Goal: Task Accomplishment & Management: Manage account settings

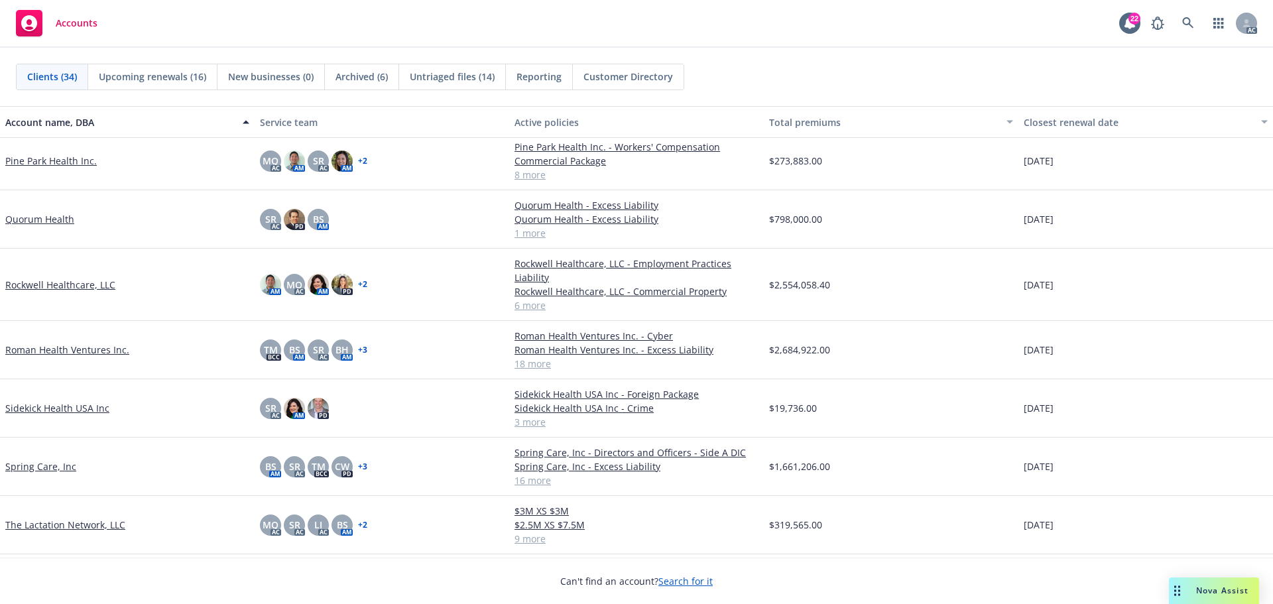
scroll to position [1194, 0]
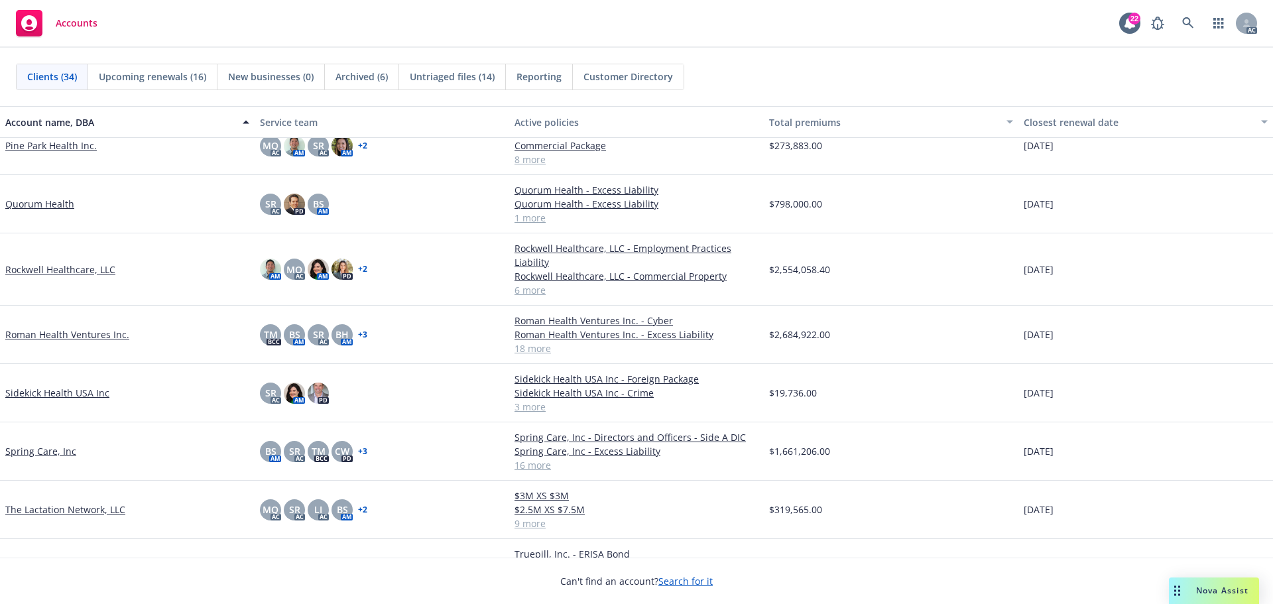
click at [97, 334] on link "Roman Health Ventures Inc." at bounding box center [67, 335] width 124 height 14
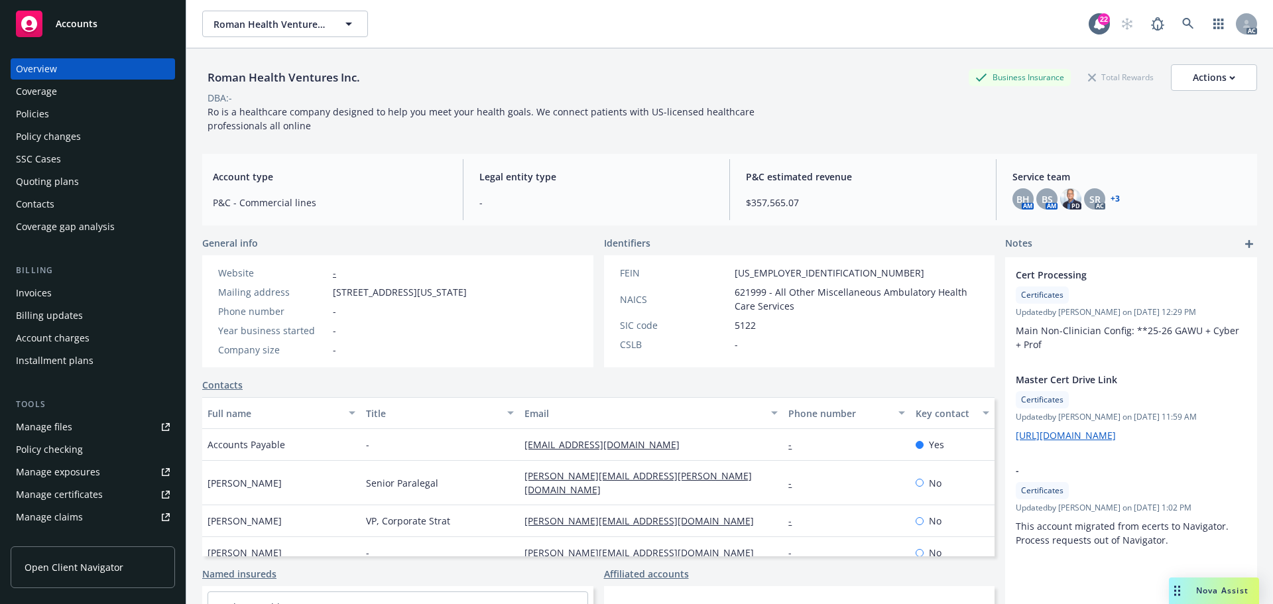
click at [87, 491] on div "Manage certificates" at bounding box center [59, 494] width 87 height 21
click at [77, 28] on span "Accounts" at bounding box center [77, 24] width 42 height 11
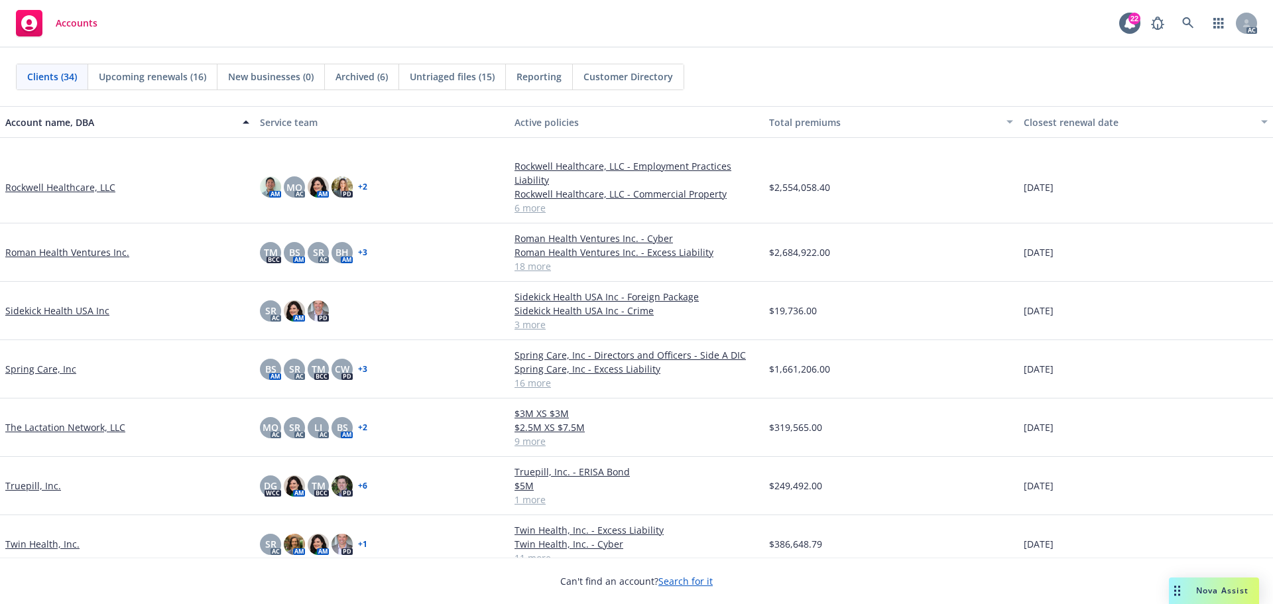
scroll to position [1393, 0]
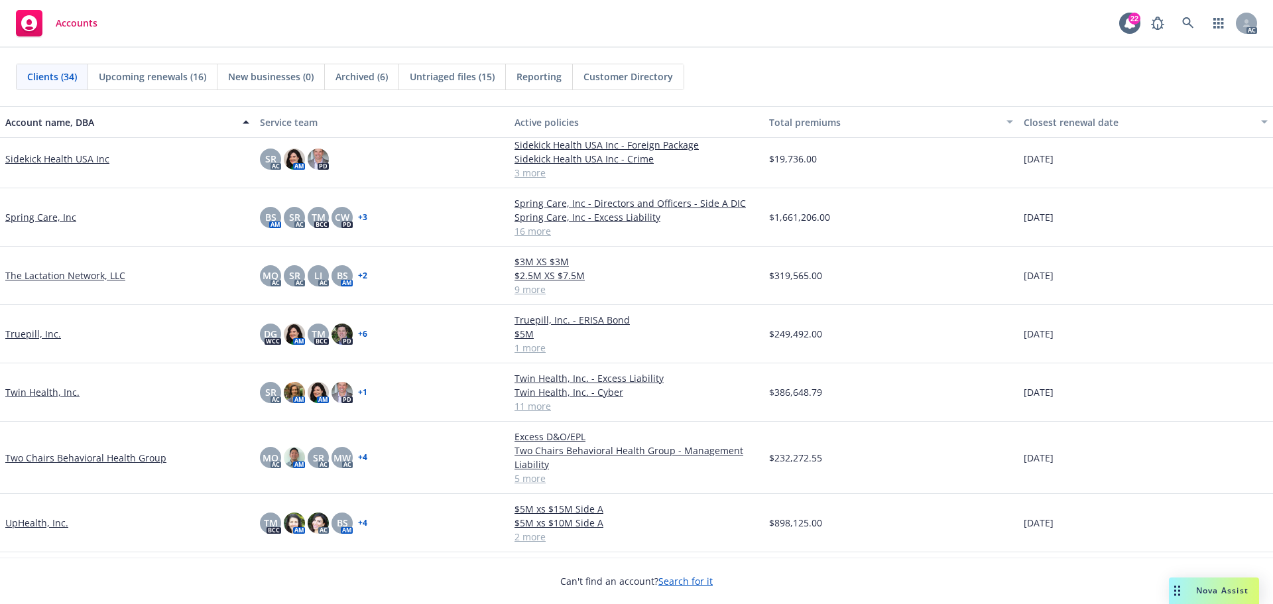
click at [49, 393] on link "Twin Health, Inc." at bounding box center [42, 392] width 74 height 14
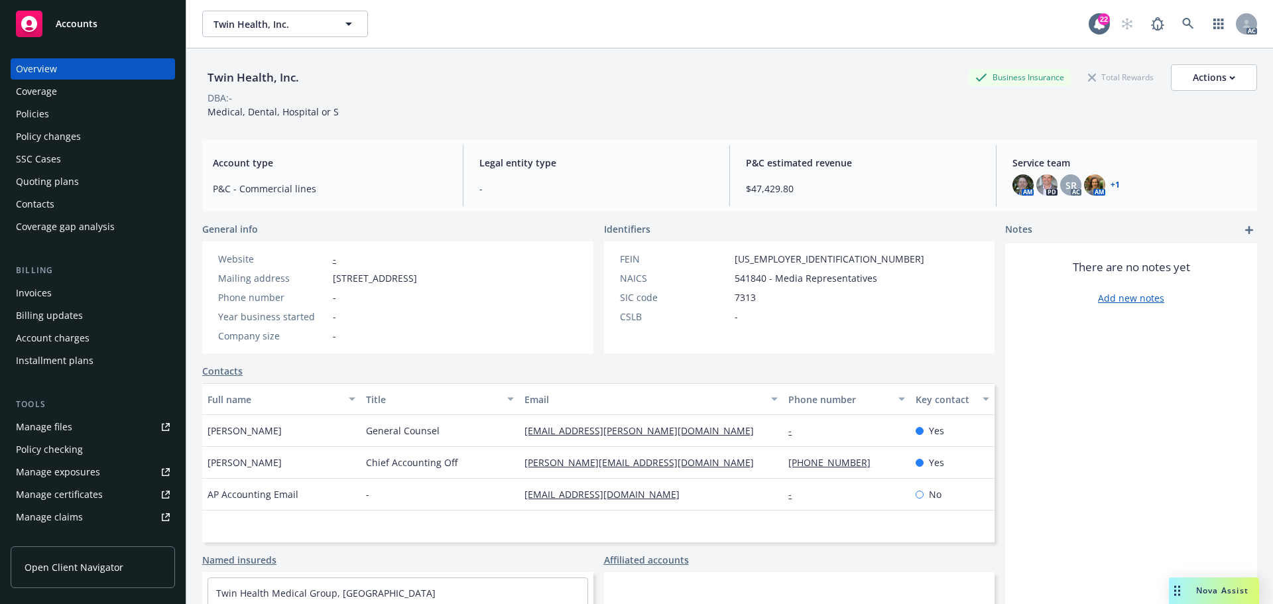
click at [54, 136] on div "Policy changes" at bounding box center [48, 136] width 65 height 21
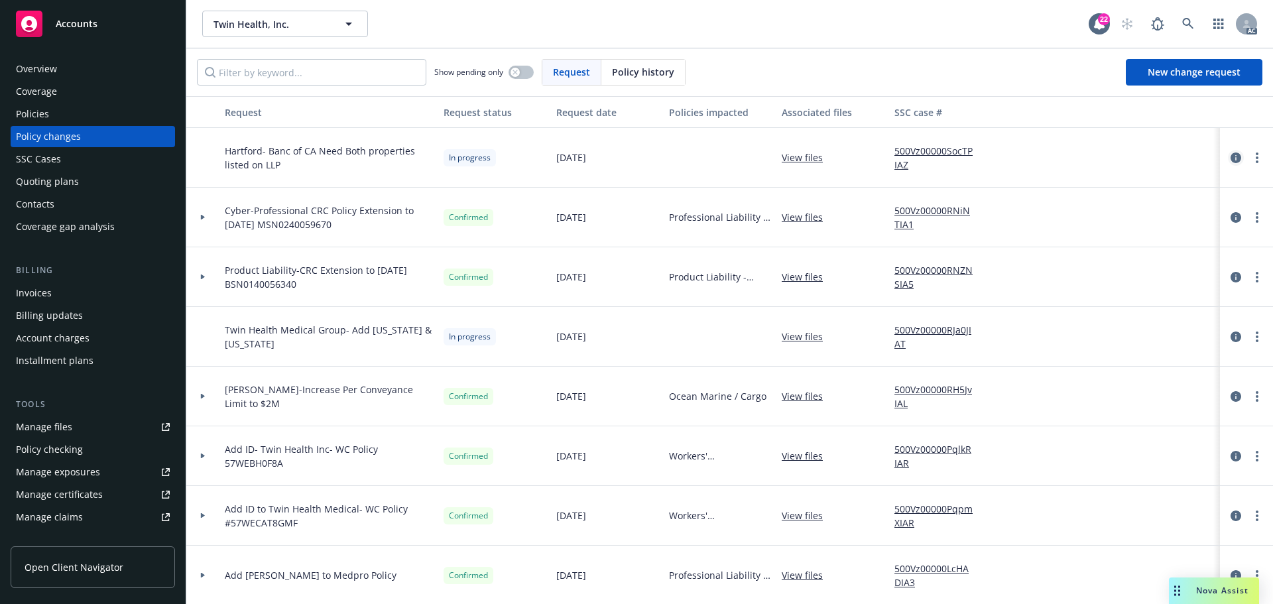
click at [1231, 157] on icon "circleInformation" at bounding box center [1236, 158] width 11 height 11
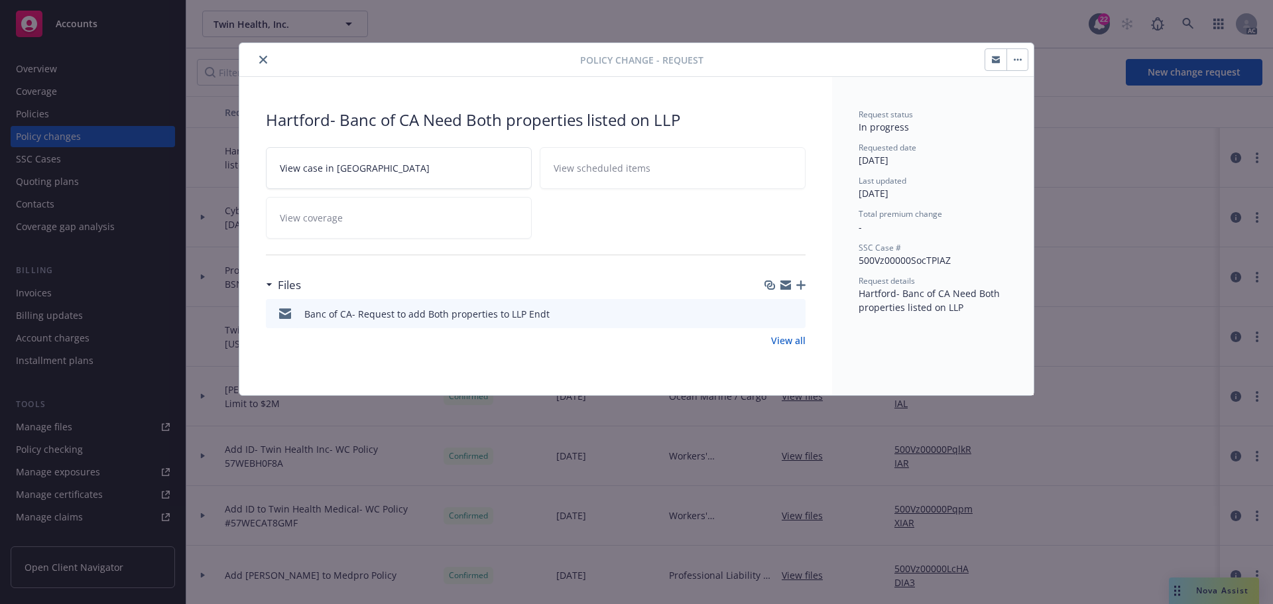
drag, startPoint x: 787, startPoint y: 285, endPoint x: 692, endPoint y: 279, distance: 95.7
click at [787, 285] on icon "button" at bounding box center [786, 285] width 11 height 11
click at [264, 58] on icon "close" at bounding box center [263, 60] width 8 height 8
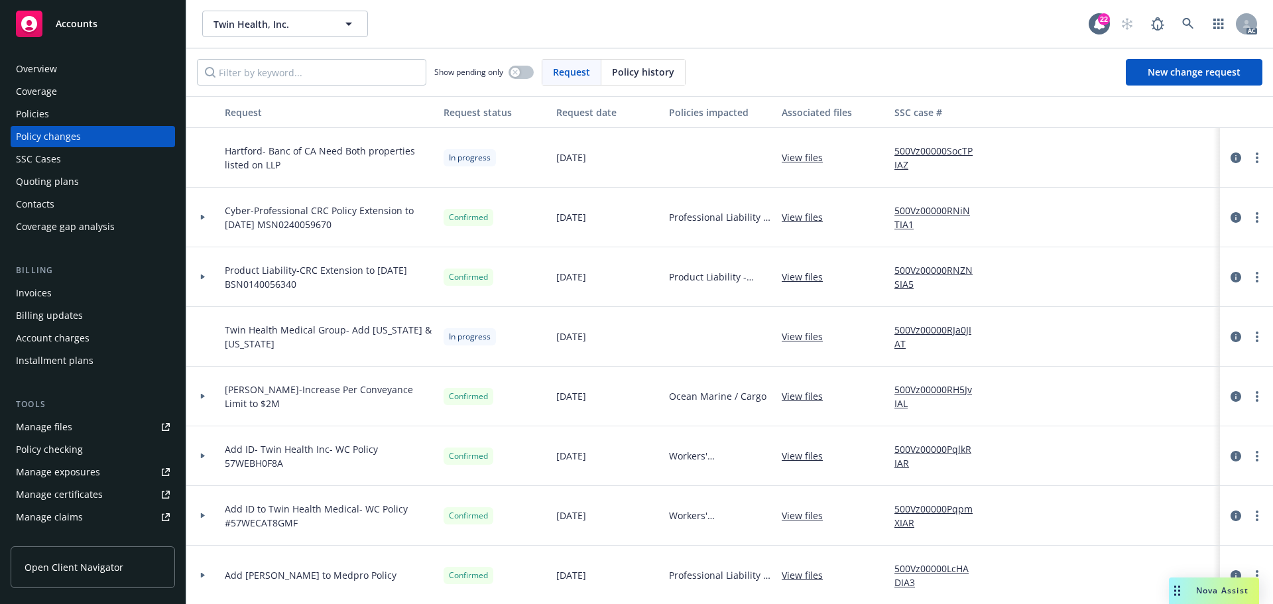
click at [83, 24] on span "Accounts" at bounding box center [77, 24] width 42 height 11
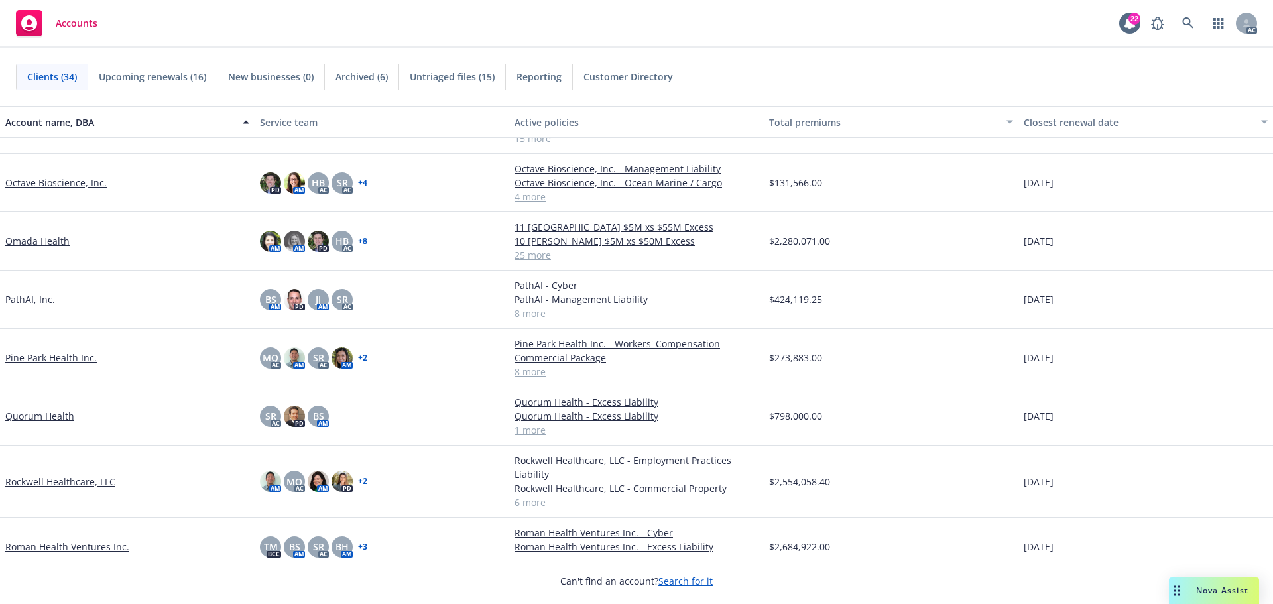
scroll to position [995, 0]
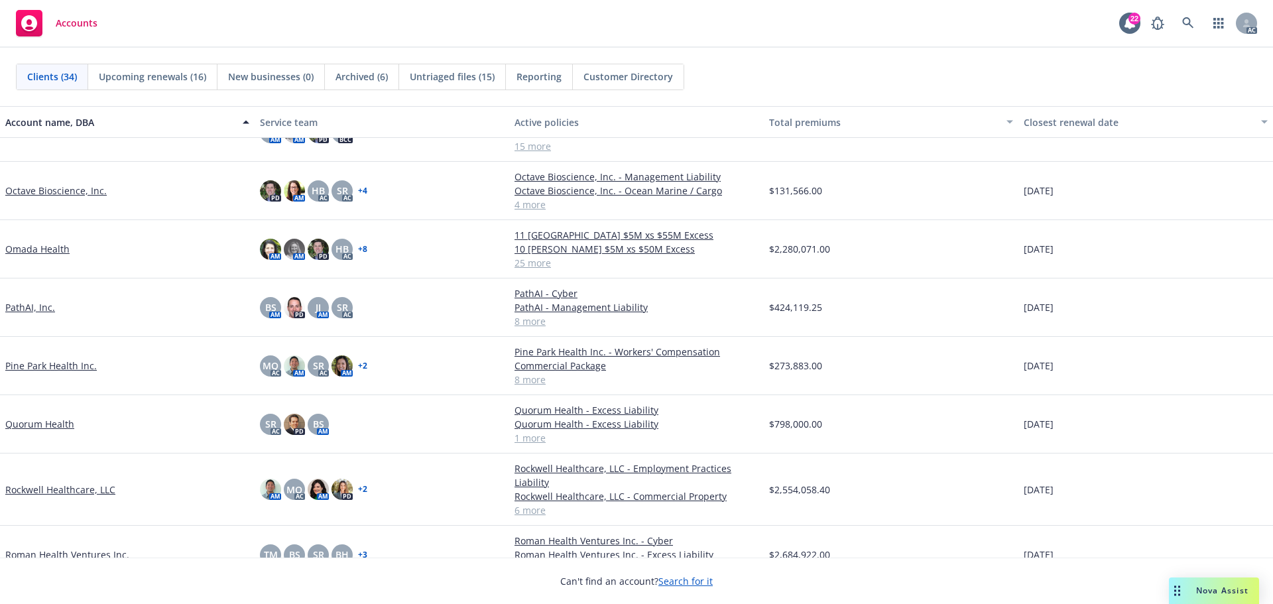
click at [29, 256] on link "Omada Health" at bounding box center [37, 249] width 64 height 14
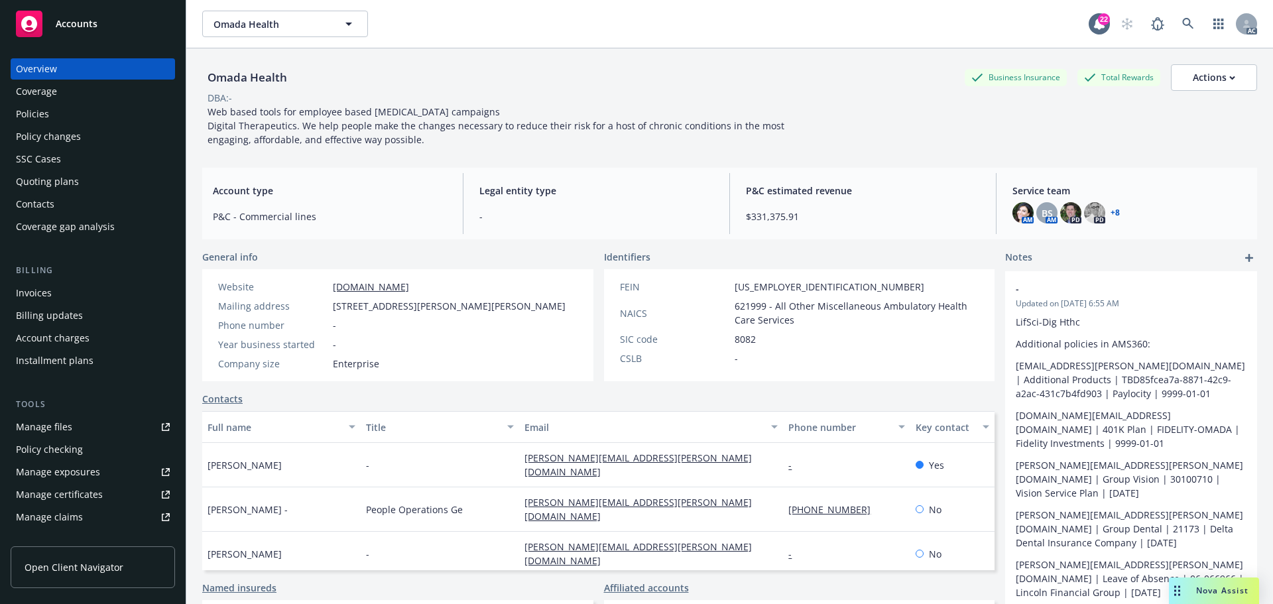
click at [43, 116] on div "Policies" at bounding box center [32, 113] width 33 height 21
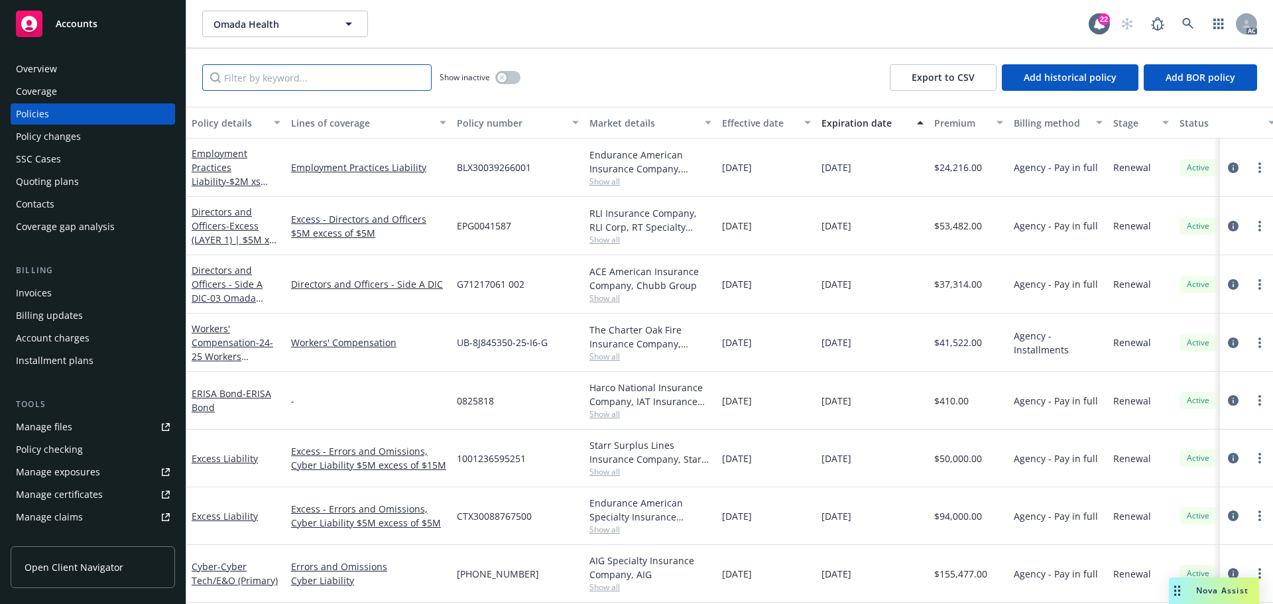
click at [282, 79] on input "Filter by keyword..." at bounding box center [316, 77] width 229 height 27
click at [258, 77] on input "Filter by keyword..." at bounding box center [316, 77] width 229 height 27
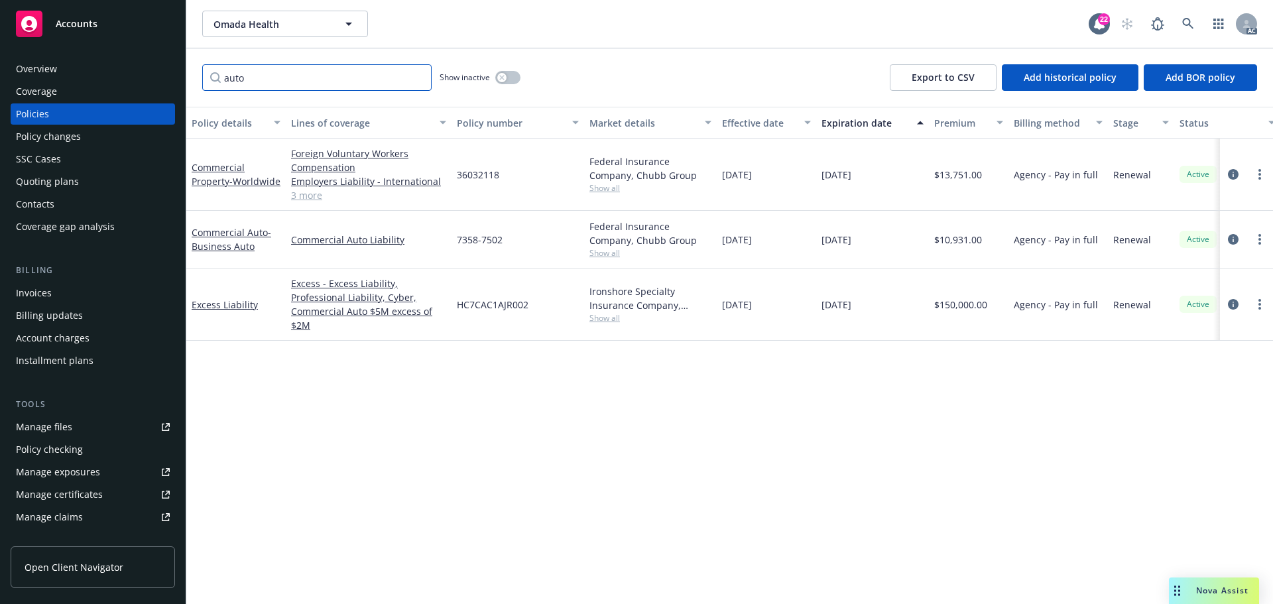
type input "auto"
click at [1233, 239] on icon "circleInformation" at bounding box center [1233, 239] width 11 height 11
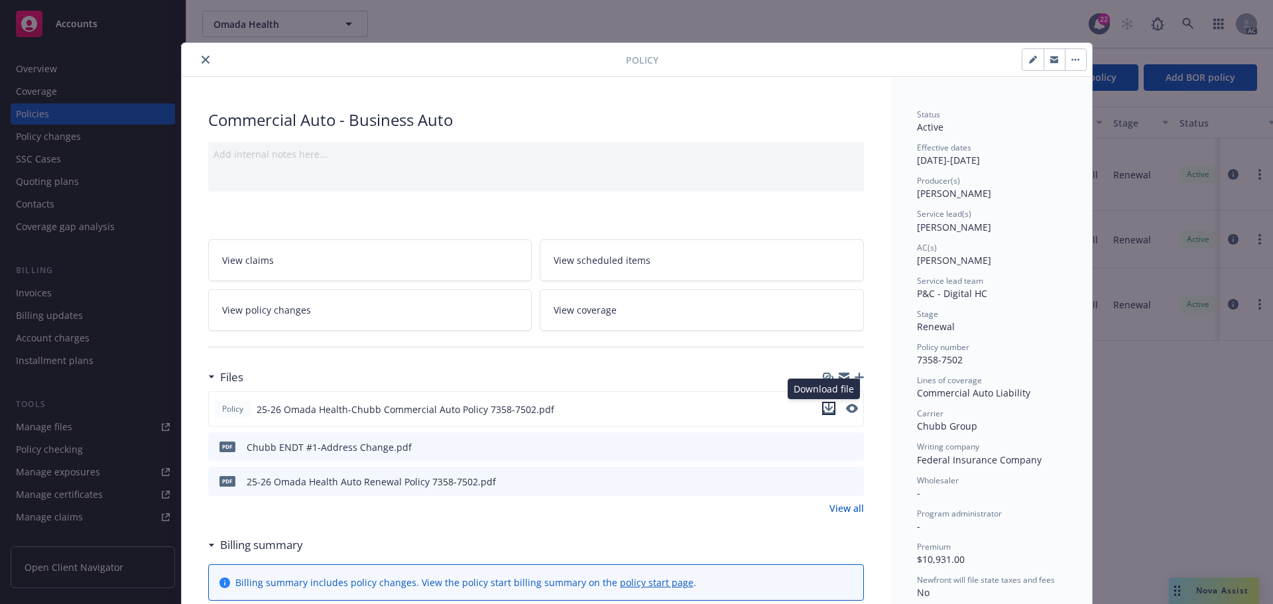
click at [824, 406] on icon "download file" at bounding box center [828, 407] width 9 height 8
click at [204, 56] on icon "close" at bounding box center [206, 60] width 8 height 8
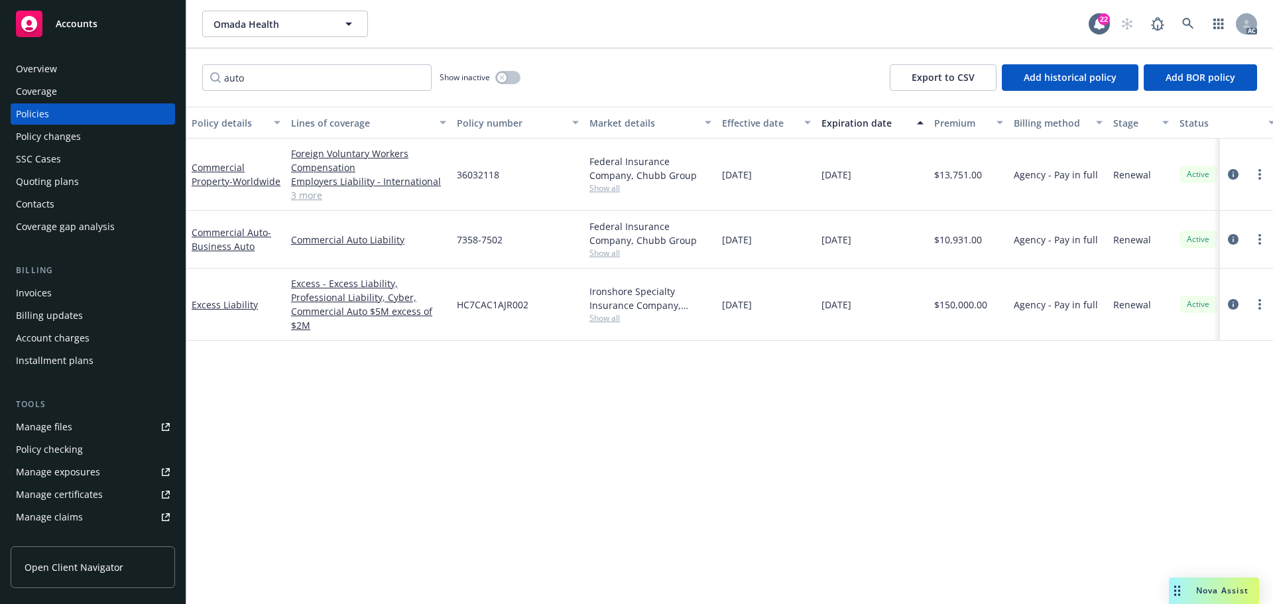
click at [78, 25] on span "Accounts" at bounding box center [77, 24] width 42 height 11
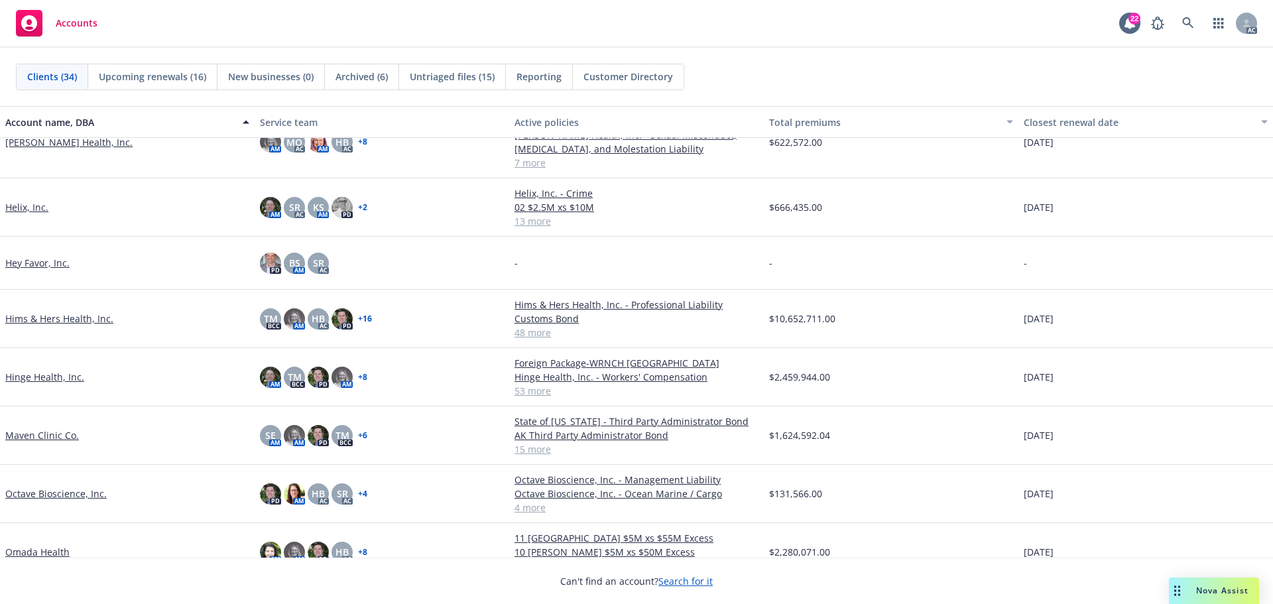
scroll to position [730, 0]
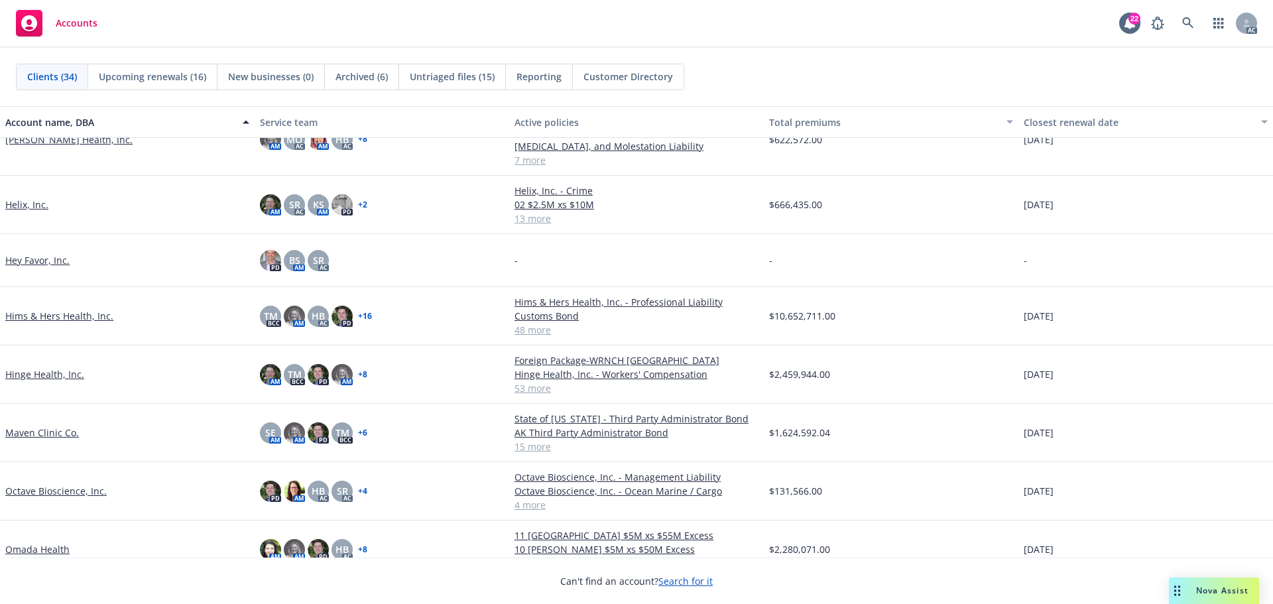
click at [50, 375] on link "Hinge Health, Inc." at bounding box center [44, 374] width 79 height 14
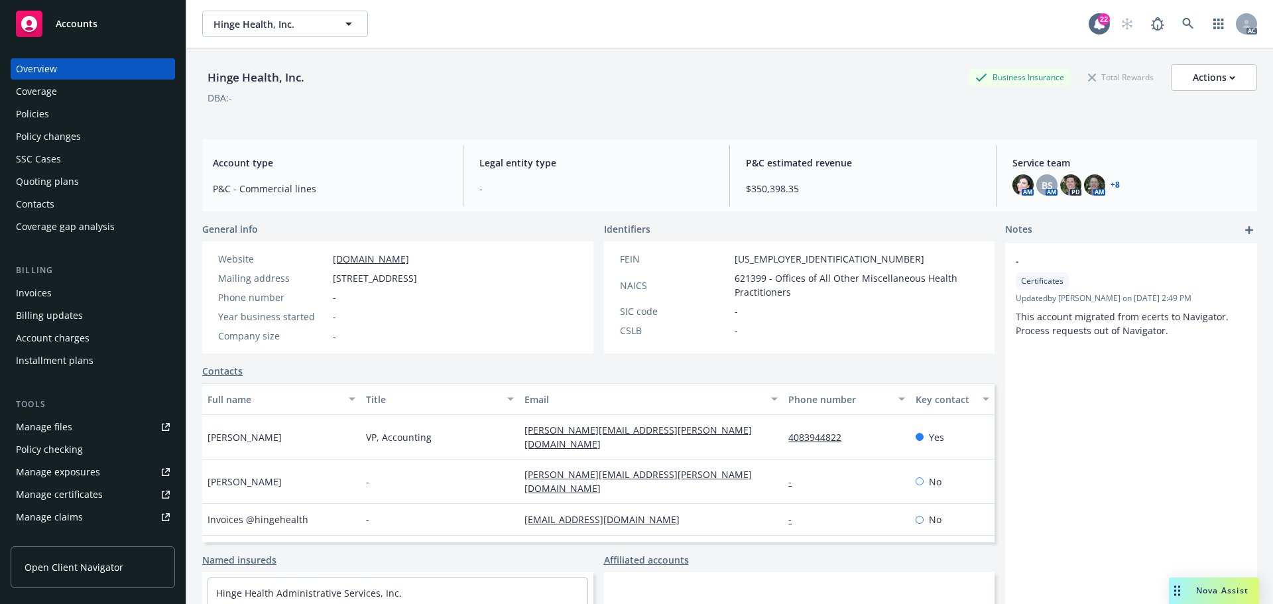
click at [96, 493] on div "Manage certificates" at bounding box center [59, 494] width 87 height 21
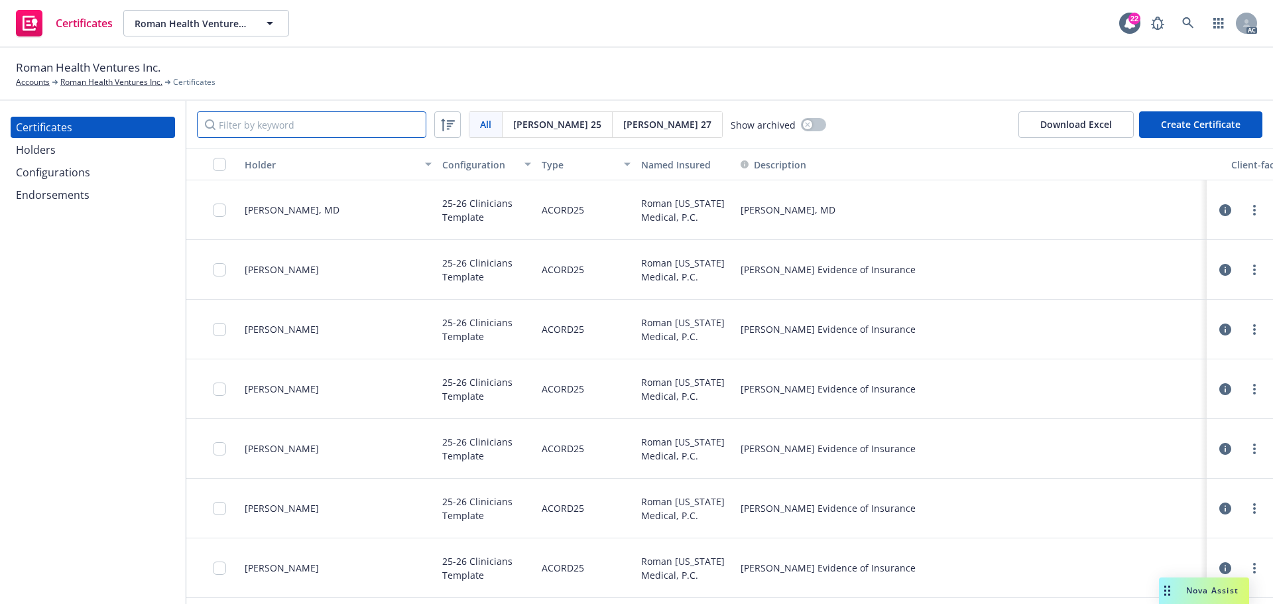
click at [263, 123] on input "Filter by keyword" at bounding box center [311, 124] width 229 height 27
drag, startPoint x: 267, startPoint y: 131, endPoint x: 267, endPoint y: 121, distance: 9.3
click at [267, 125] on input "Filter by keyword" at bounding box center [311, 124] width 229 height 27
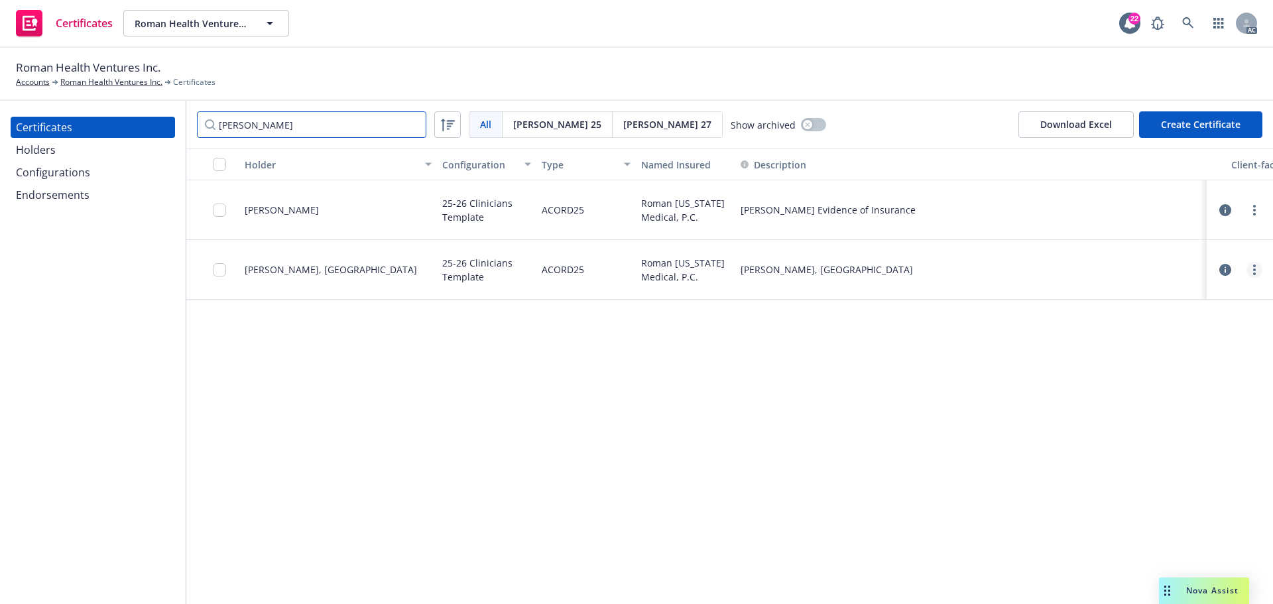
type input "garcia"
click at [1256, 278] on link "more" at bounding box center [1255, 270] width 16 height 16
click at [1144, 471] on link "Download uneditable generated certificate" at bounding box center [1156, 475] width 212 height 27
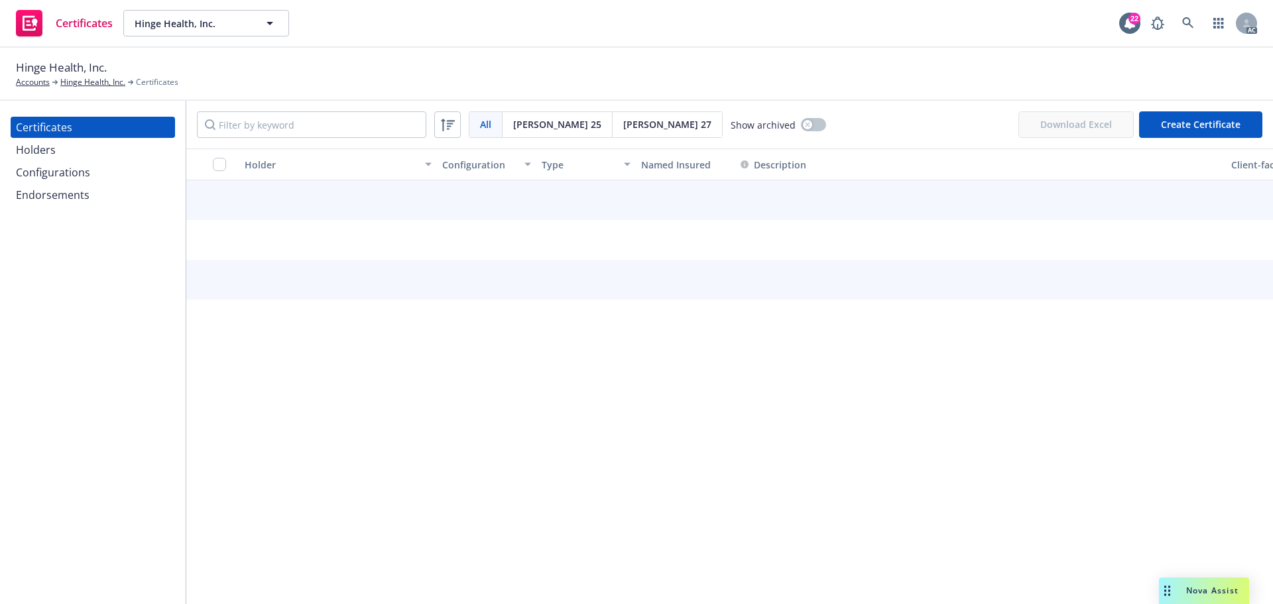
click at [86, 172] on div "Configurations" at bounding box center [53, 172] width 74 height 21
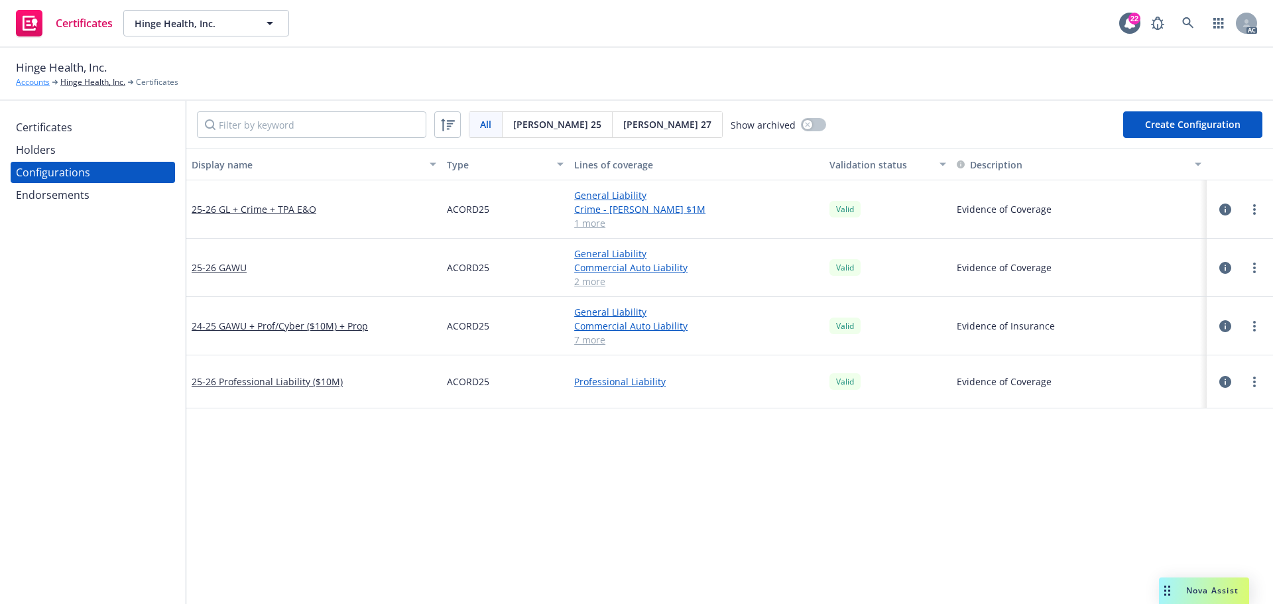
click at [38, 85] on link "Accounts" at bounding box center [33, 82] width 34 height 12
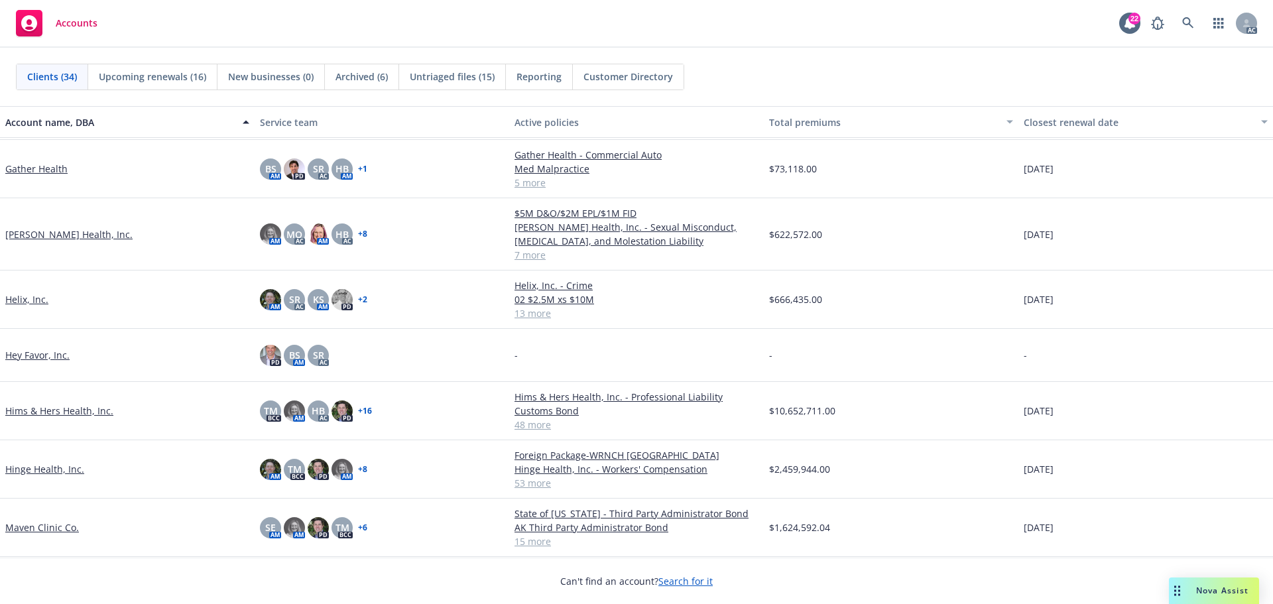
scroll to position [730, 0]
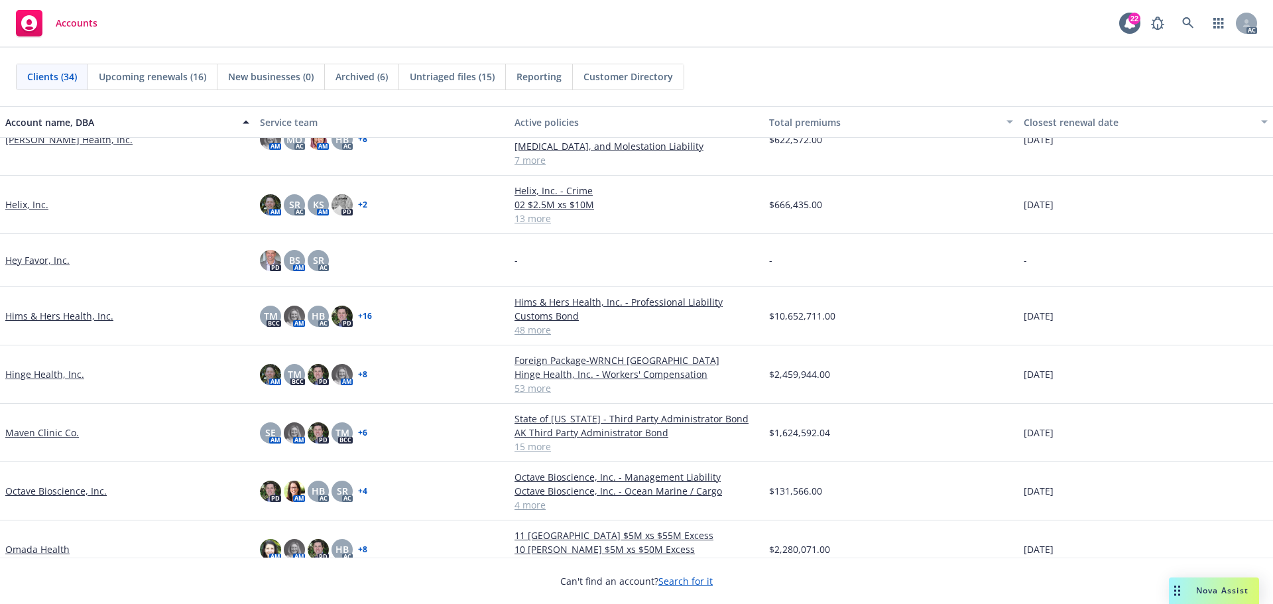
click at [39, 374] on link "Hinge Health, Inc." at bounding box center [44, 374] width 79 height 14
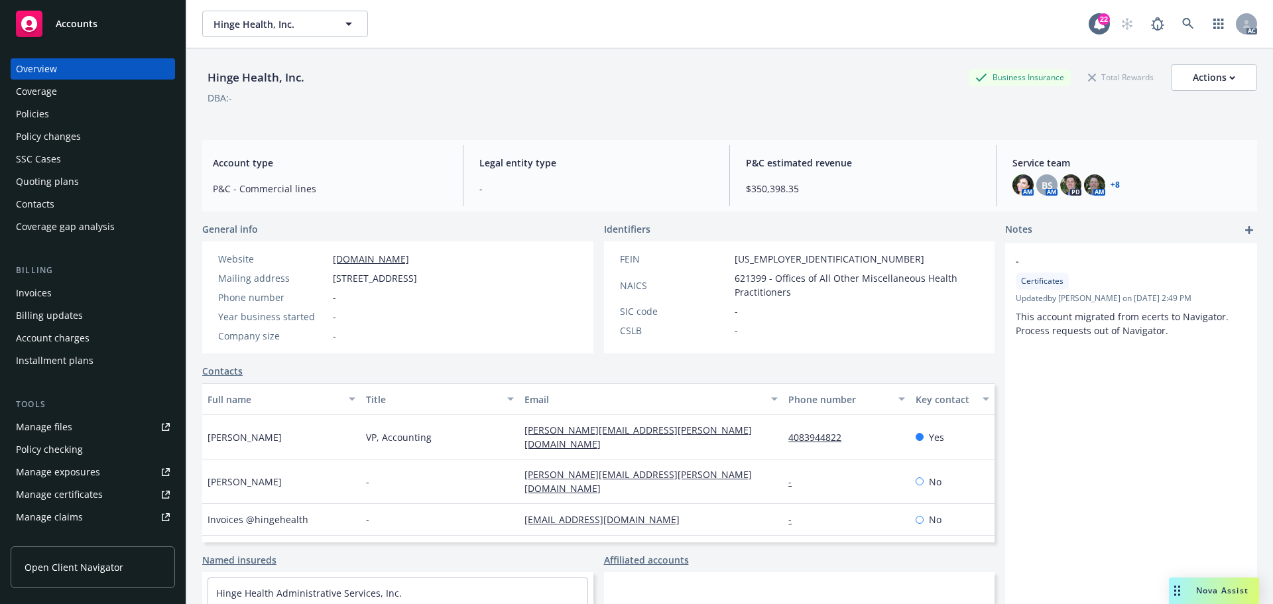
click at [45, 115] on div "Policies" at bounding box center [32, 113] width 33 height 21
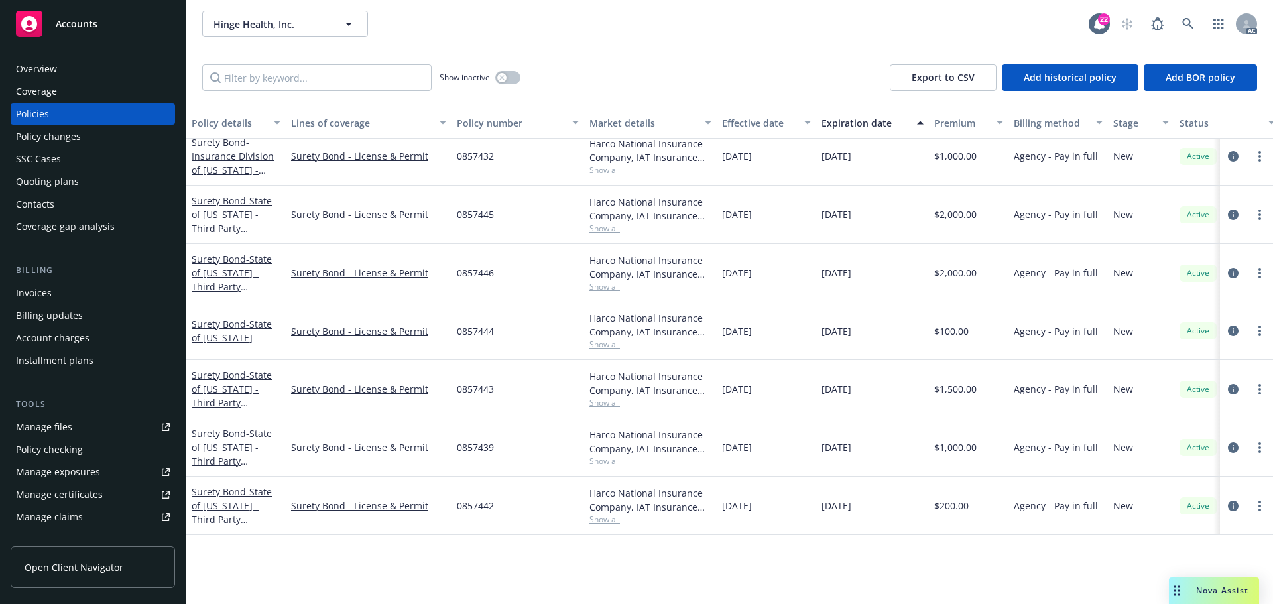
scroll to position [663, 0]
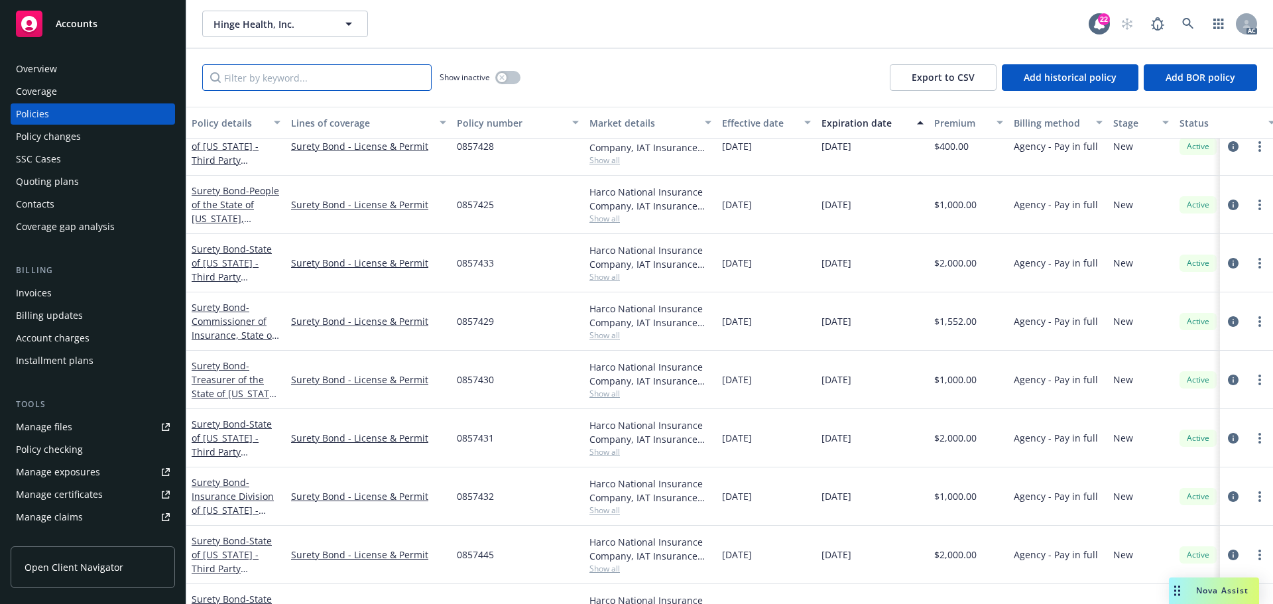
click at [307, 74] on input "Filter by keyword..." at bounding box center [316, 77] width 229 height 27
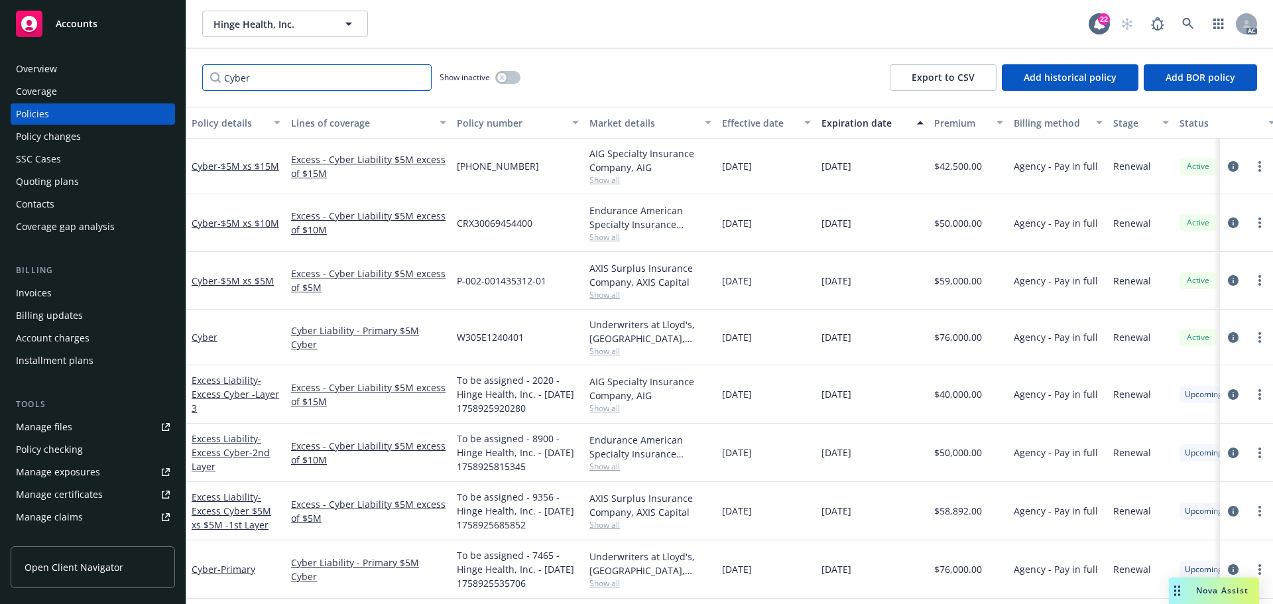
scroll to position [5, 0]
type input "Cyber"
click at [1228, 565] on icon "circleInformation" at bounding box center [1233, 569] width 11 height 11
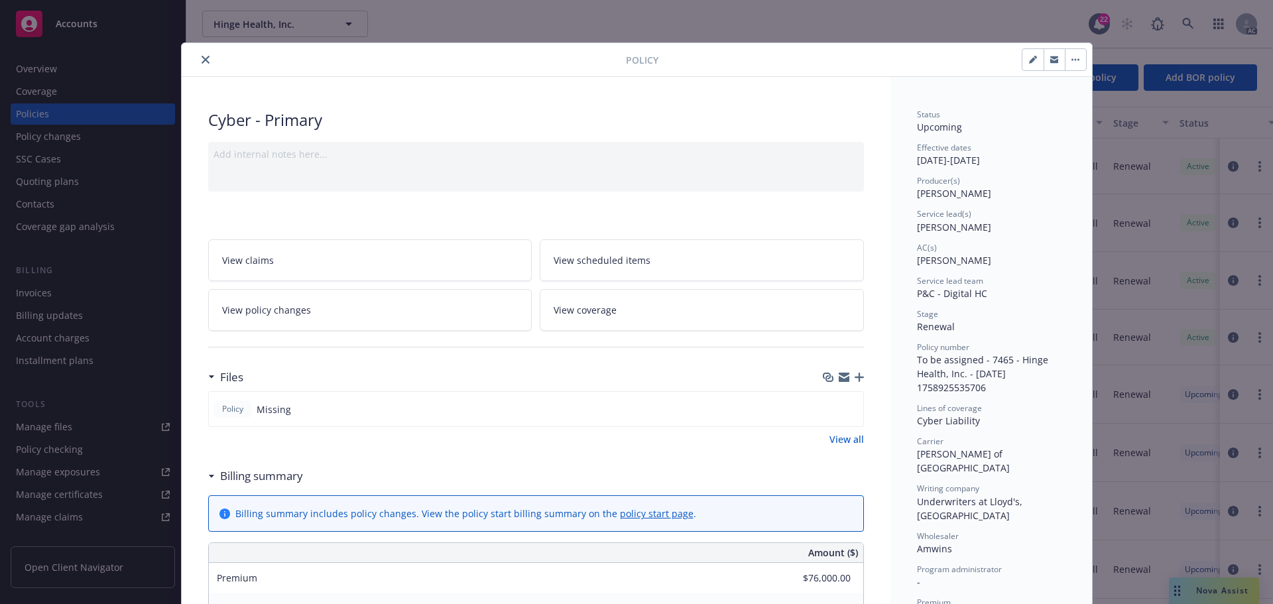
click at [1031, 60] on icon "button" at bounding box center [1033, 60] width 8 height 8
select select "RENEWAL"
select select "other"
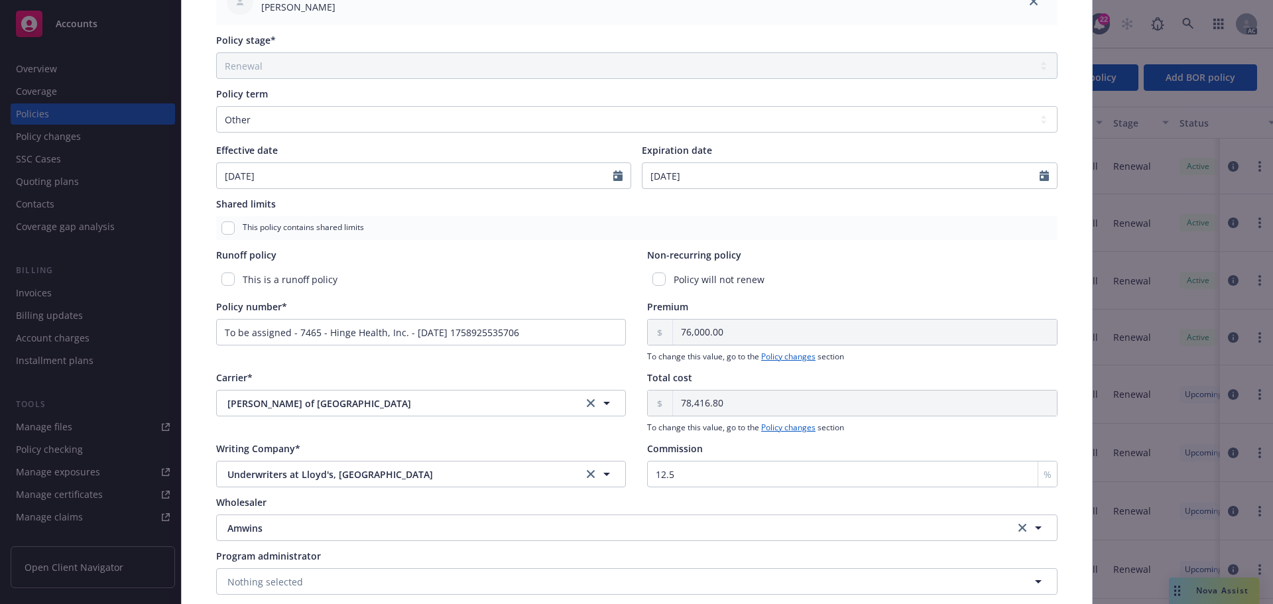
scroll to position [464, 0]
drag, startPoint x: 460, startPoint y: 324, endPoint x: 164, endPoint y: 304, distance: 297.1
click at [164, 304] on div "Edit policy details Cancel Save Policy type* Cyber Display name Primary Produce…" at bounding box center [636, 302] width 1273 height 604
paste input "D305E1250501"
type input "D305E1250501"
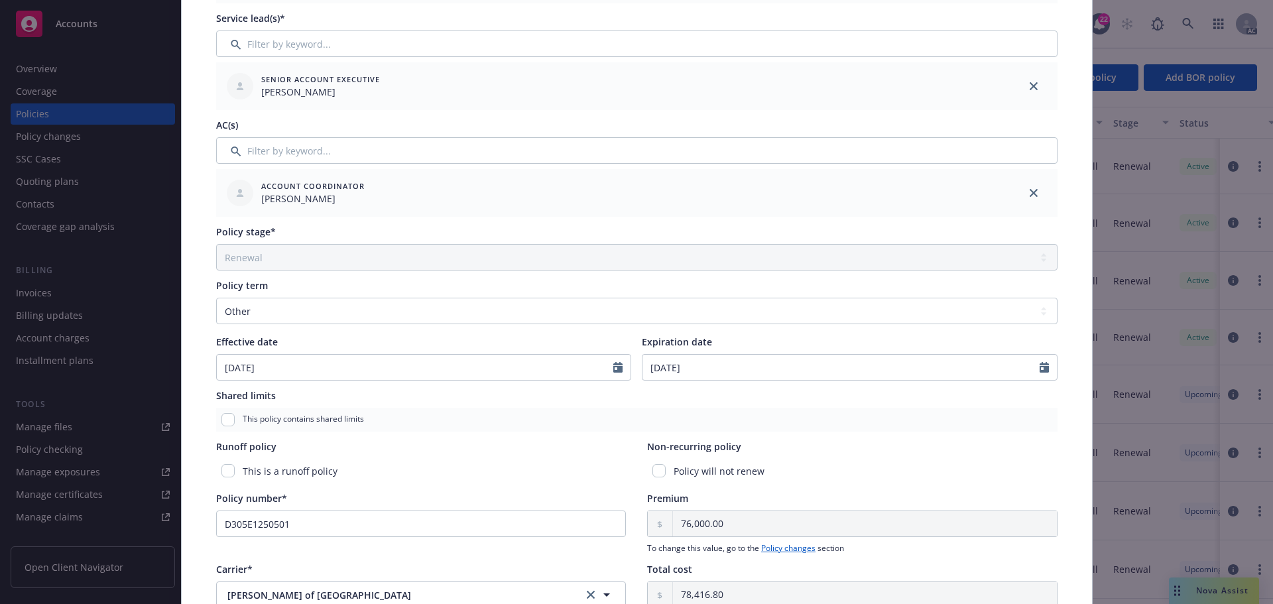
scroll to position [5, 0]
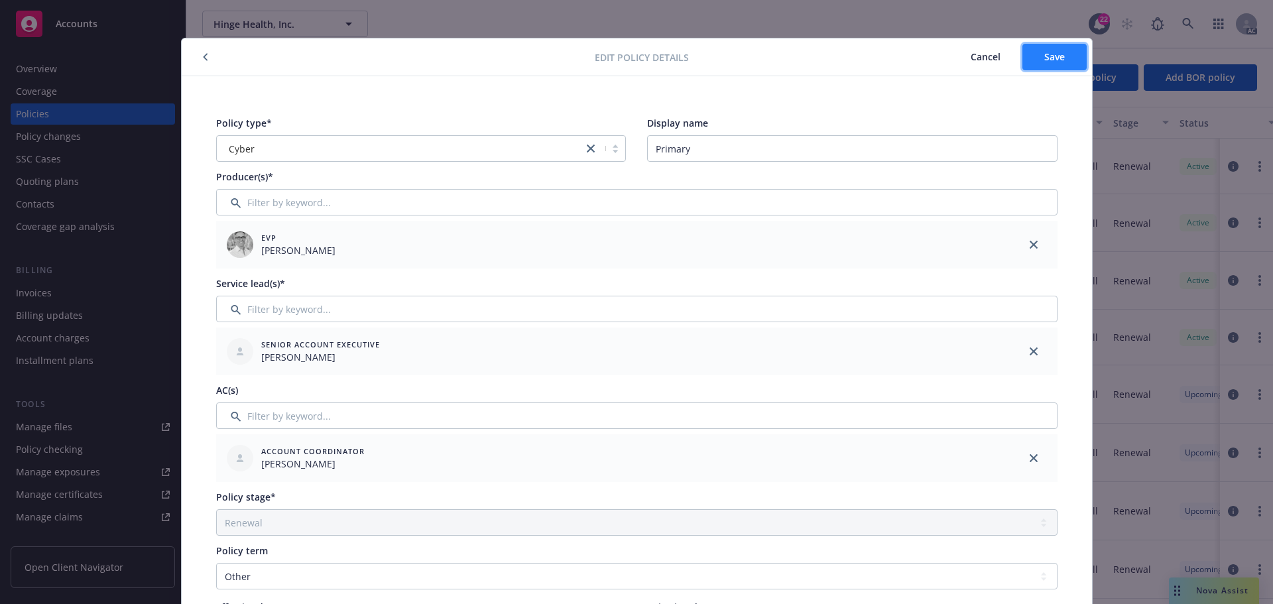
click at [1046, 66] on button "Save" at bounding box center [1055, 57] width 64 height 27
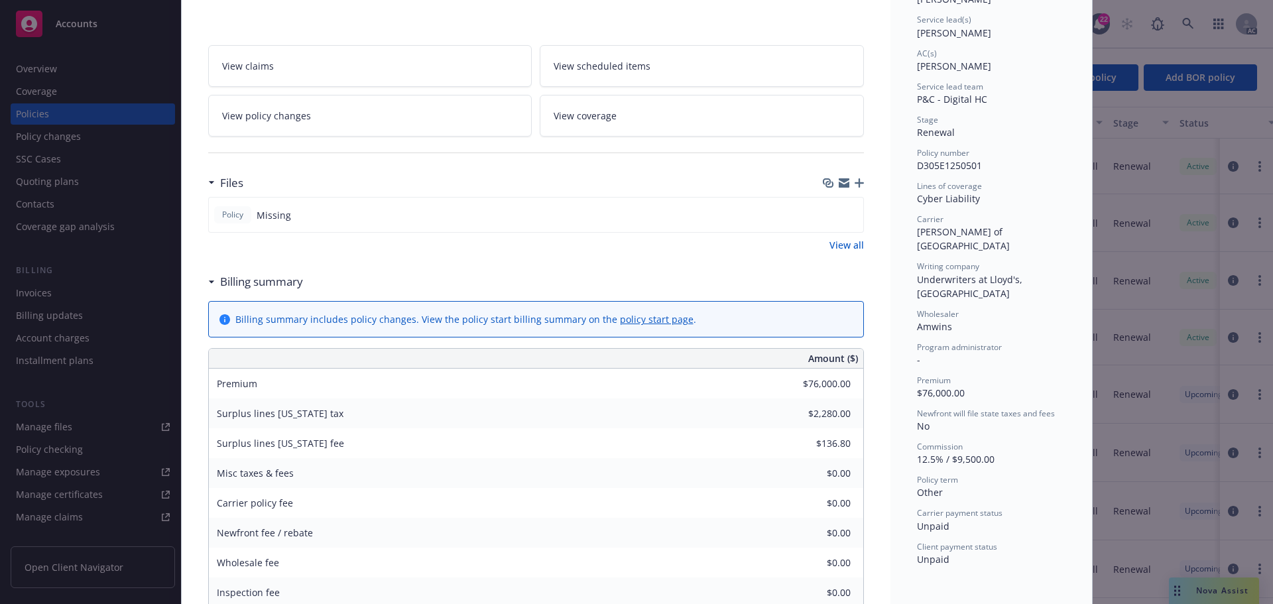
scroll to position [0, 0]
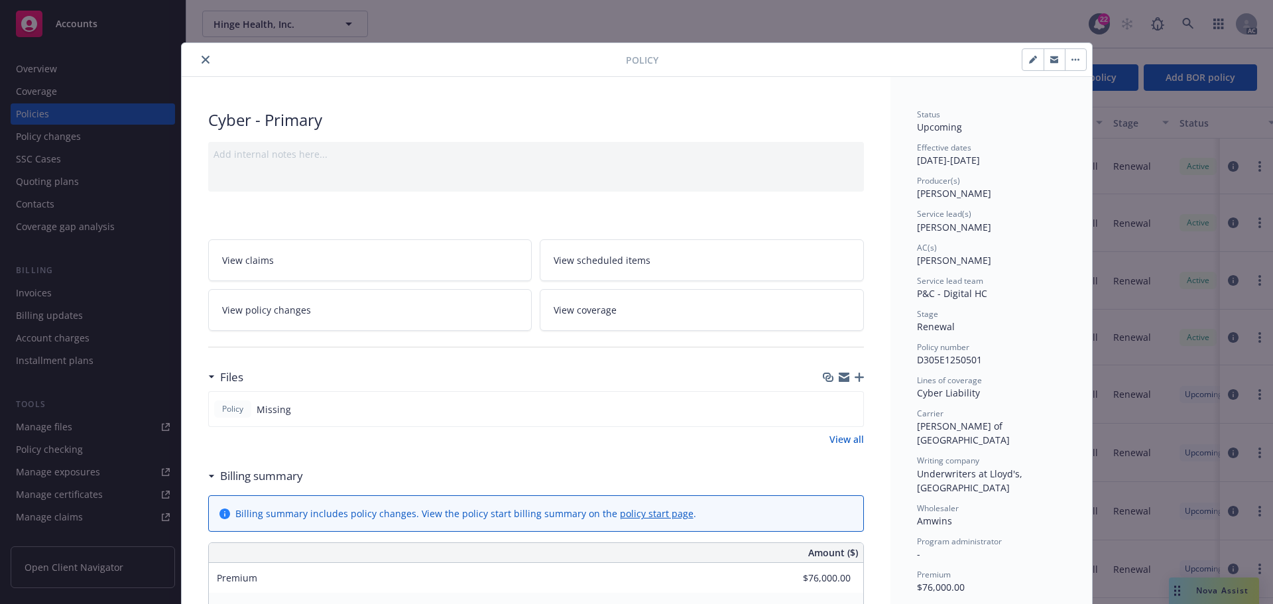
click at [855, 380] on icon "button" at bounding box center [859, 377] width 9 height 9
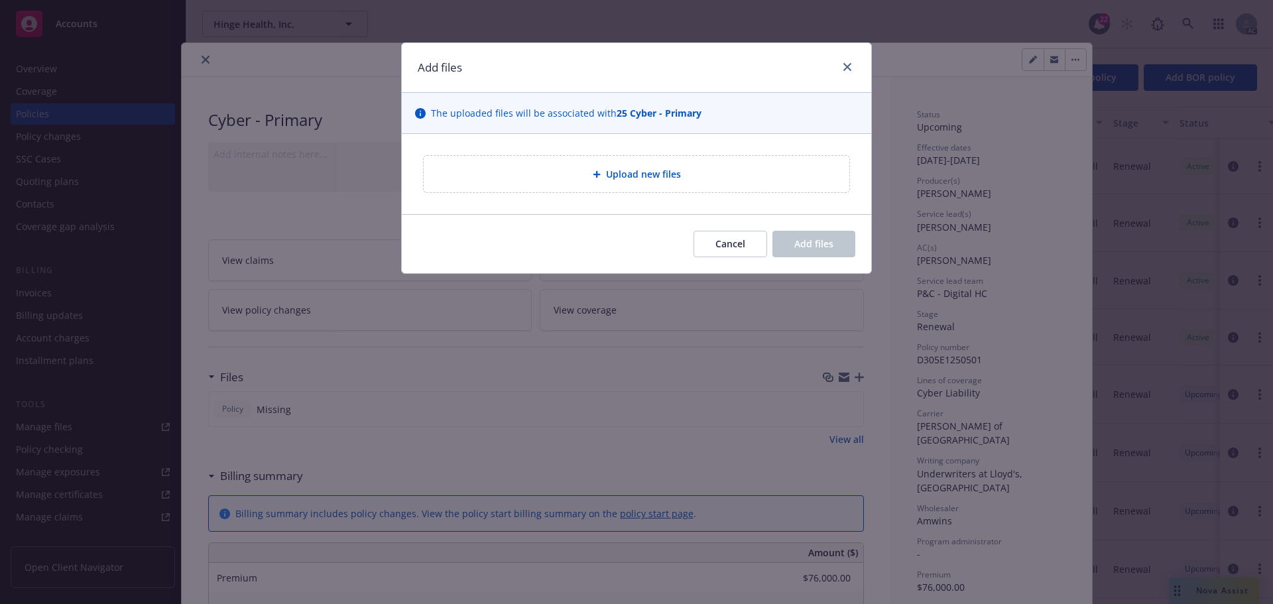
click at [628, 186] on div "Upload new files" at bounding box center [637, 174] width 426 height 36
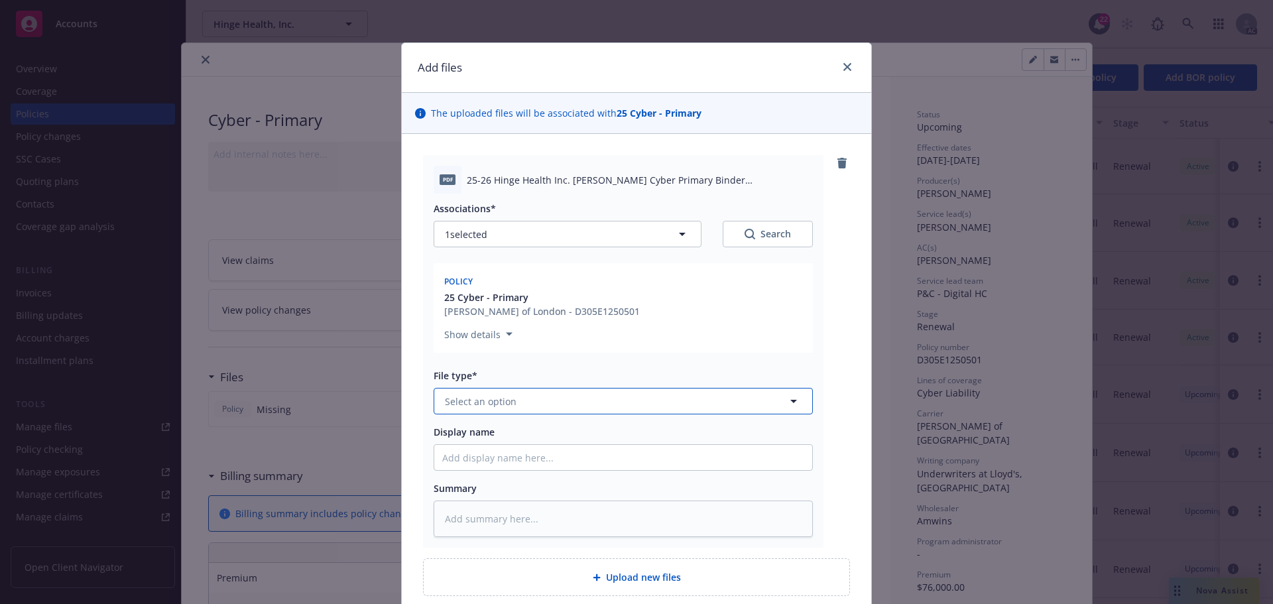
click at [517, 392] on button "Select an option" at bounding box center [623, 401] width 379 height 27
type input "bind"
click at [487, 439] on div "Binder" at bounding box center [623, 437] width 362 height 19
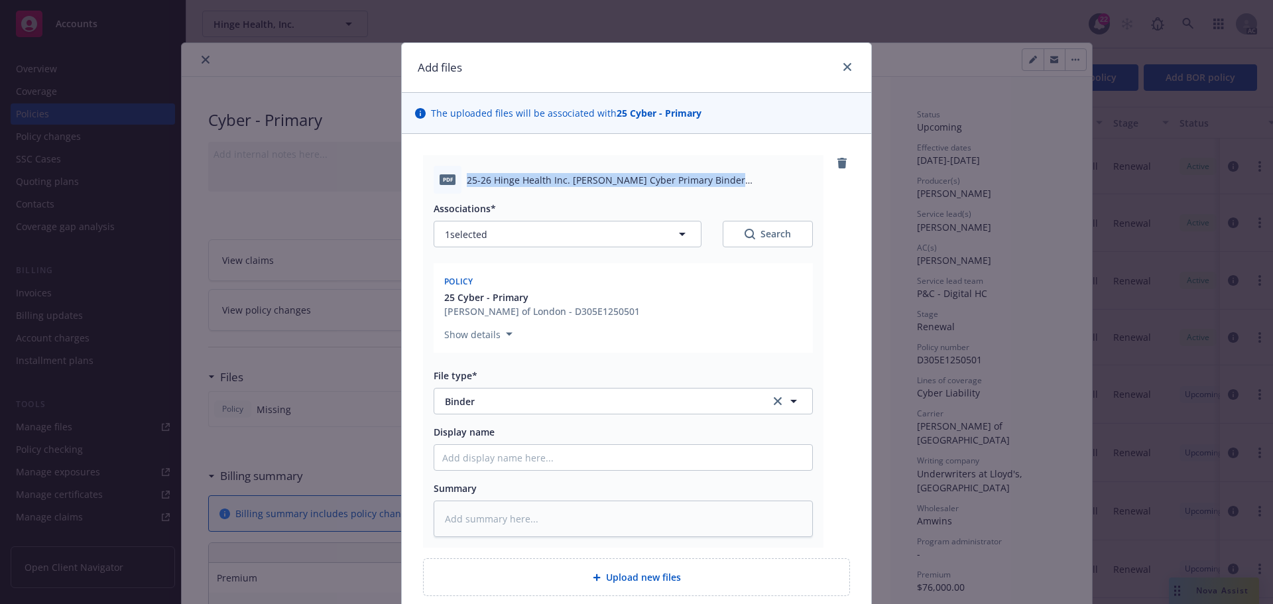
drag, startPoint x: 464, startPoint y: 180, endPoint x: 759, endPoint y: 185, distance: 295.2
click at [759, 185] on span "25-26 Hinge Health Inc. Beazley Cyber Primary Binder D305E1250501.pdf" at bounding box center [640, 180] width 346 height 14
copy span "25-26 Hinge Health Inc. Beazley Cyber Primary Binder D305E1250501"
click at [491, 460] on input "Display name" at bounding box center [623, 457] width 378 height 25
paste input "25-26 Hinge Health Inc. Beazley Cyber Primary Binder D305E1250501"
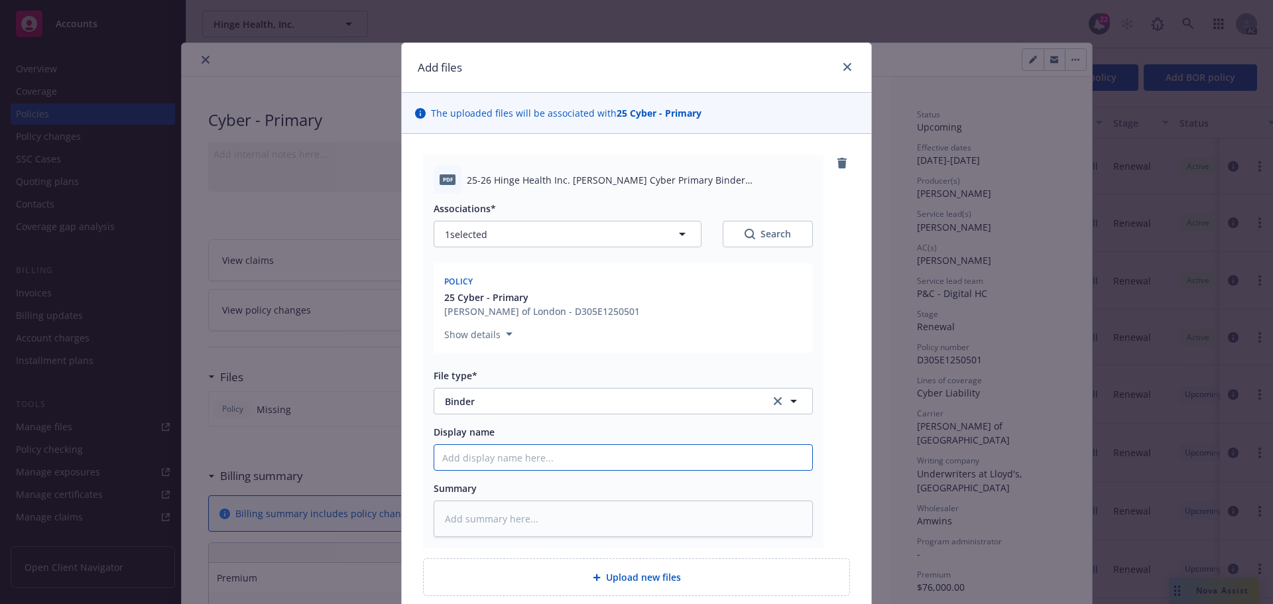
type textarea "x"
type input "25-26 Hinge Health Inc. Beazley Cyber Primary Binder D305E1250501"
click at [452, 523] on textarea at bounding box center [623, 519] width 379 height 36
paste textarea "25-26 Hinge Health Inc. Beazley Cyber Primary Binder D305E1250501"
type textarea "x"
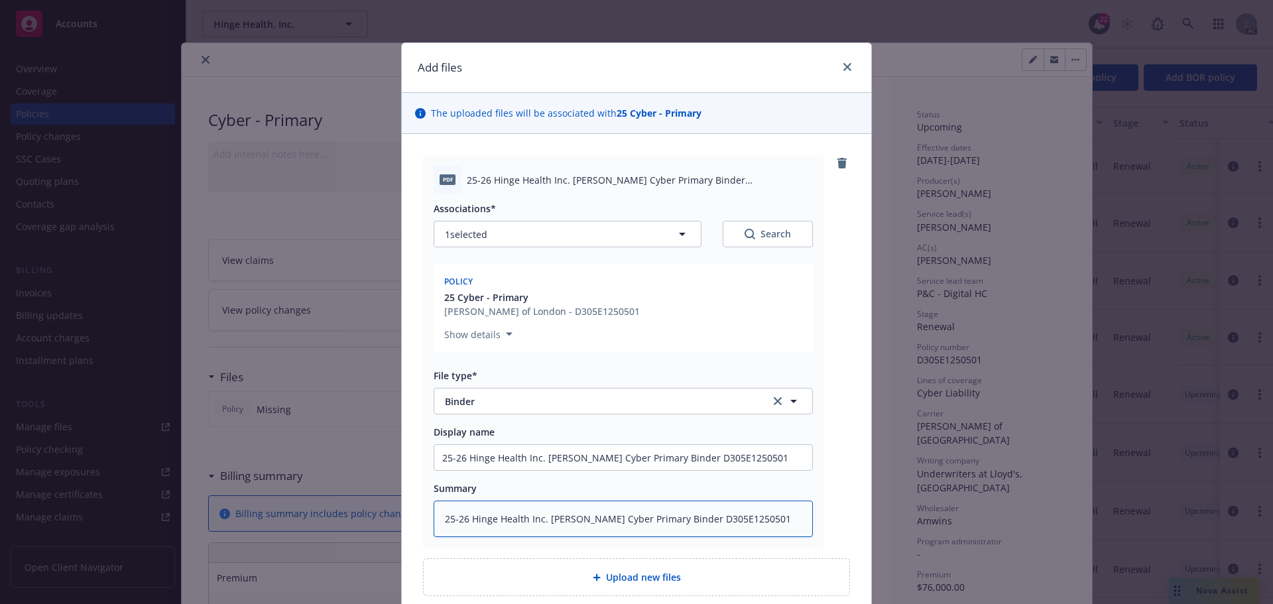
scroll to position [115, 0]
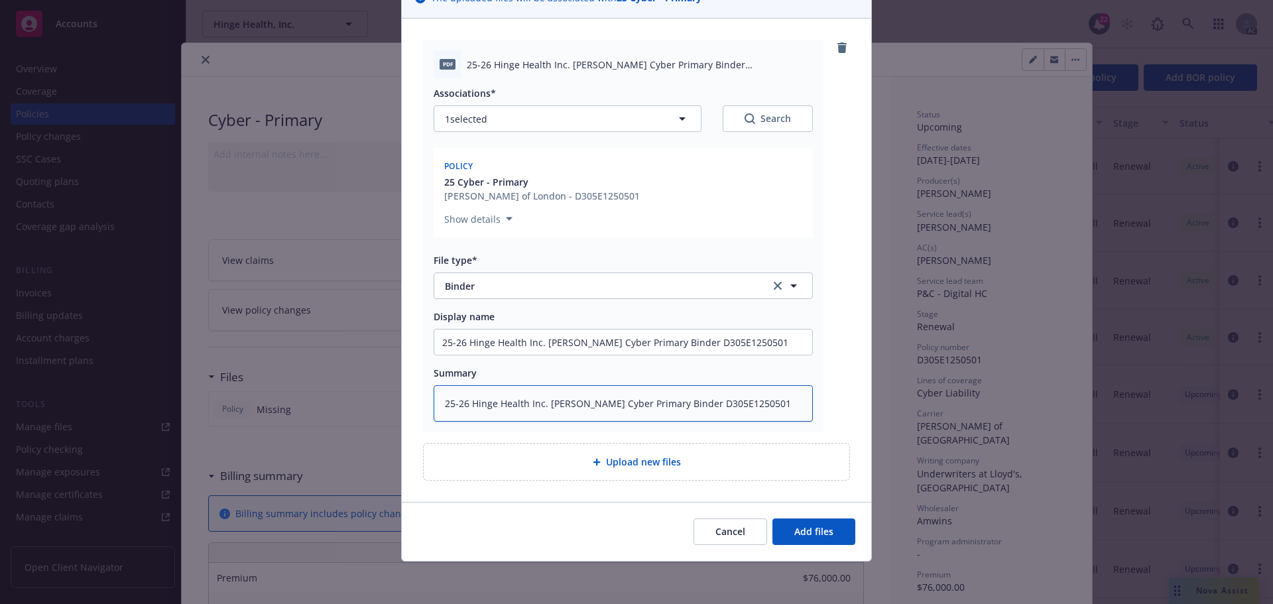
type textarea "25-26 Hinge Health Inc. Beazley Cyber Primary Binder D305E1250501"
click at [645, 458] on span "Upload new files" at bounding box center [643, 462] width 75 height 14
type textarea "x"
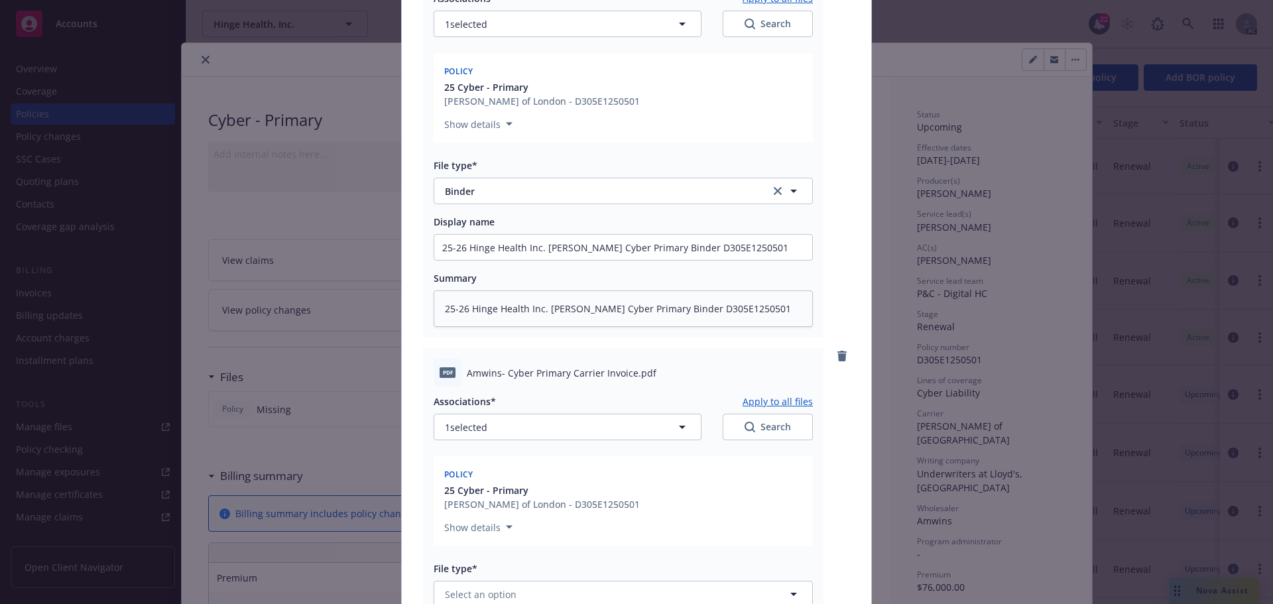
scroll to position [381, 0]
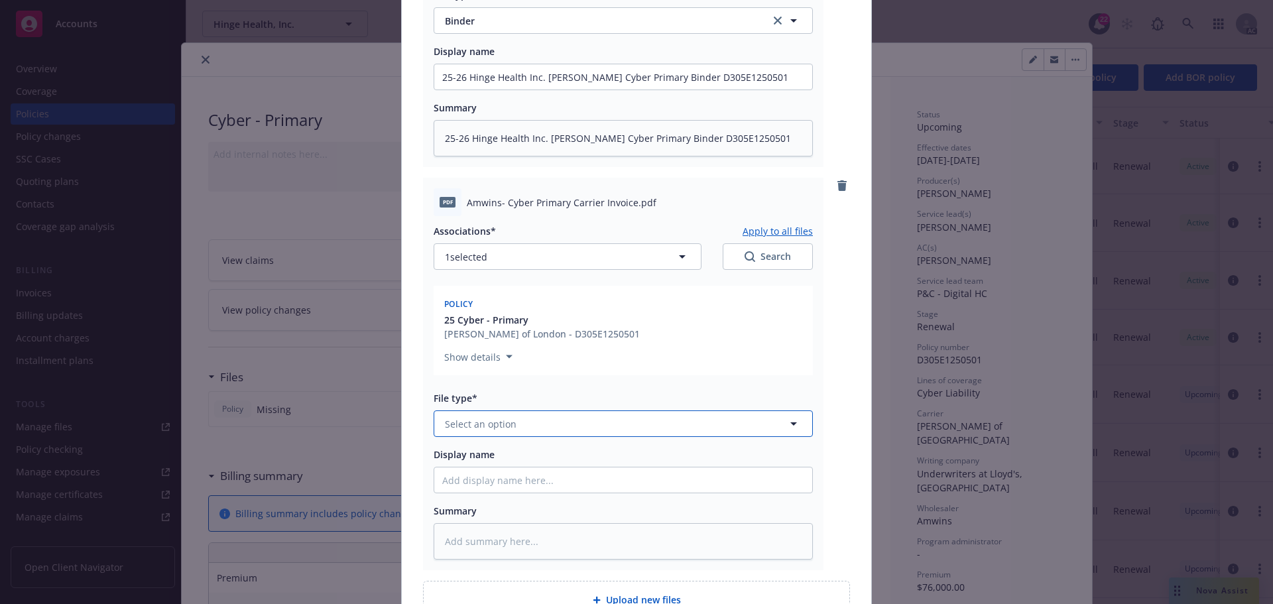
click at [516, 426] on button "Select an option" at bounding box center [623, 424] width 379 height 27
type input "inv"
click at [510, 506] on div "Invoice - Third Party" at bounding box center [623, 495] width 378 height 35
drag, startPoint x: 464, startPoint y: 202, endPoint x: 627, endPoint y: 206, distance: 163.2
click at [627, 206] on div "pdf Amwins- Cyber Primary Carrier Invoice.pdf" at bounding box center [623, 202] width 379 height 28
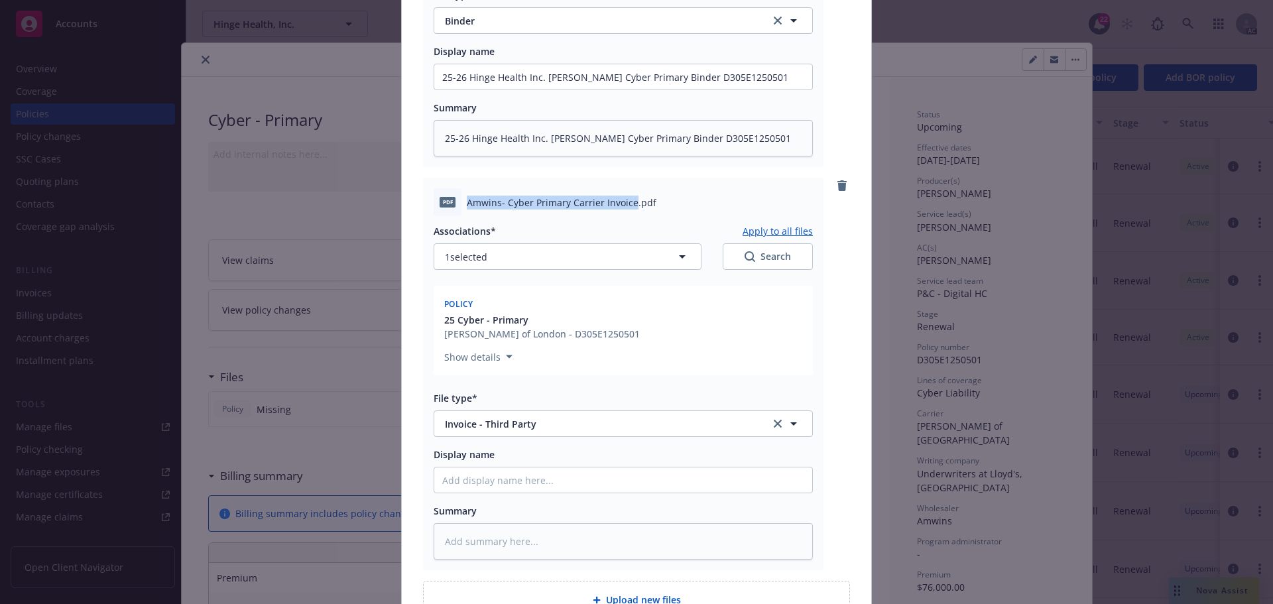
copy span "Amwins- Cyber Primary Carrier Invoice"
click at [478, 480] on input "Display name" at bounding box center [623, 480] width 378 height 25
paste input "Amwins- Cyber Primary Carrier Invoice"
type textarea "x"
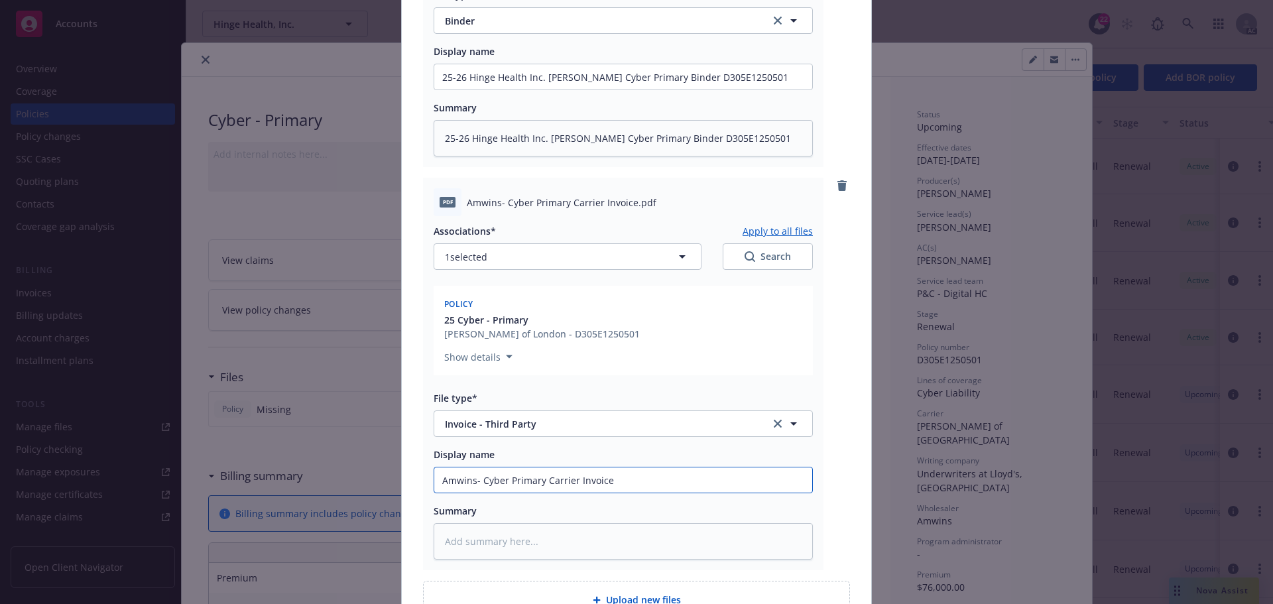
type input "Amwins- Cyber Primary Carrier Invoice"
click at [475, 543] on textarea at bounding box center [623, 541] width 379 height 36
paste textarea "Amwins- Cyber Primary Carrier Invoice"
type textarea "x"
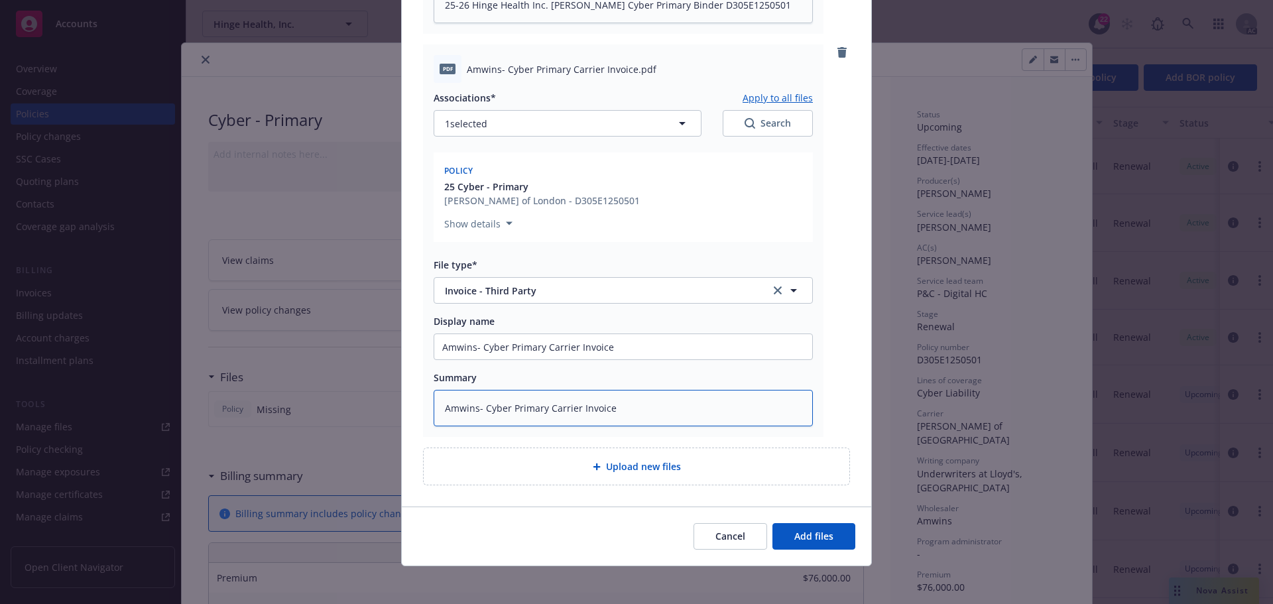
scroll to position [519, 0]
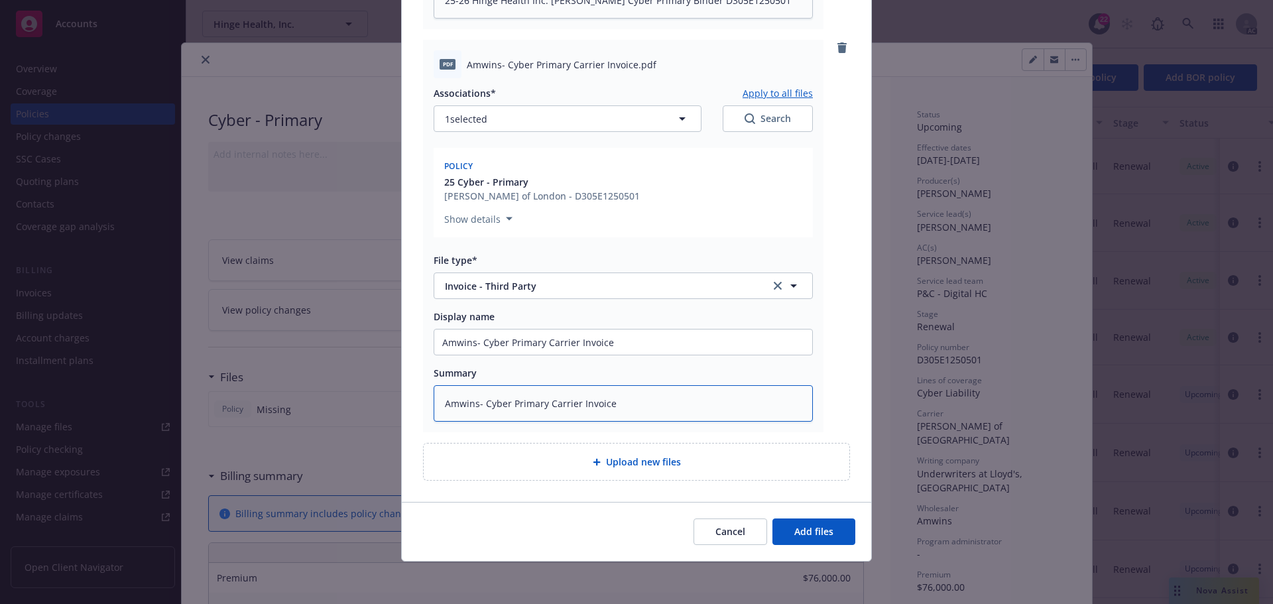
type textarea "Amwins- Cyber Primary Carrier Invoice"
click at [628, 458] on span "Upload new files" at bounding box center [643, 462] width 75 height 14
type textarea "x"
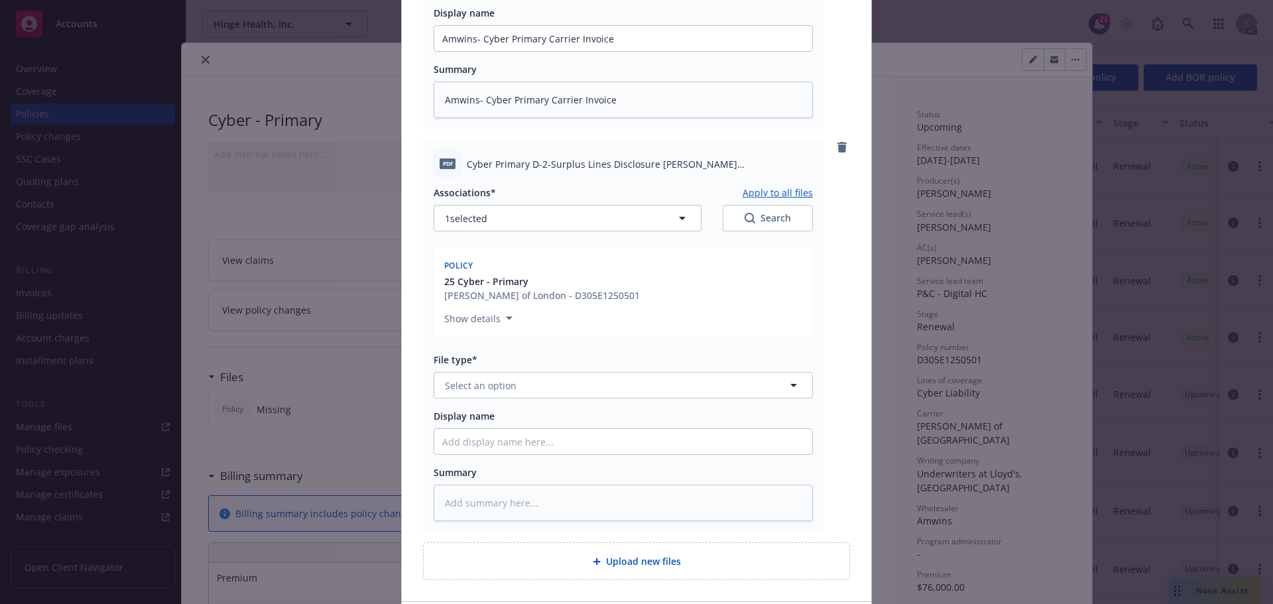
scroll to position [850, 0]
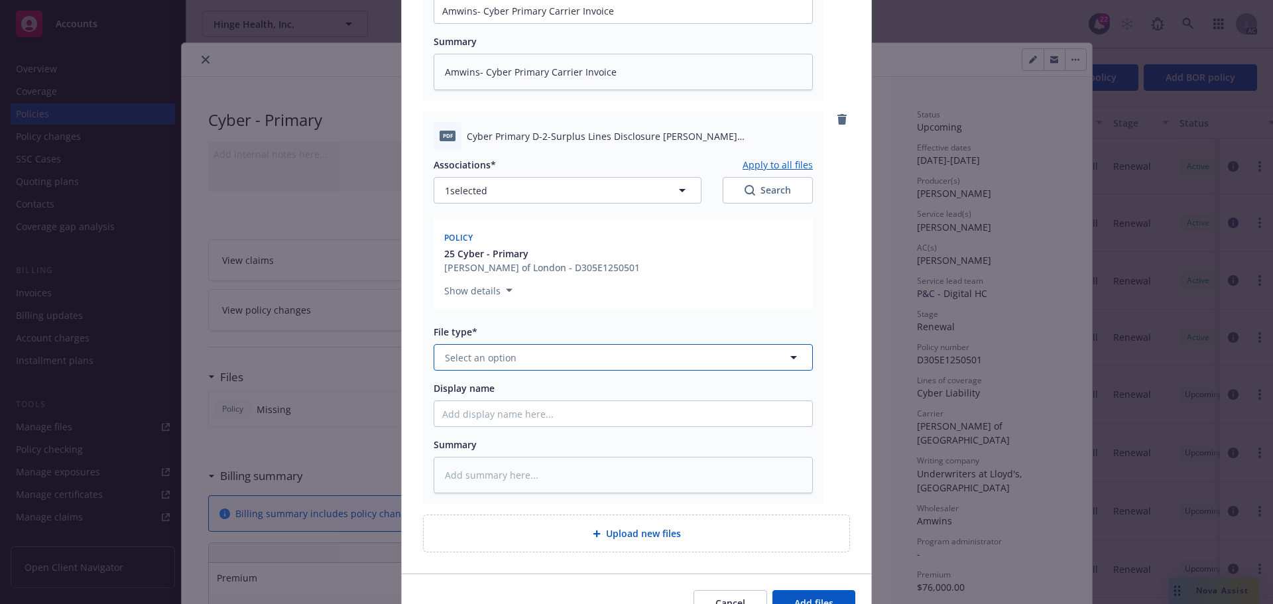
click at [501, 361] on span "Select an option" at bounding box center [481, 358] width 72 height 14
type input "D-2"
click at [471, 395] on div "D-2" at bounding box center [623, 394] width 362 height 19
drag, startPoint x: 464, startPoint y: 135, endPoint x: 749, endPoint y: 129, distance: 284.6
click at [749, 129] on span "Cyber Primary D-2-Surplus Lines Disclosure Beazley D305E1250501.pdf" at bounding box center [640, 136] width 346 height 14
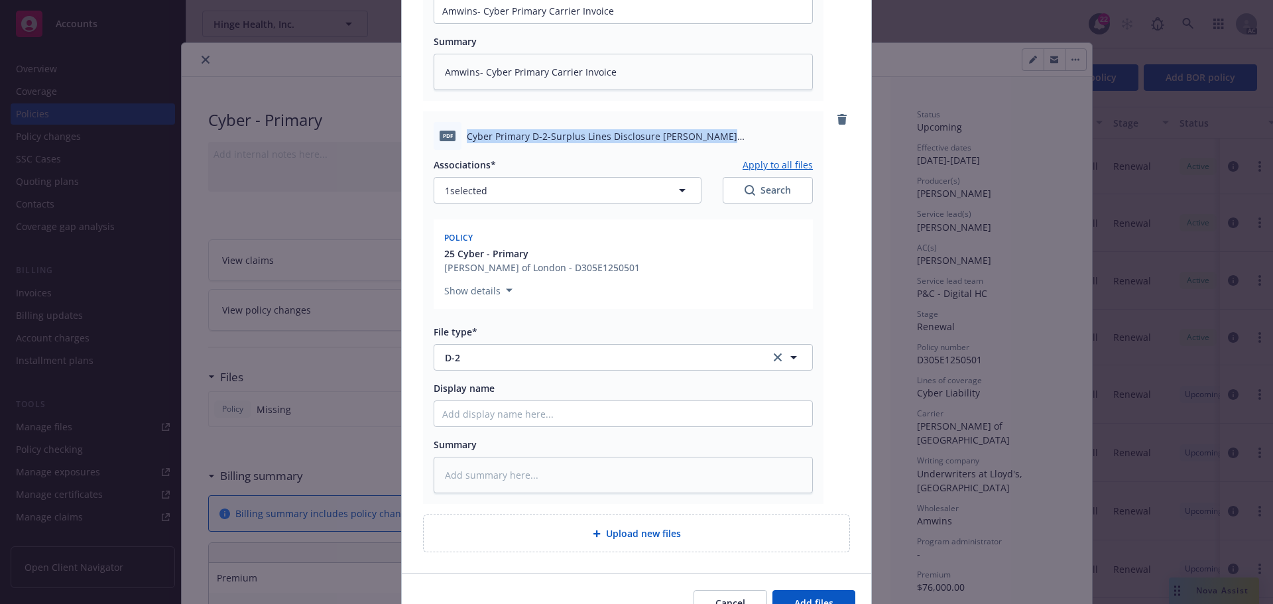
copy span "Cyber Primary D-2-Surplus Lines Disclosure Beazley D305E125050"
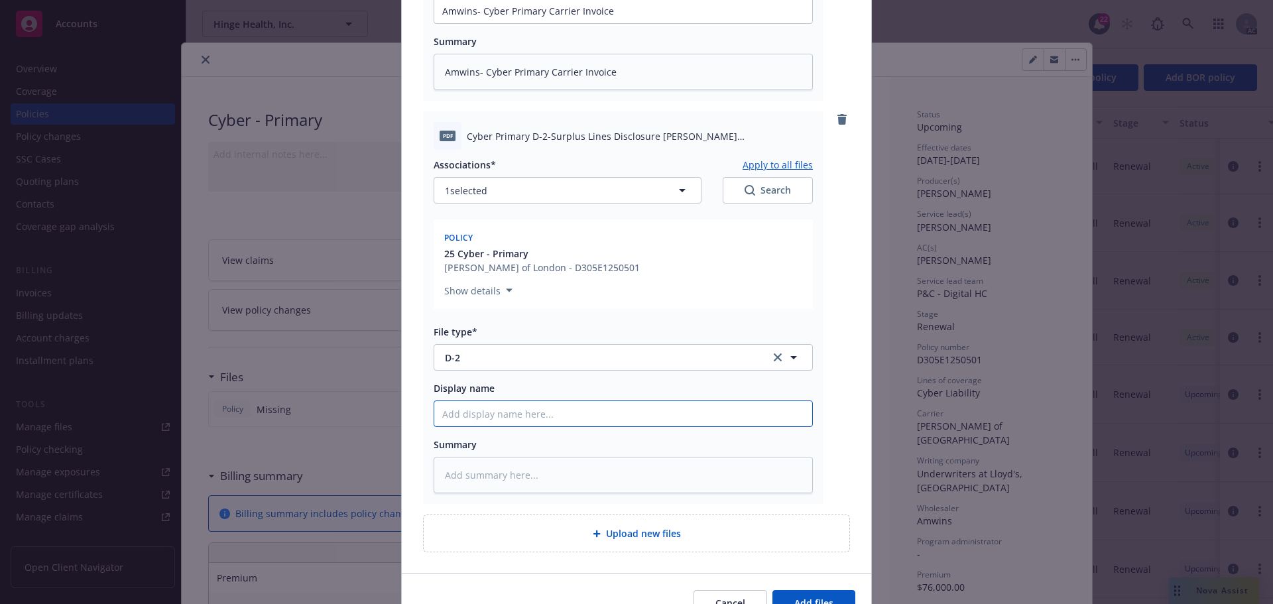
click at [516, 415] on input "Display name" at bounding box center [623, 413] width 378 height 25
paste input "Cyber Primary D-2-Surplus Lines Disclosure Beazley D305E125050"
type textarea "x"
type input "Cyber Primary D-2-Surplus Lines Disclosure Beazley D305E125050"
click at [460, 474] on textarea at bounding box center [623, 475] width 379 height 36
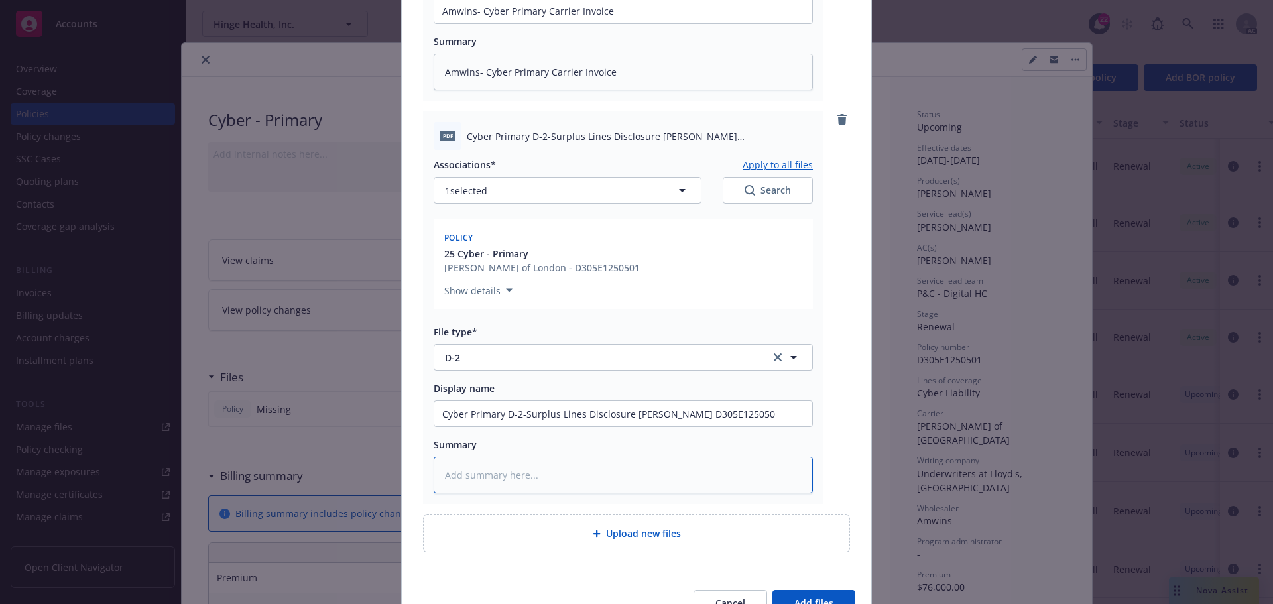
paste textarea "Cyber Primary D-2-Surplus Lines Disclosure Beazley D305E125050"
type textarea "x"
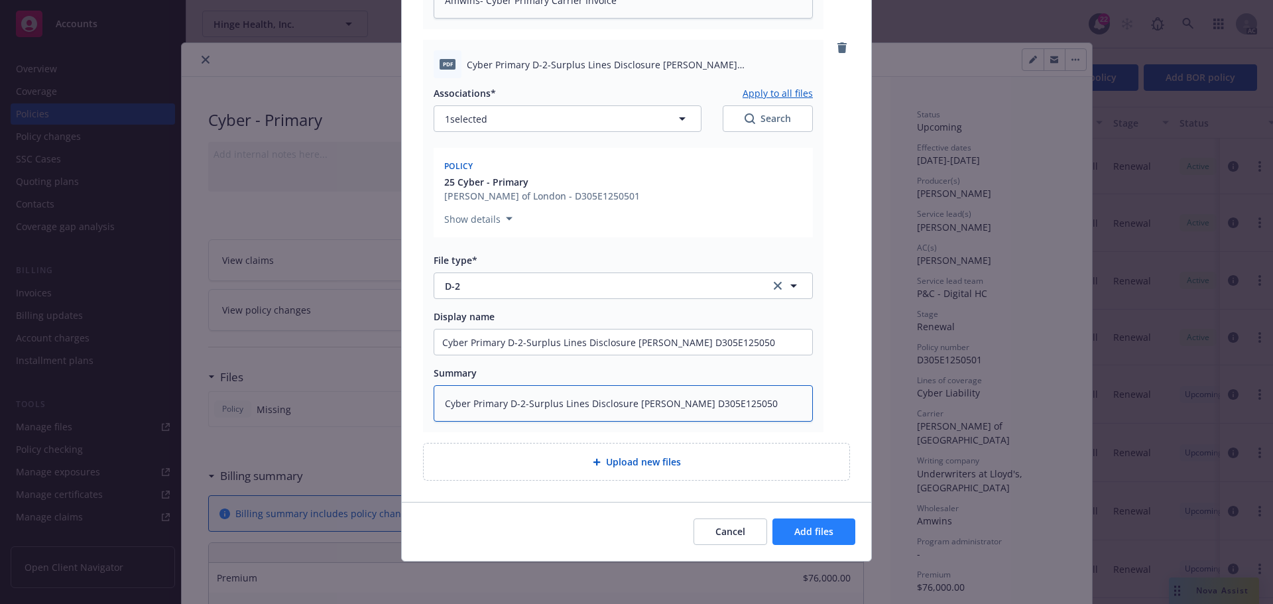
type textarea "Cyber Primary D-2-Surplus Lines Disclosure Beazley D305E125050"
click at [803, 532] on span "Add files" at bounding box center [814, 531] width 39 height 13
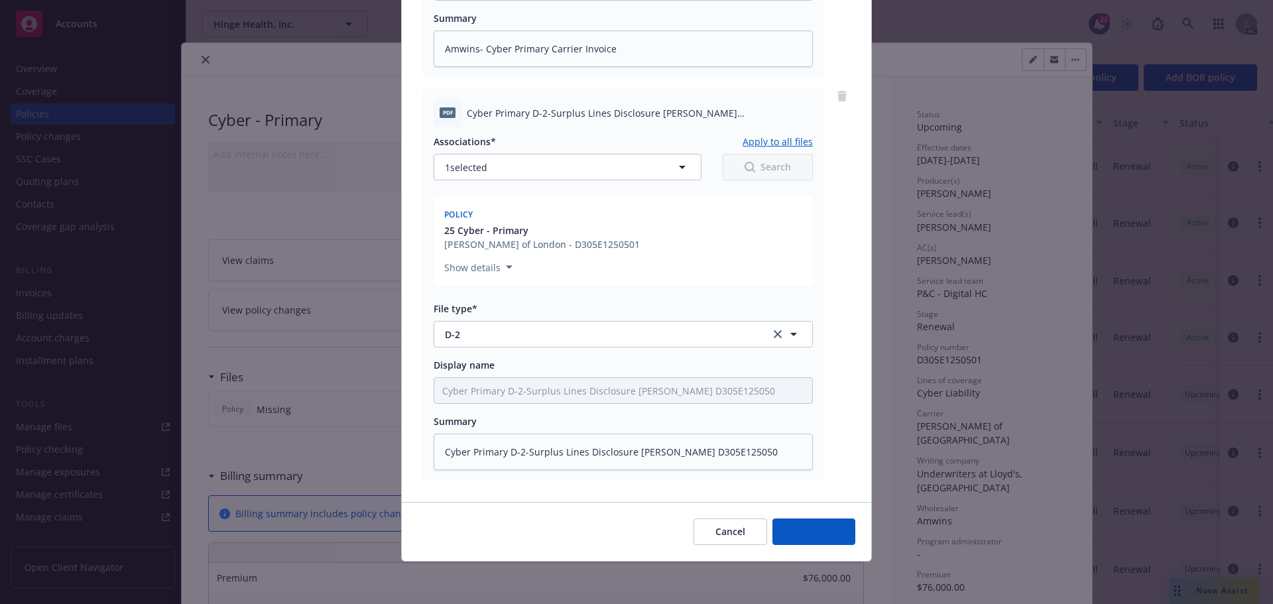
scroll to position [874, 0]
type textarea "x"
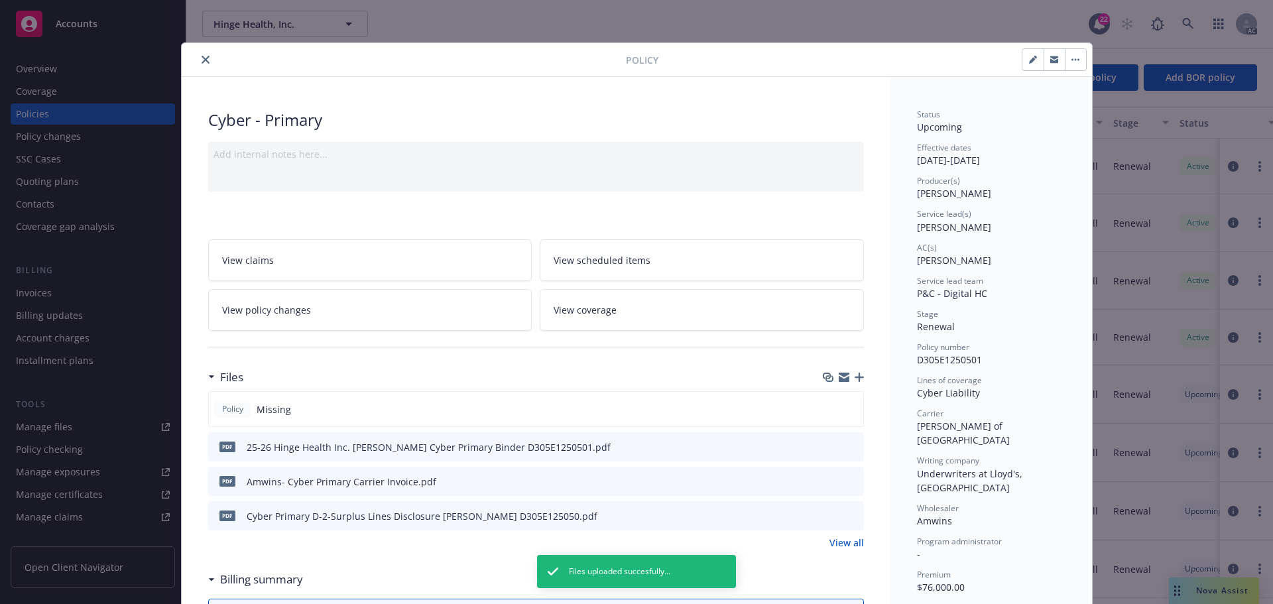
click at [202, 58] on icon "close" at bounding box center [206, 60] width 8 height 8
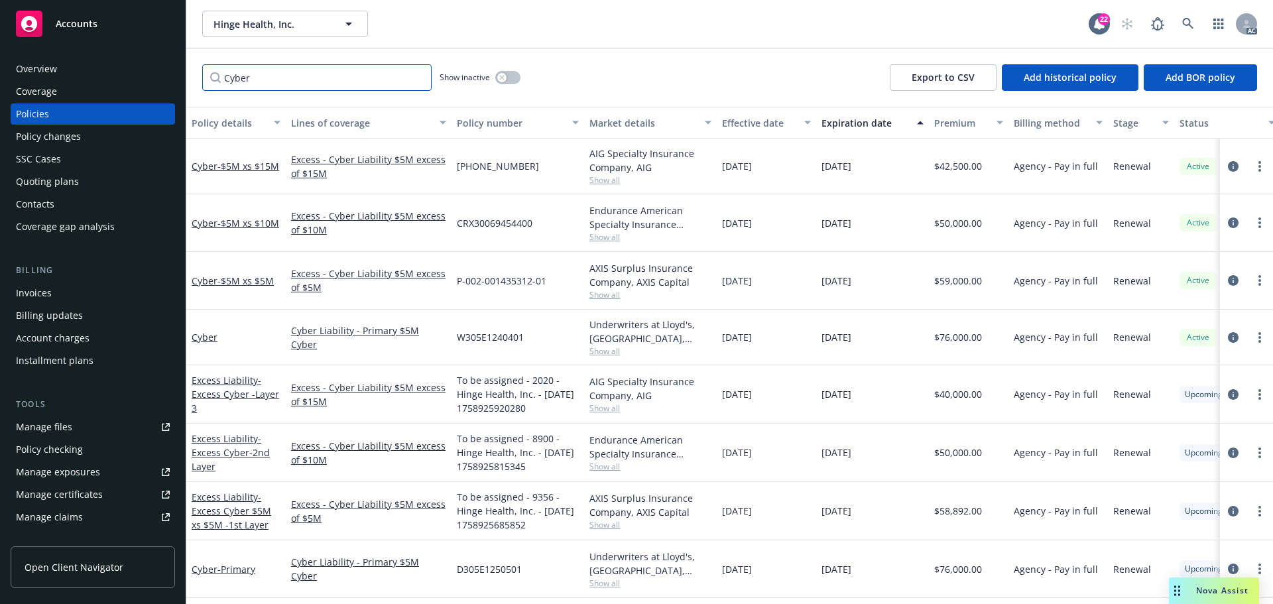
drag, startPoint x: 281, startPoint y: 79, endPoint x: 148, endPoint y: 79, distance: 132.7
click at [148, 79] on div "Accounts Overview Coverage Policies Policy changes SSC Cases Quoting plans Cont…" at bounding box center [636, 302] width 1273 height 604
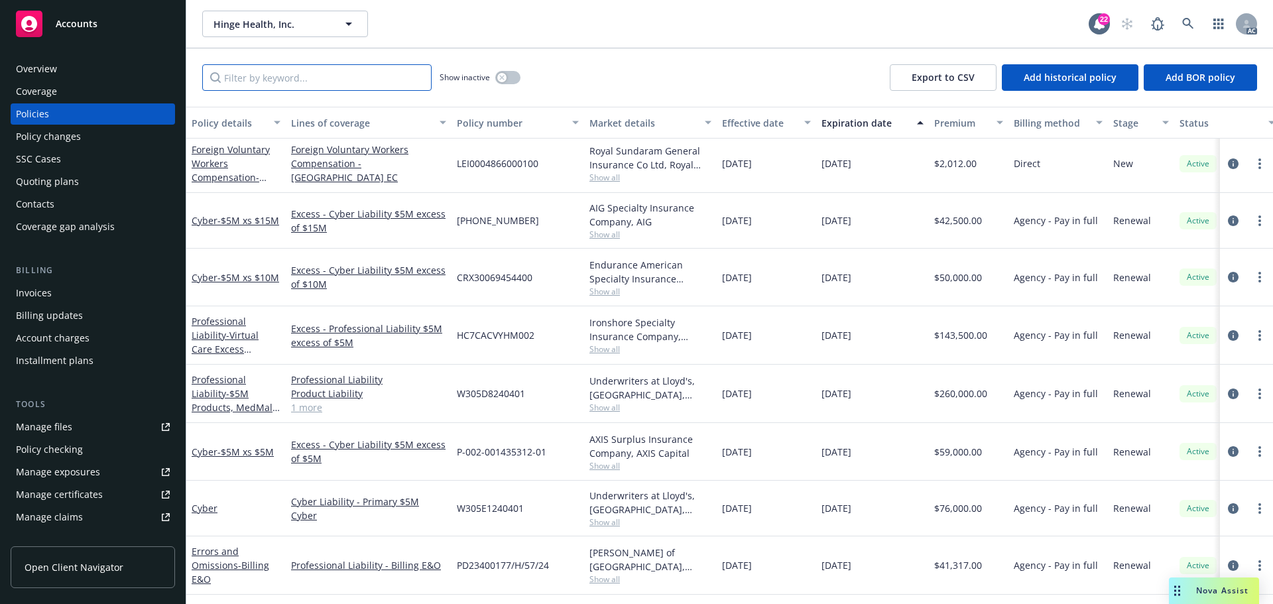
scroll to position [5, 0]
paste input "406-04-81-39-0005"
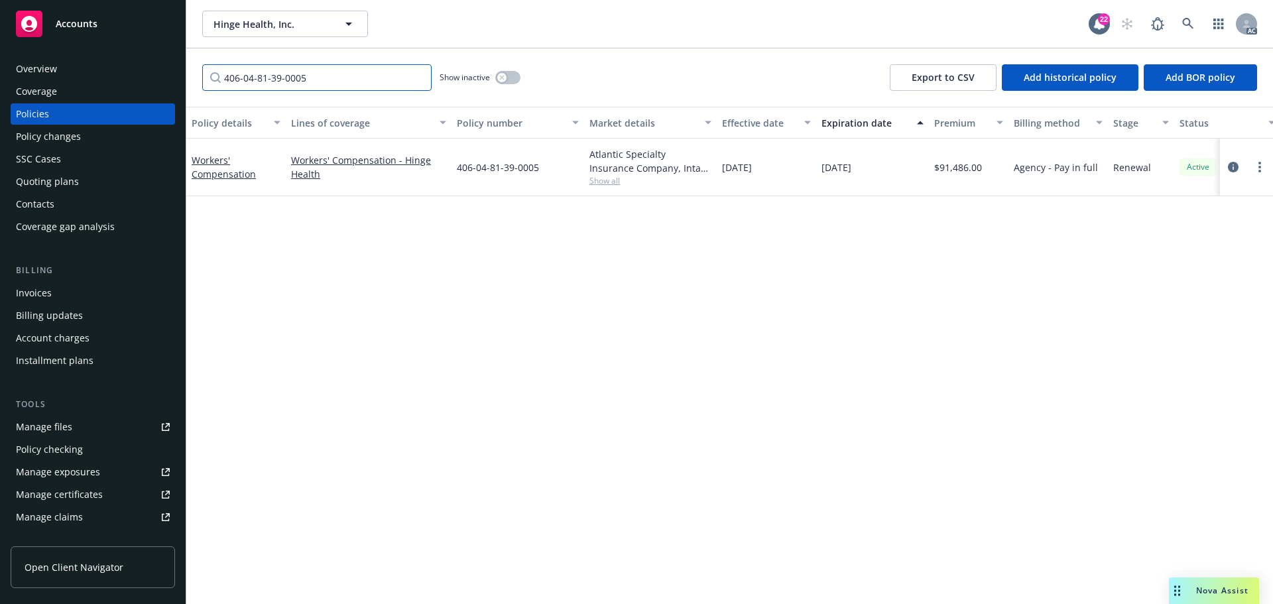
scroll to position [0, 0]
type input "406-04-81-39-0005"
click at [1236, 166] on icon "circleInformation" at bounding box center [1233, 167] width 11 height 11
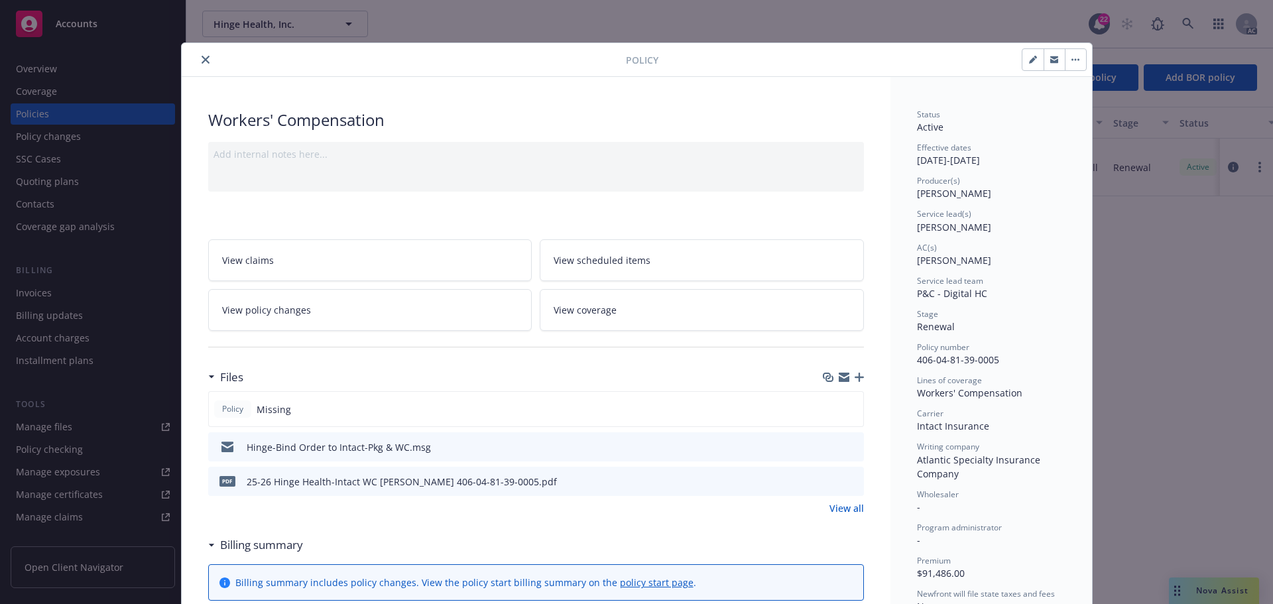
drag, startPoint x: 198, startPoint y: 60, endPoint x: 233, endPoint y: 148, distance: 94.6
click at [202, 60] on icon "close" at bounding box center [206, 60] width 8 height 8
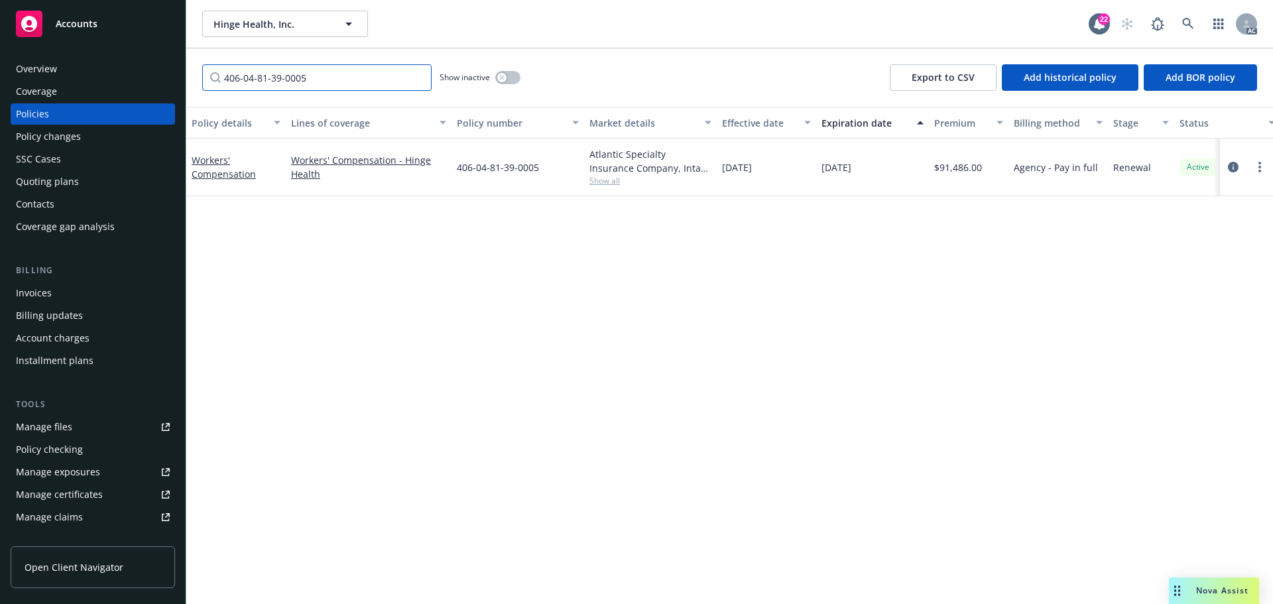
drag, startPoint x: 319, startPoint y: 79, endPoint x: 160, endPoint y: 88, distance: 159.4
click at [162, 91] on div "Accounts Overview Coverage Policies Policy changes SSC Cases Quoting plans Cont…" at bounding box center [636, 302] width 1273 height 604
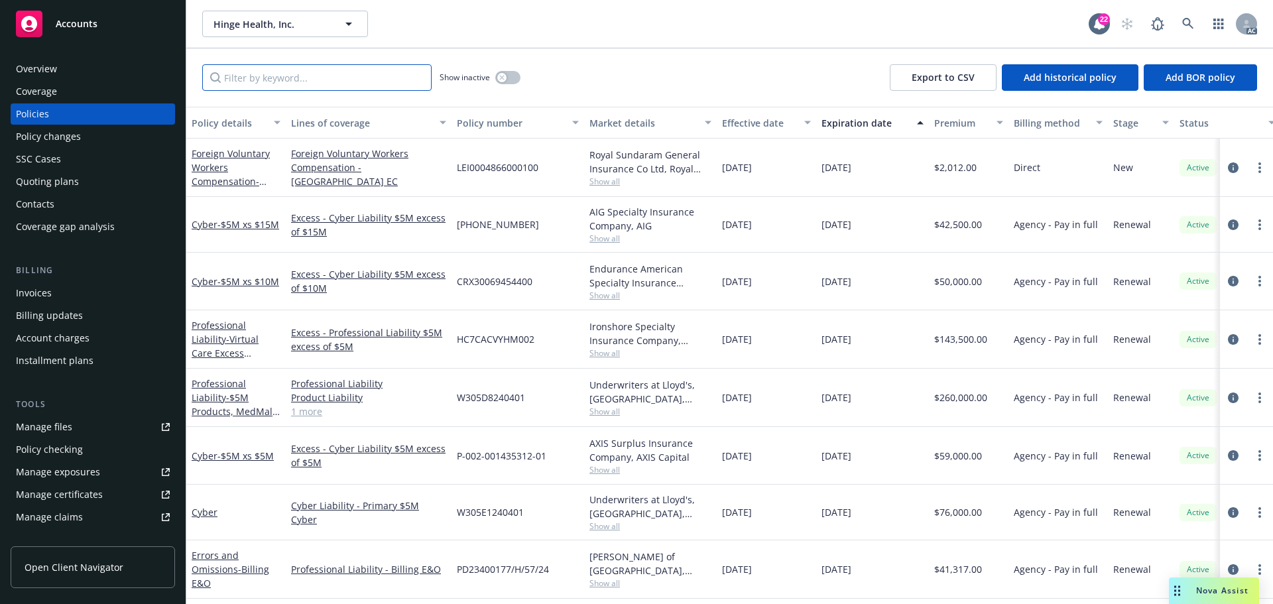
paste input "406-04-81-37-0005"
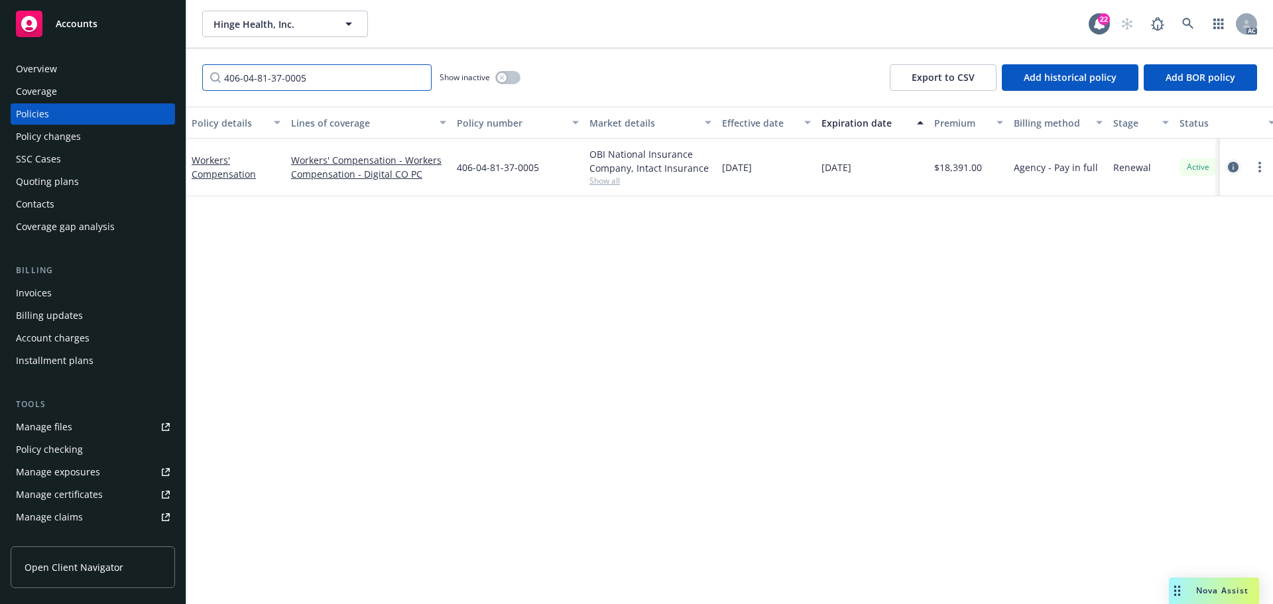
type input "406-04-81-37-0005"
click at [1231, 165] on icon "circleInformation" at bounding box center [1233, 167] width 11 height 11
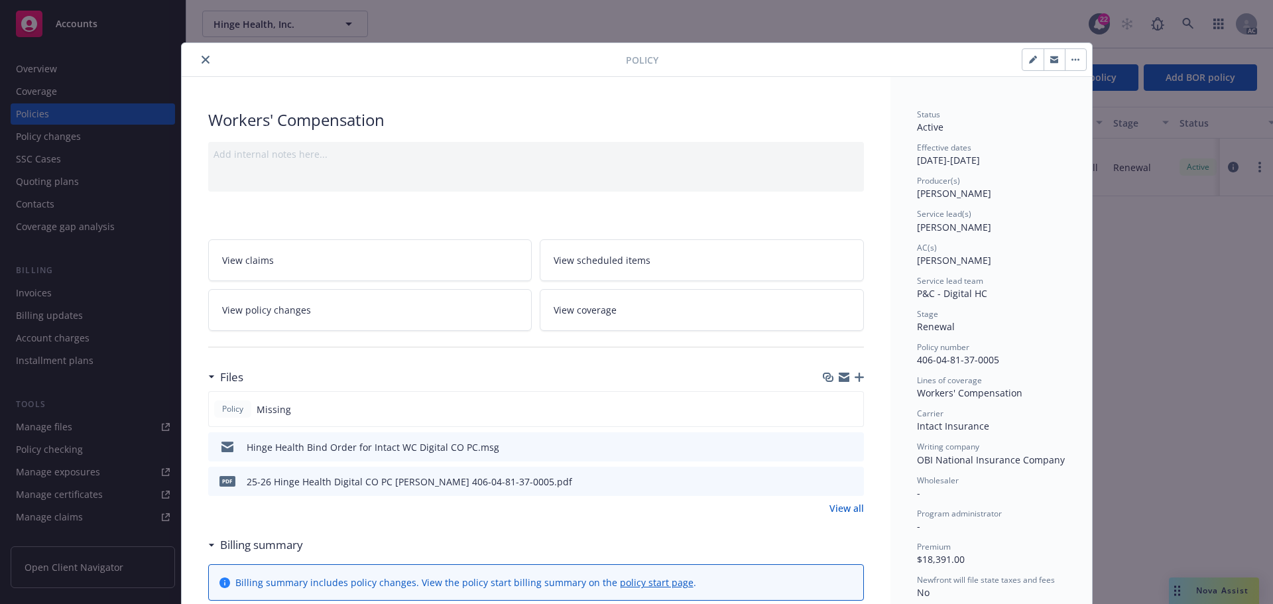
click at [202, 58] on icon "close" at bounding box center [206, 60] width 8 height 8
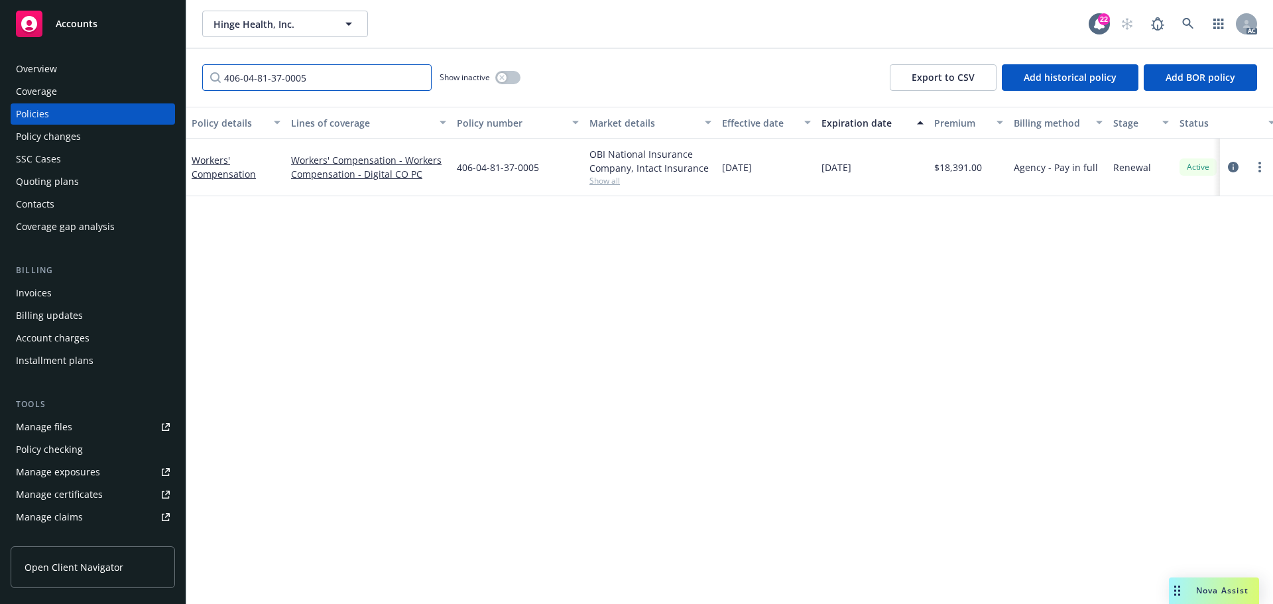
drag, startPoint x: 323, startPoint y: 76, endPoint x: 170, endPoint y: 70, distance: 152.7
click at [146, 78] on div "Accounts Overview Coverage Policies Policy changes SSC Cases Quoting plans Cont…" at bounding box center [636, 302] width 1273 height 604
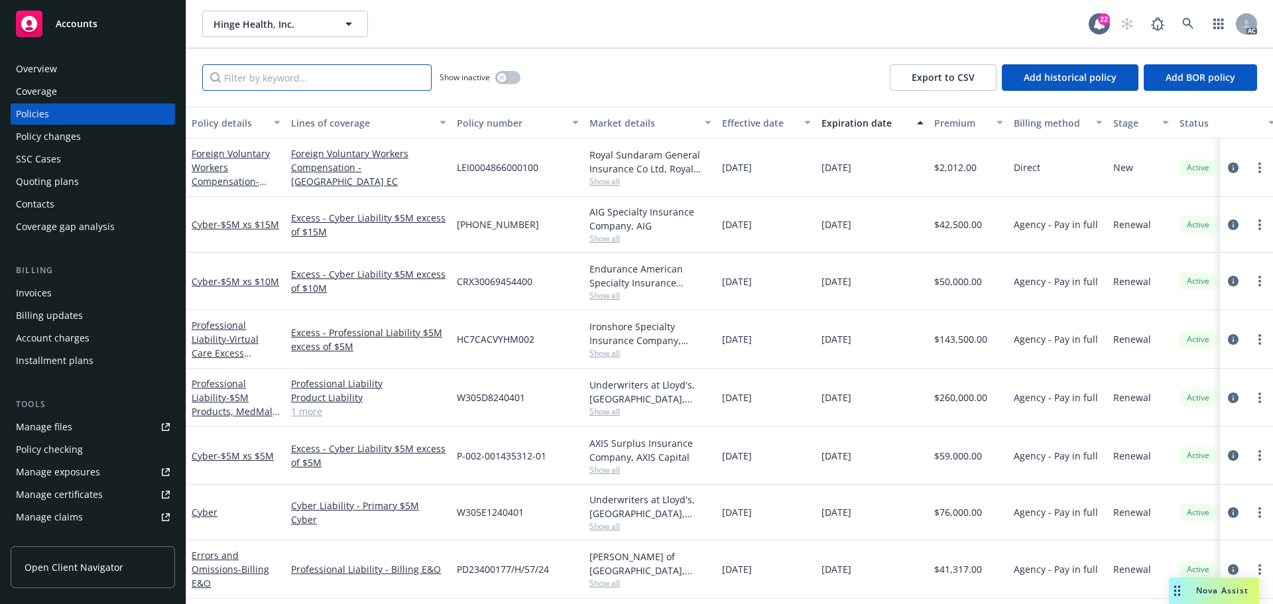
paste input "406-04-81-38-0005"
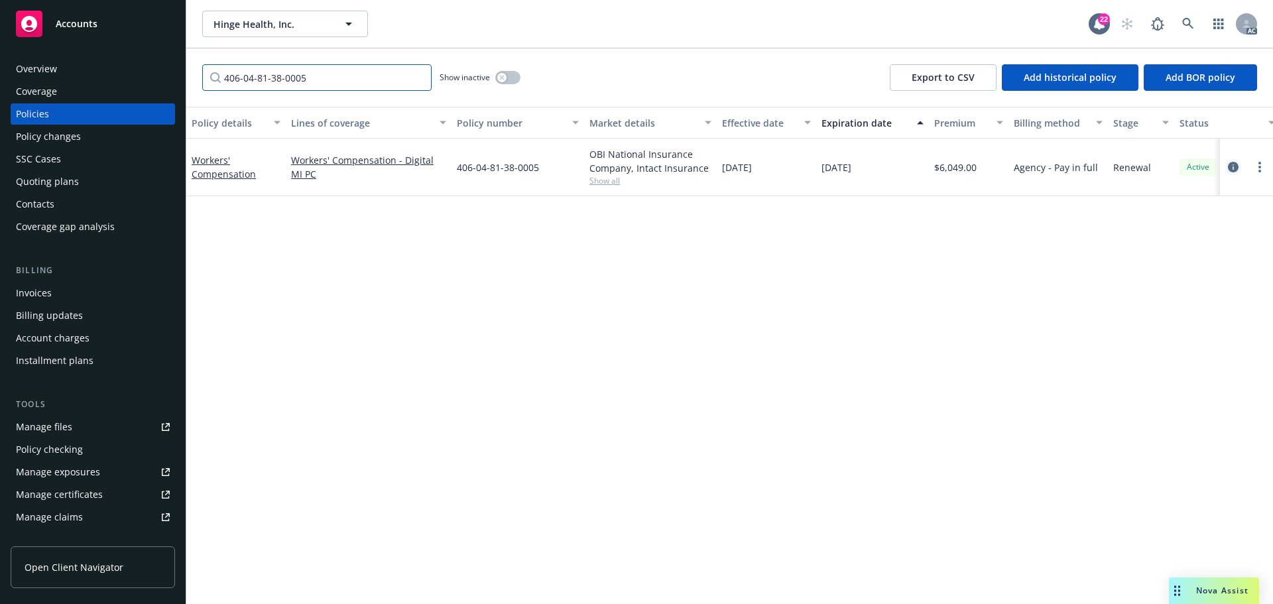
type input "406-04-81-38-0005"
click at [1235, 168] on icon "circleInformation" at bounding box center [1233, 167] width 11 height 11
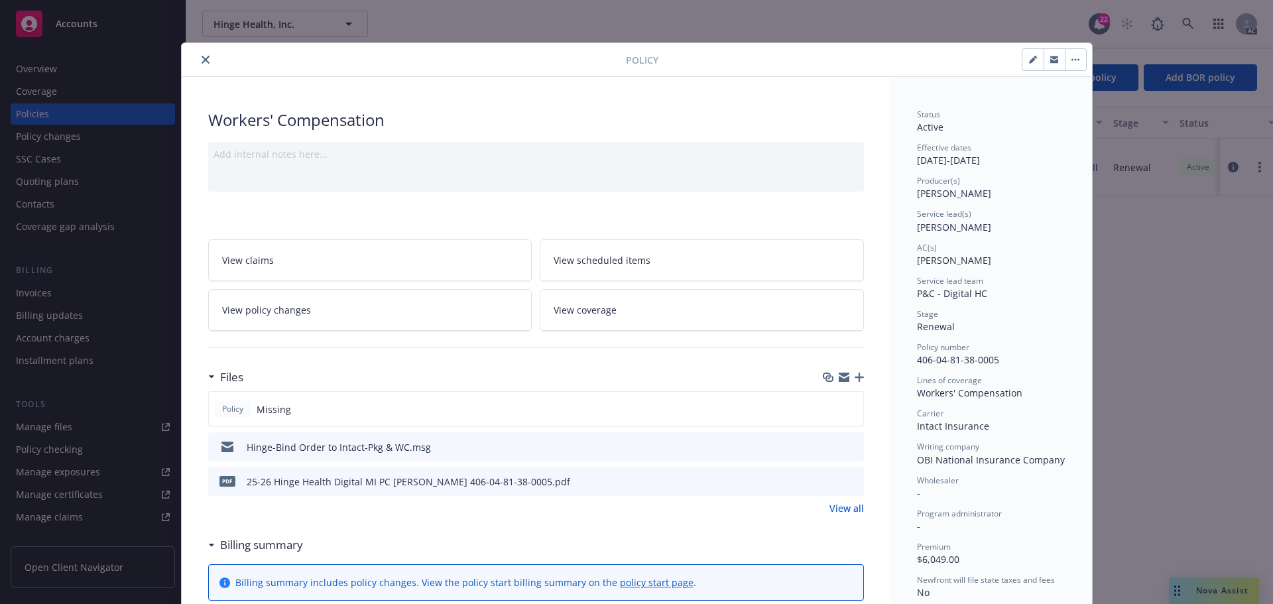
click at [202, 59] on icon "close" at bounding box center [206, 60] width 8 height 8
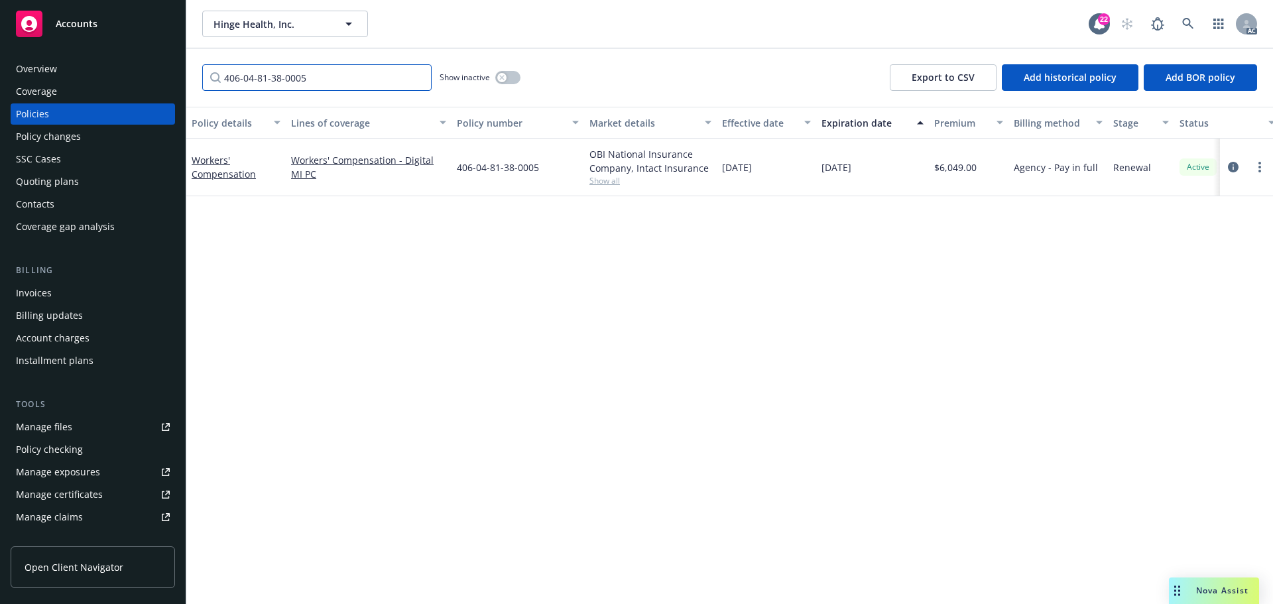
drag, startPoint x: 317, startPoint y: 74, endPoint x: 214, endPoint y: 70, distance: 103.5
click at [206, 70] on input "406-04-81-38-0005" at bounding box center [316, 77] width 229 height 27
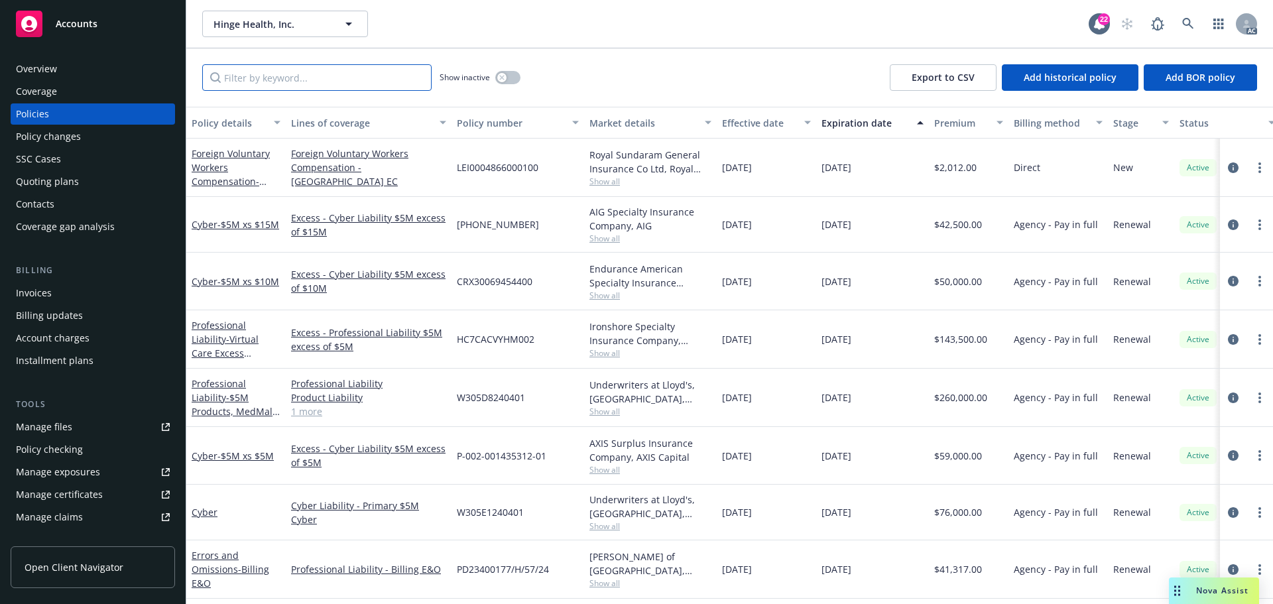
paste input "D305D8250501"
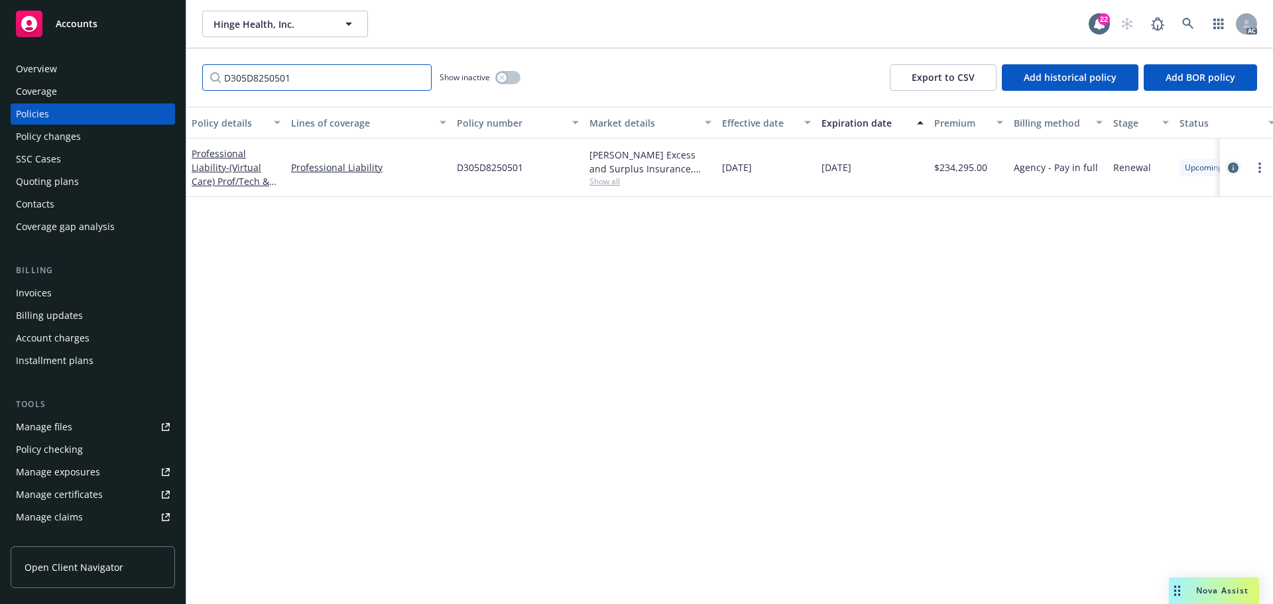
type input "D305D8250501"
click at [1230, 166] on icon "circleInformation" at bounding box center [1233, 167] width 11 height 11
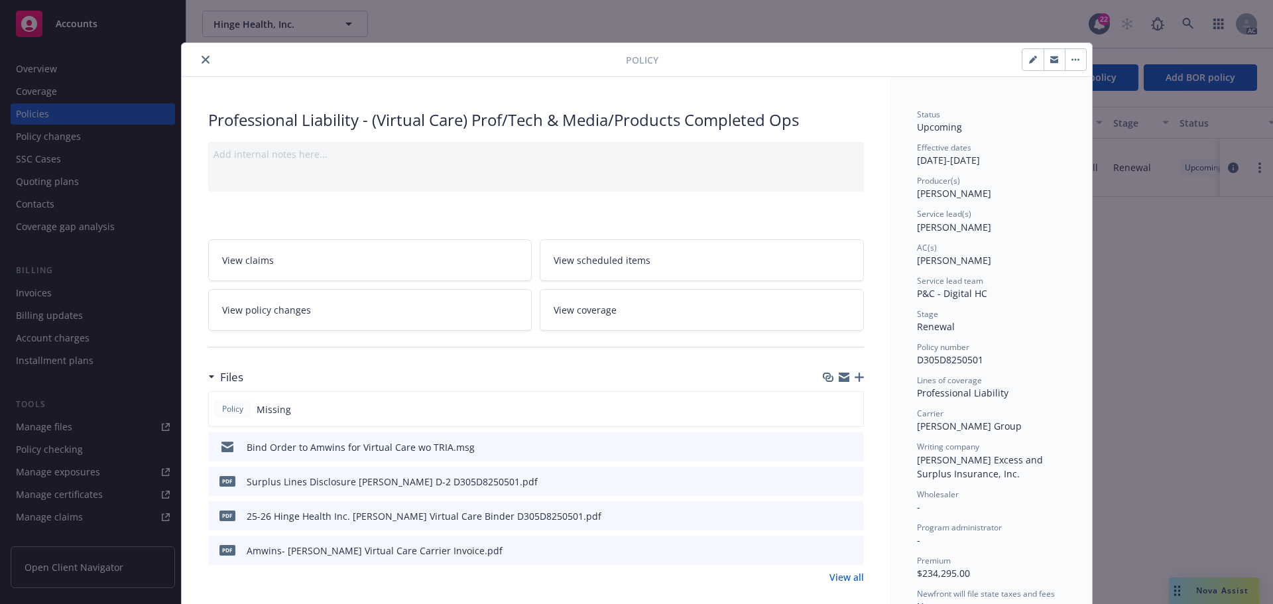
click at [202, 59] on icon "close" at bounding box center [206, 60] width 8 height 8
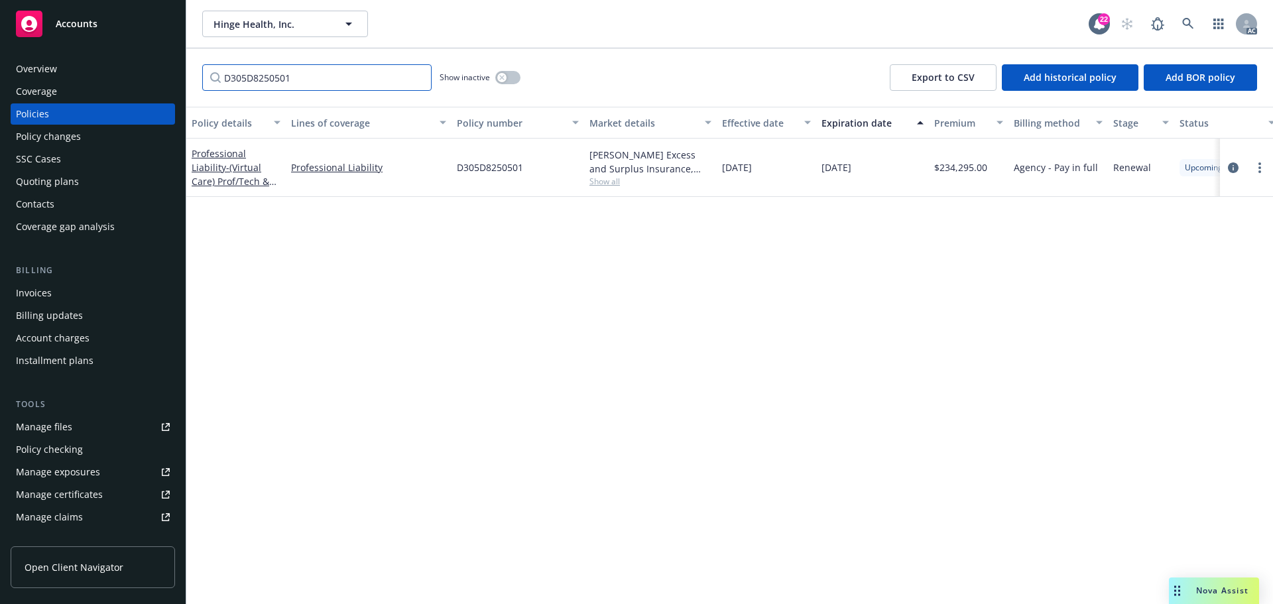
drag, startPoint x: 312, startPoint y: 77, endPoint x: 202, endPoint y: 75, distance: 110.8
click at [202, 76] on div "D305D8250501 Show inactive Export to CSV Add historical policy Add BOR policy" at bounding box center [729, 77] width 1087 height 58
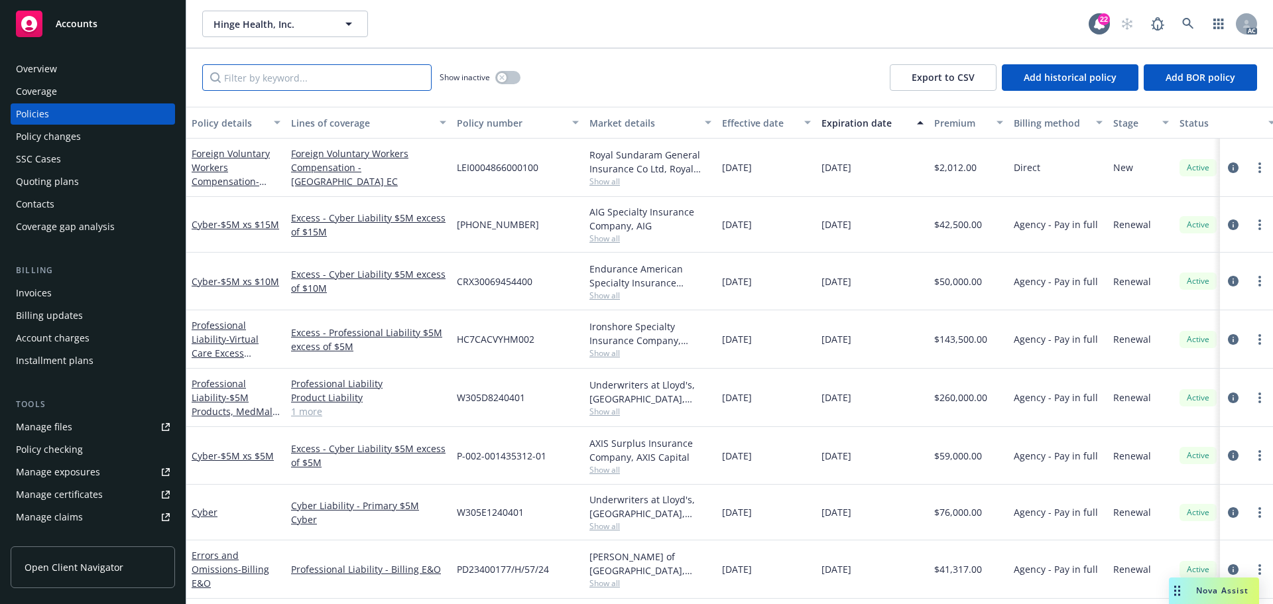
paste input "HC7CACVYHM003"
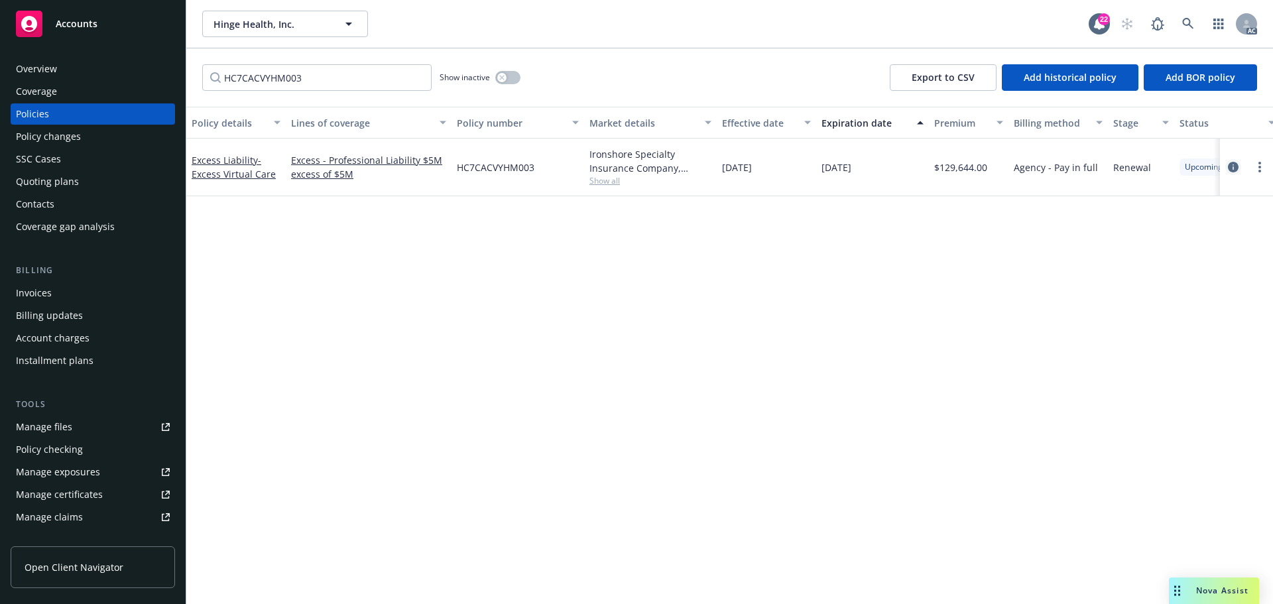
click at [1228, 165] on link "circleInformation" at bounding box center [1234, 167] width 16 height 16
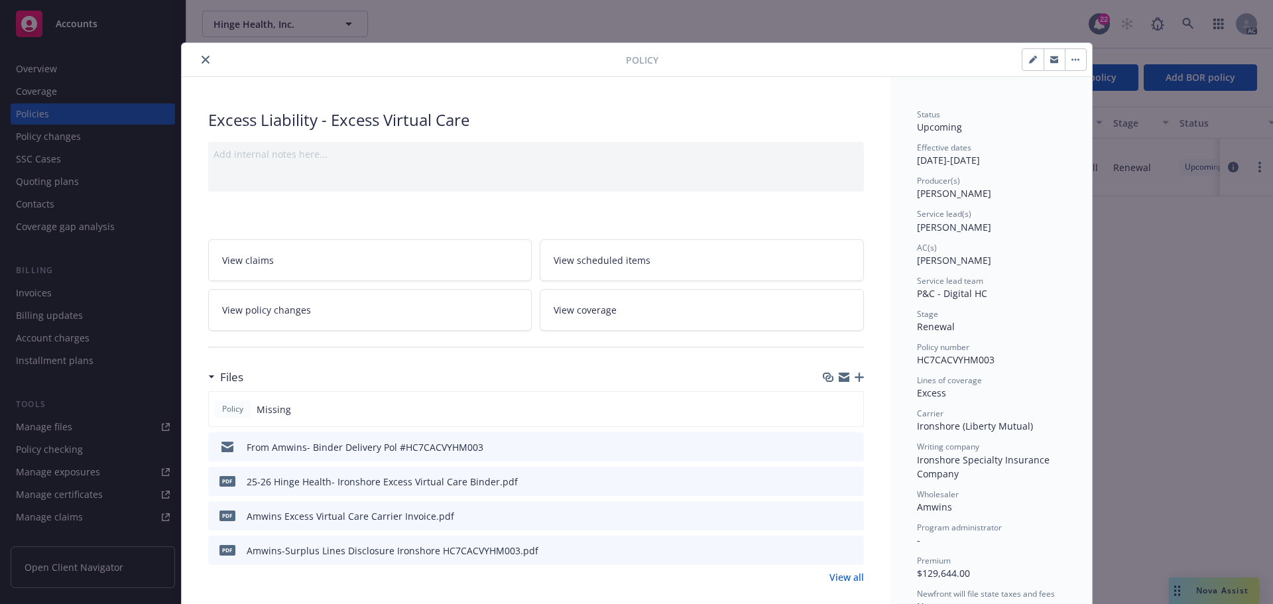
click at [202, 60] on icon "close" at bounding box center [206, 60] width 8 height 8
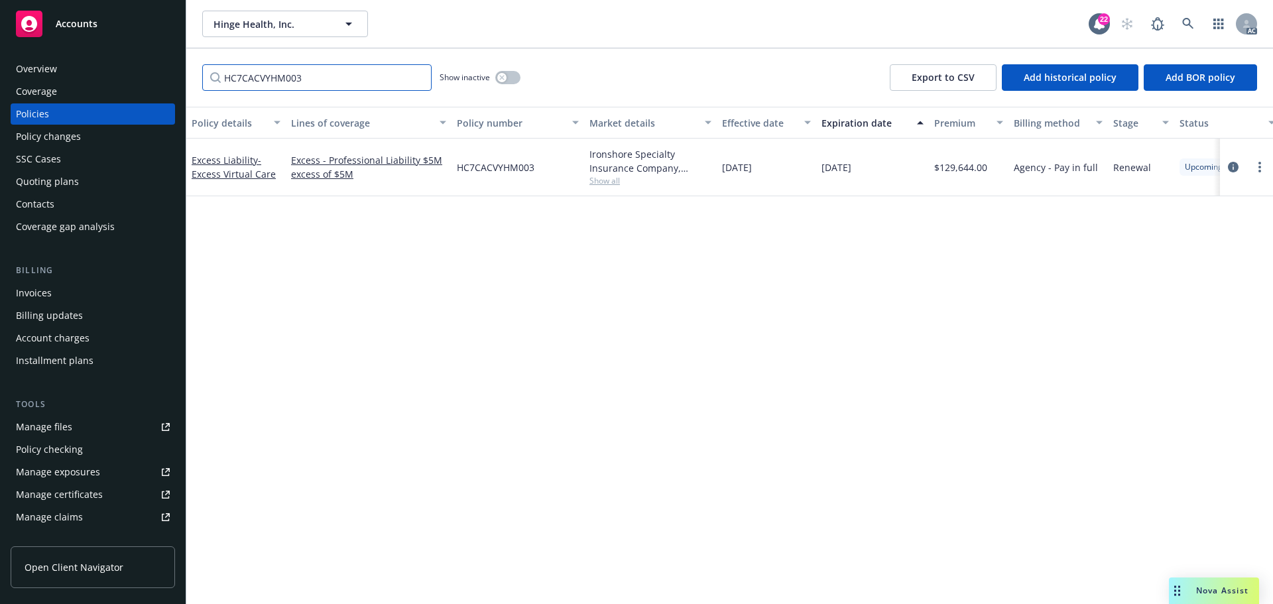
drag, startPoint x: 319, startPoint y: 78, endPoint x: 188, endPoint y: 60, distance: 132.5
click at [208, 68] on input "HC7CACVYHM003" at bounding box center [316, 77] width 229 height 27
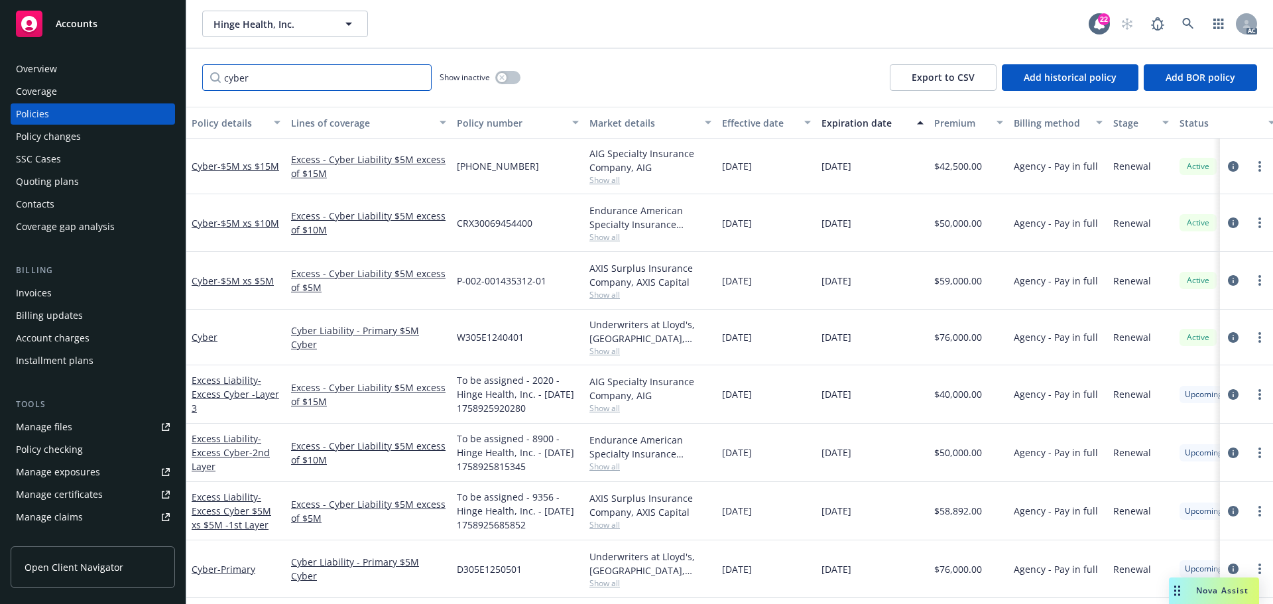
type input "cyber"
drag, startPoint x: 300, startPoint y: 80, endPoint x: 206, endPoint y: 71, distance: 94.6
click at [206, 71] on input "cyber" at bounding box center [316, 77] width 229 height 27
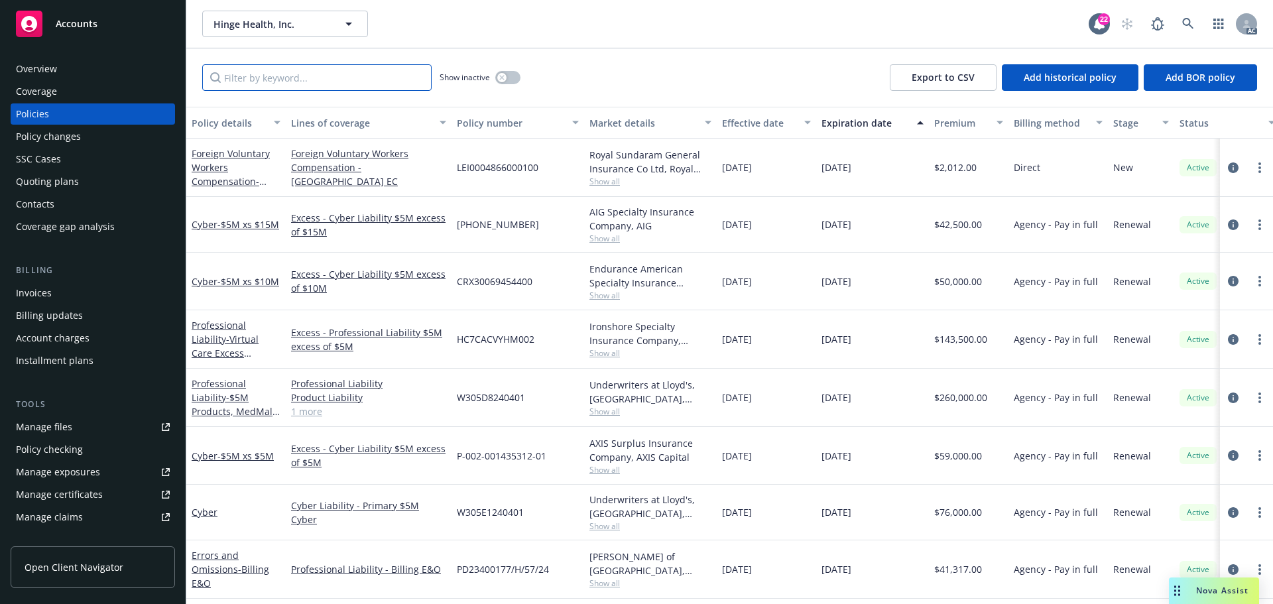
paste input "D305E1250501"
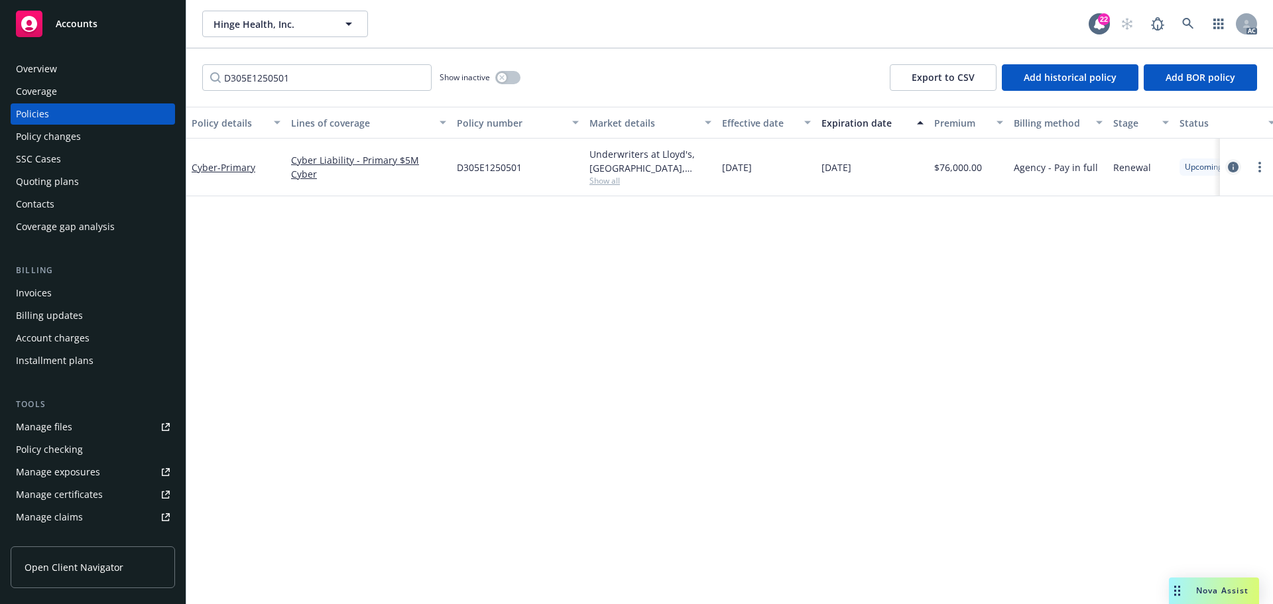
click at [1236, 163] on icon "circleInformation" at bounding box center [1233, 167] width 11 height 11
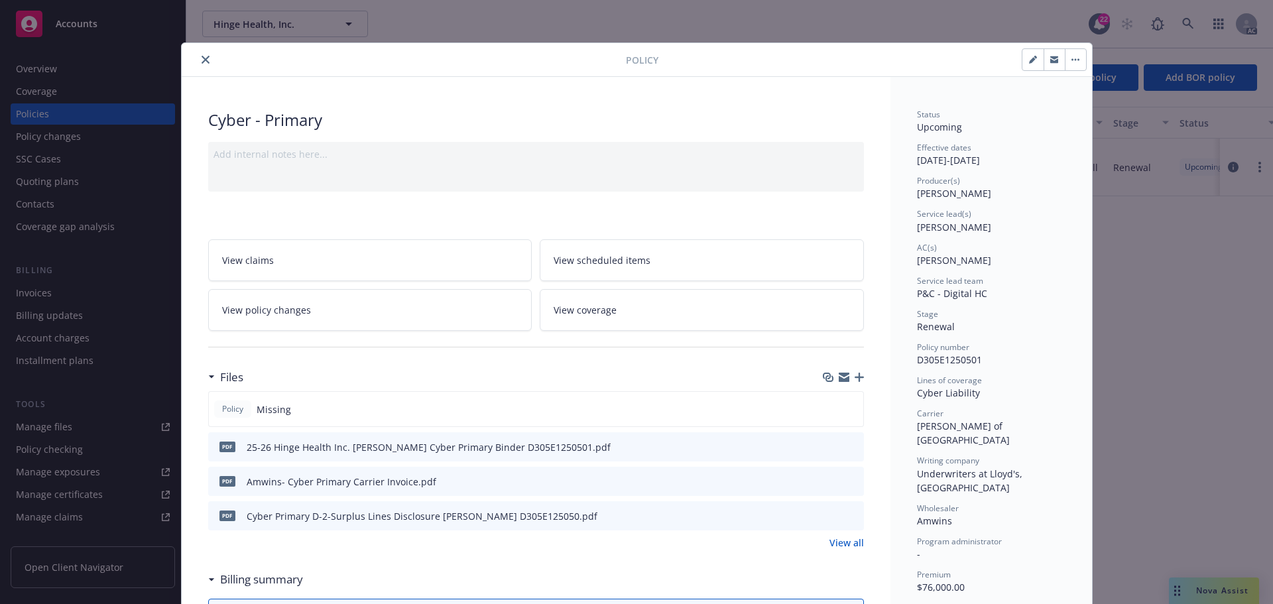
click at [203, 60] on icon "close" at bounding box center [206, 60] width 8 height 8
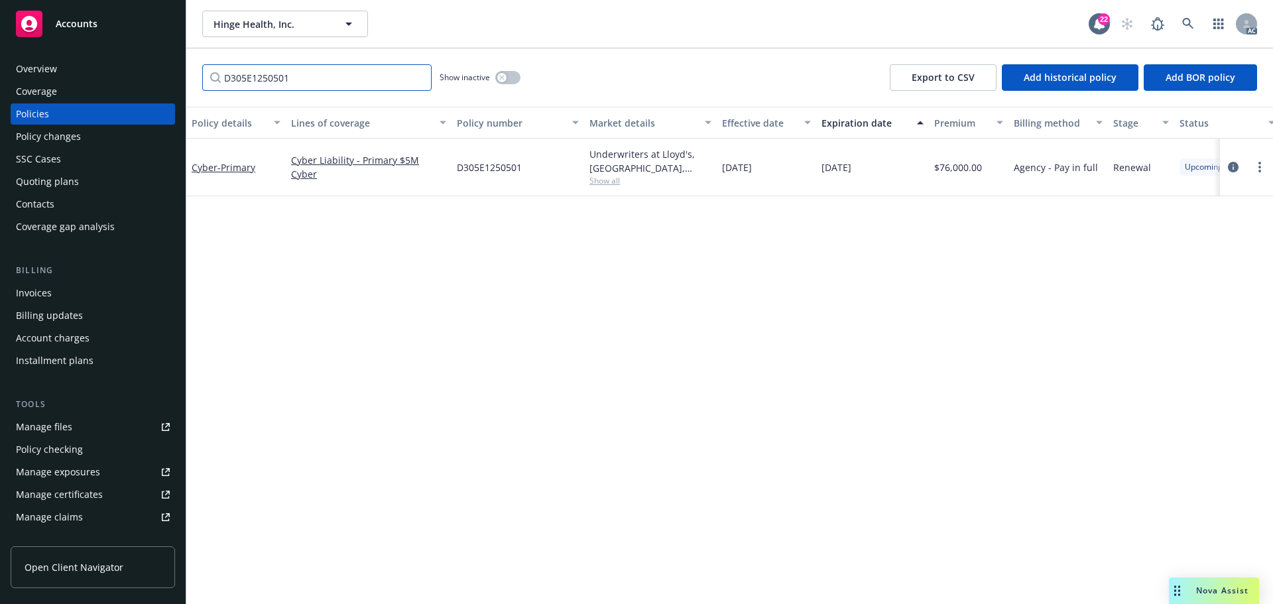
drag, startPoint x: 312, startPoint y: 78, endPoint x: 182, endPoint y: 62, distance: 131.1
click at [201, 73] on div "D305E1250501 Show inactive Export to CSV Add historical policy Add BOR policy" at bounding box center [729, 77] width 1087 height 58
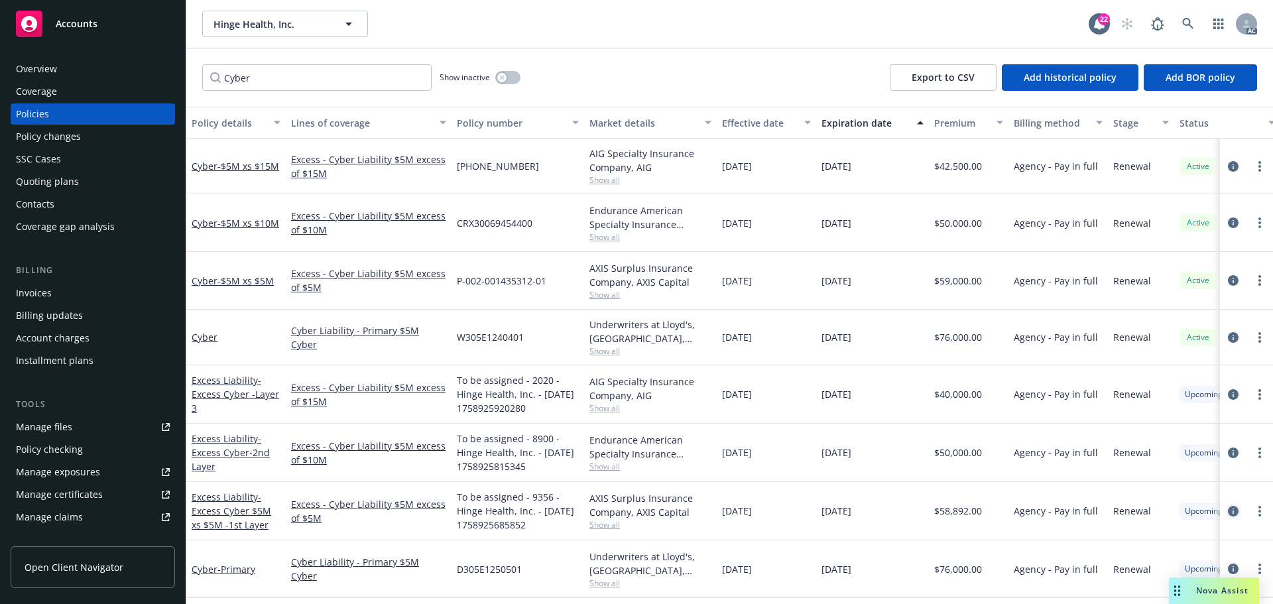
click at [1228, 508] on icon "circleInformation" at bounding box center [1233, 511] width 11 height 11
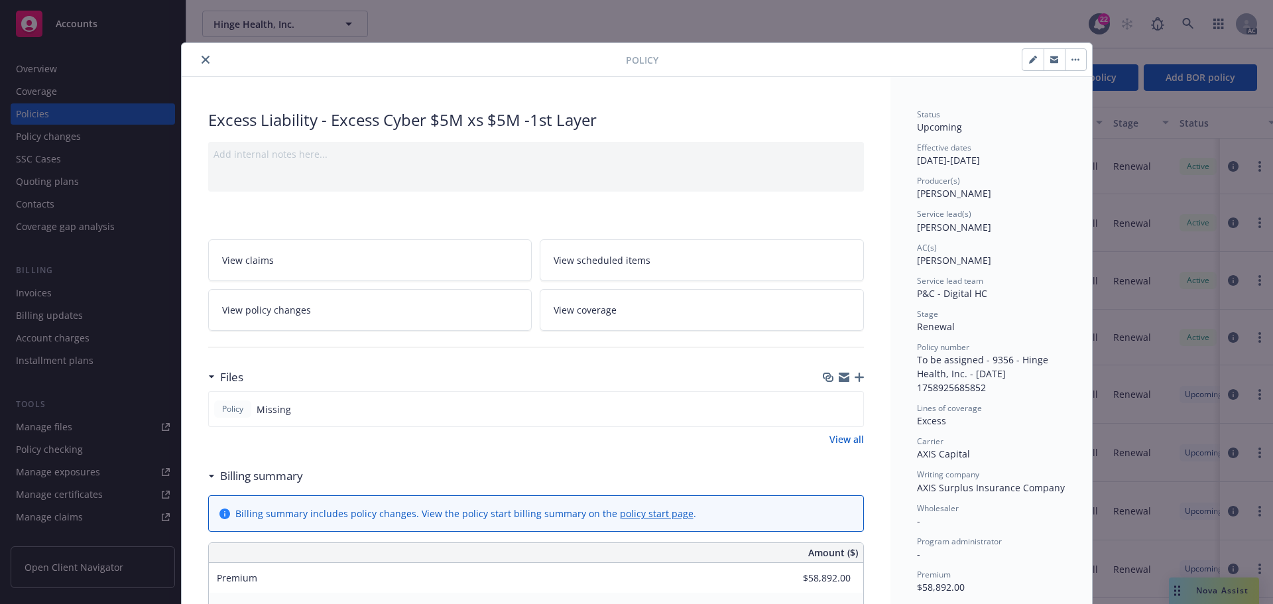
click at [202, 61] on icon "close" at bounding box center [206, 60] width 8 height 8
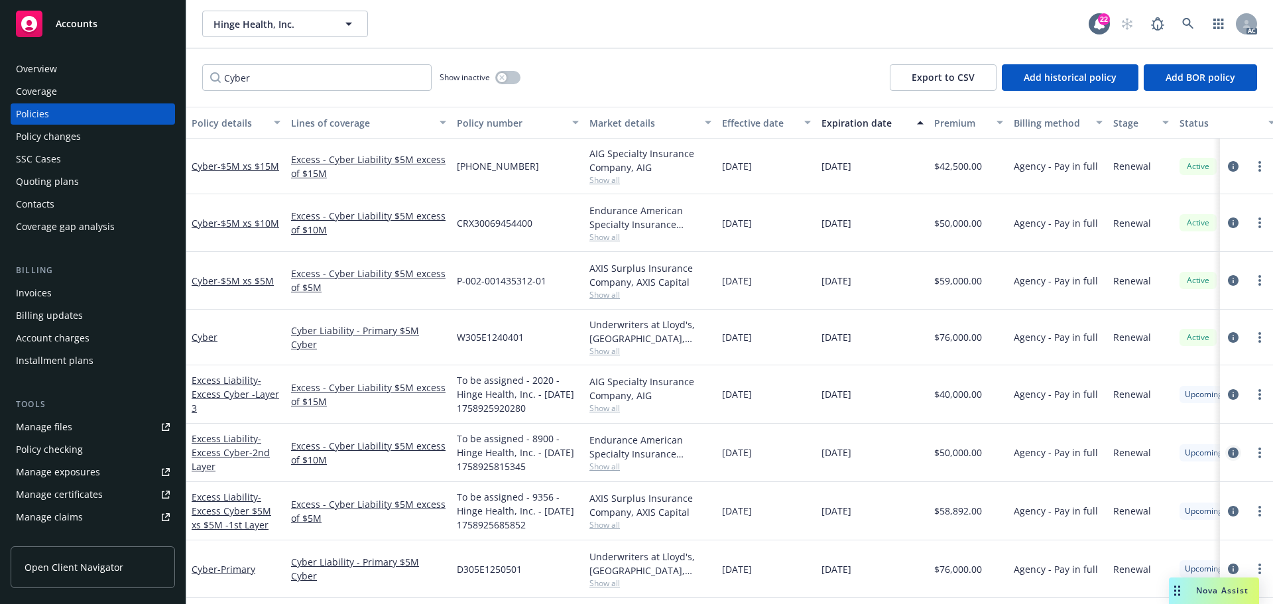
click at [1228, 449] on icon "circleInformation" at bounding box center [1233, 453] width 11 height 11
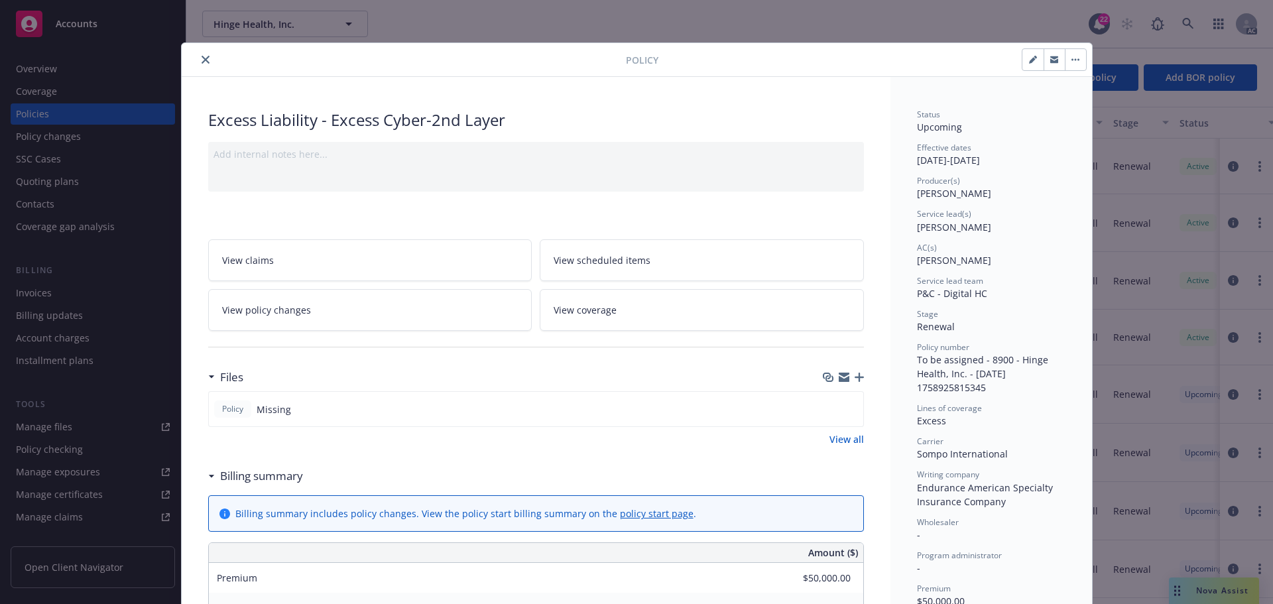
drag, startPoint x: 202, startPoint y: 59, endPoint x: 231, endPoint y: 77, distance: 34.8
click at [202, 59] on icon "close" at bounding box center [206, 60] width 8 height 8
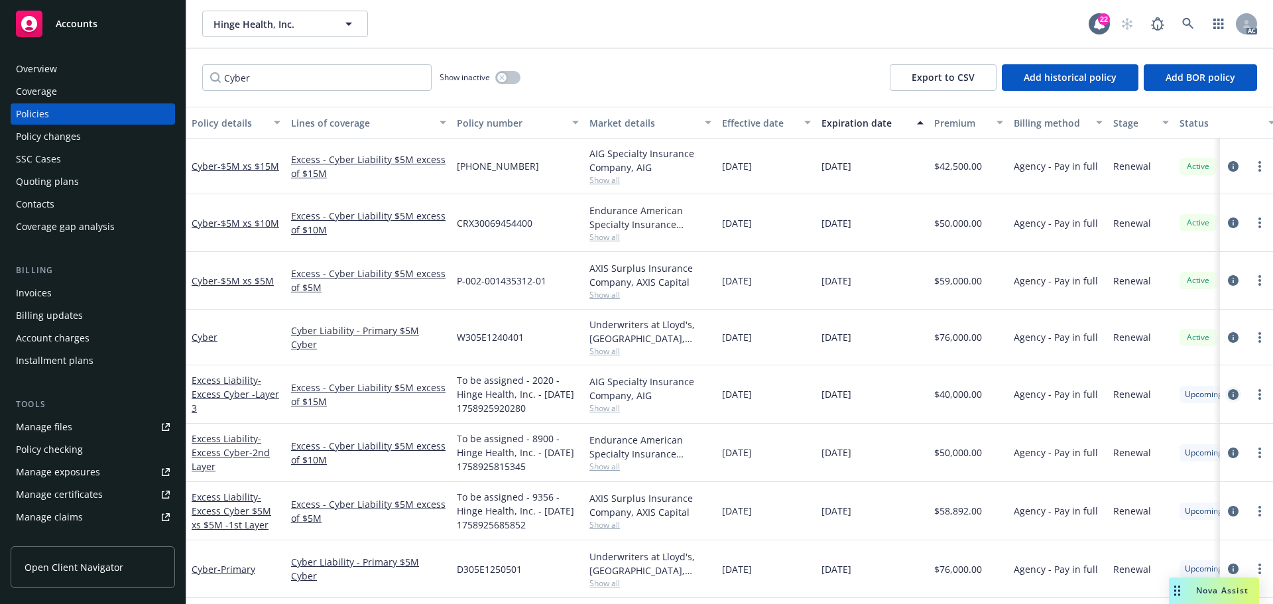
click at [1228, 391] on icon "circleInformation" at bounding box center [1233, 394] width 11 height 11
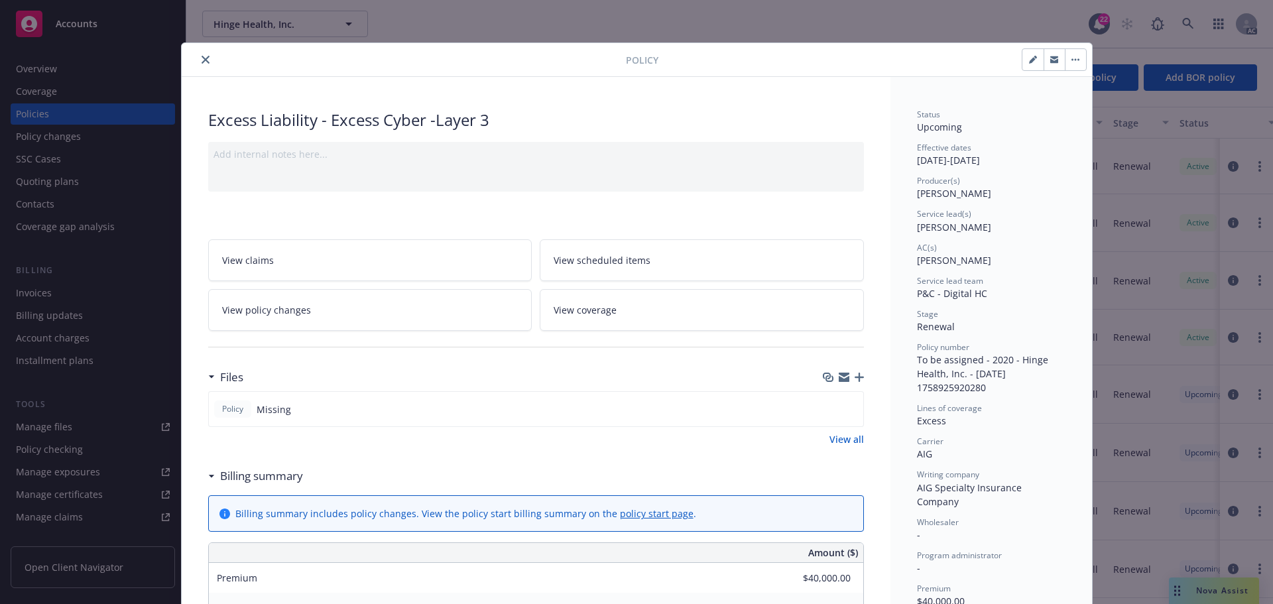
click at [202, 57] on icon "close" at bounding box center [206, 60] width 8 height 8
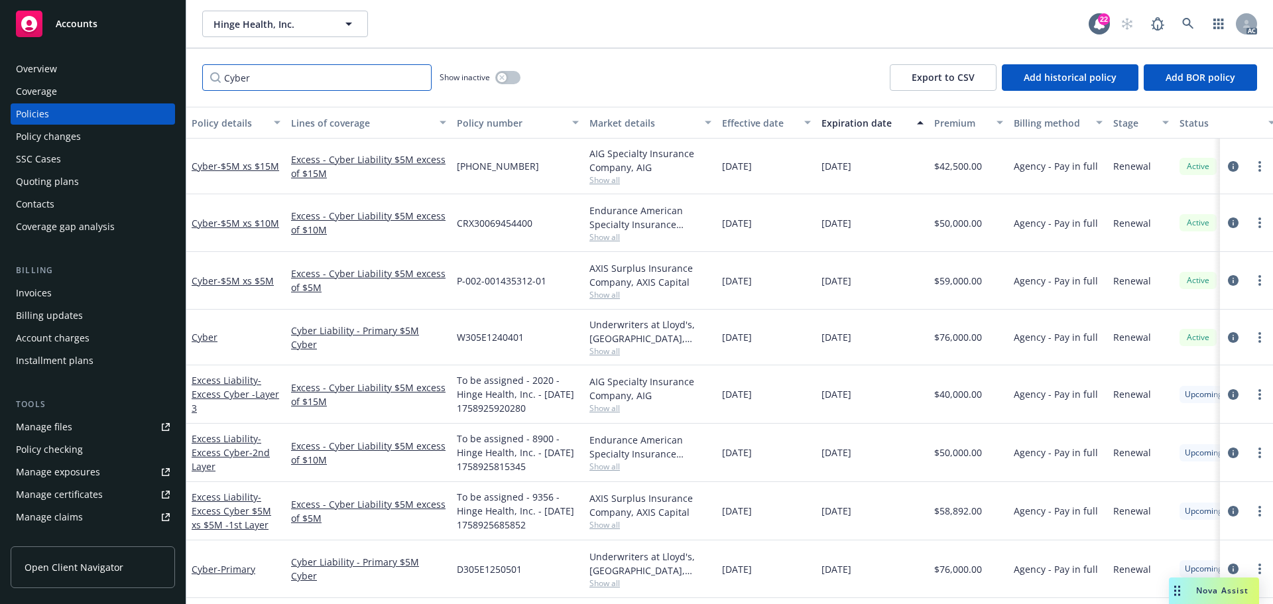
drag, startPoint x: 196, startPoint y: 64, endPoint x: 179, endPoint y: 61, distance: 17.4
click at [180, 61] on div "Accounts Overview Coverage Policies Policy changes SSC Cases Quoting plans Cont…" at bounding box center [636, 302] width 1273 height 604
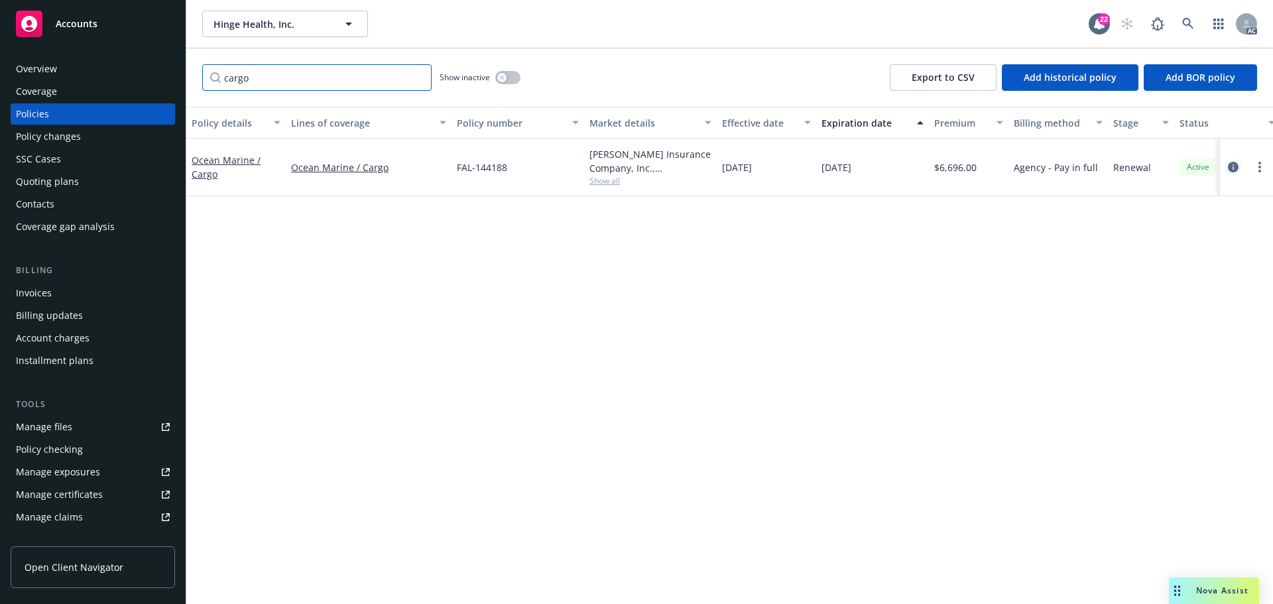
type input "cargo"
click at [1237, 166] on icon "circleInformation" at bounding box center [1233, 167] width 11 height 11
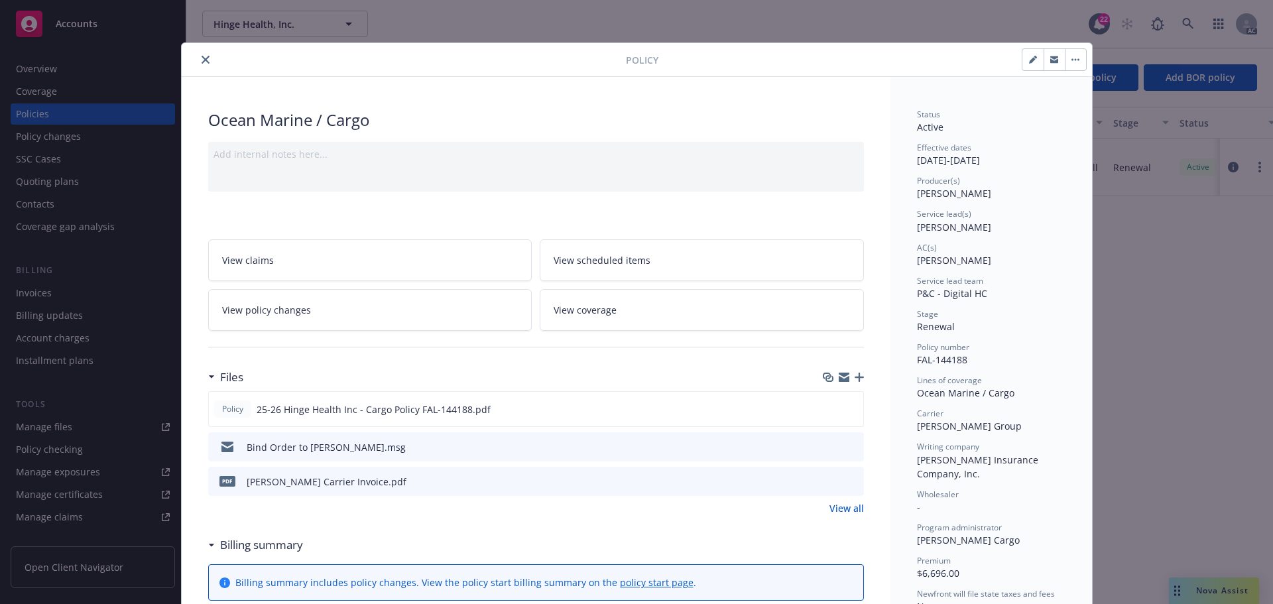
click at [198, 60] on button "close" at bounding box center [206, 60] width 16 height 16
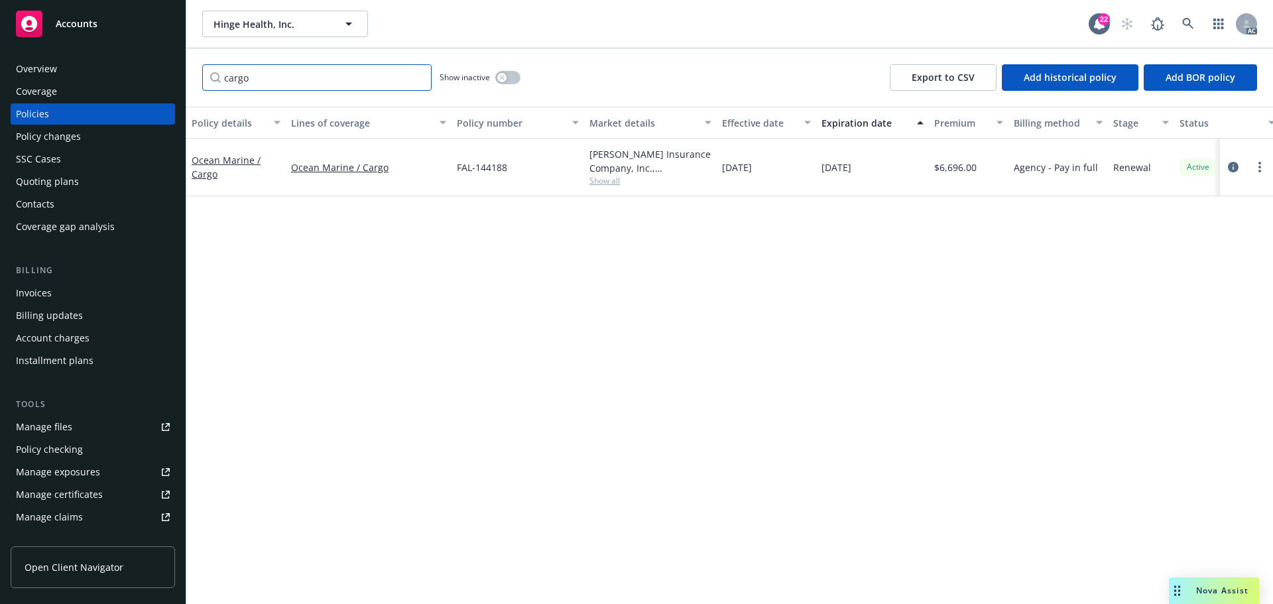
drag, startPoint x: 235, startPoint y: 83, endPoint x: 213, endPoint y: 78, distance: 23.2
click at [214, 78] on input "cargo" at bounding box center [316, 77] width 229 height 27
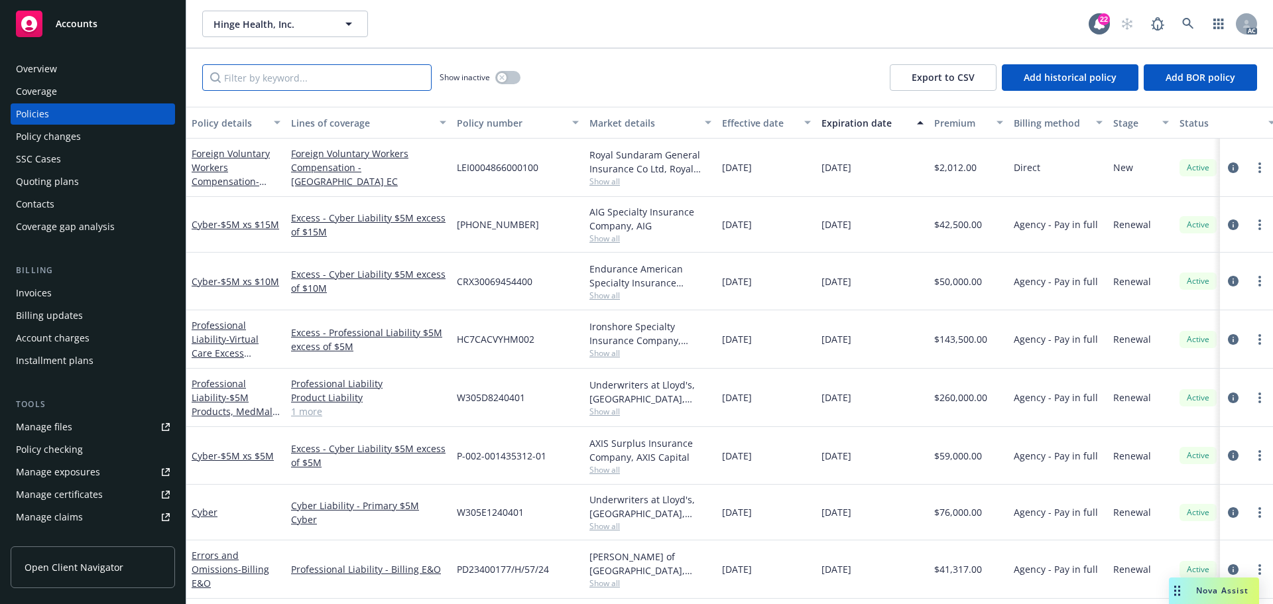
paste input "PD2500177/H/55/25"
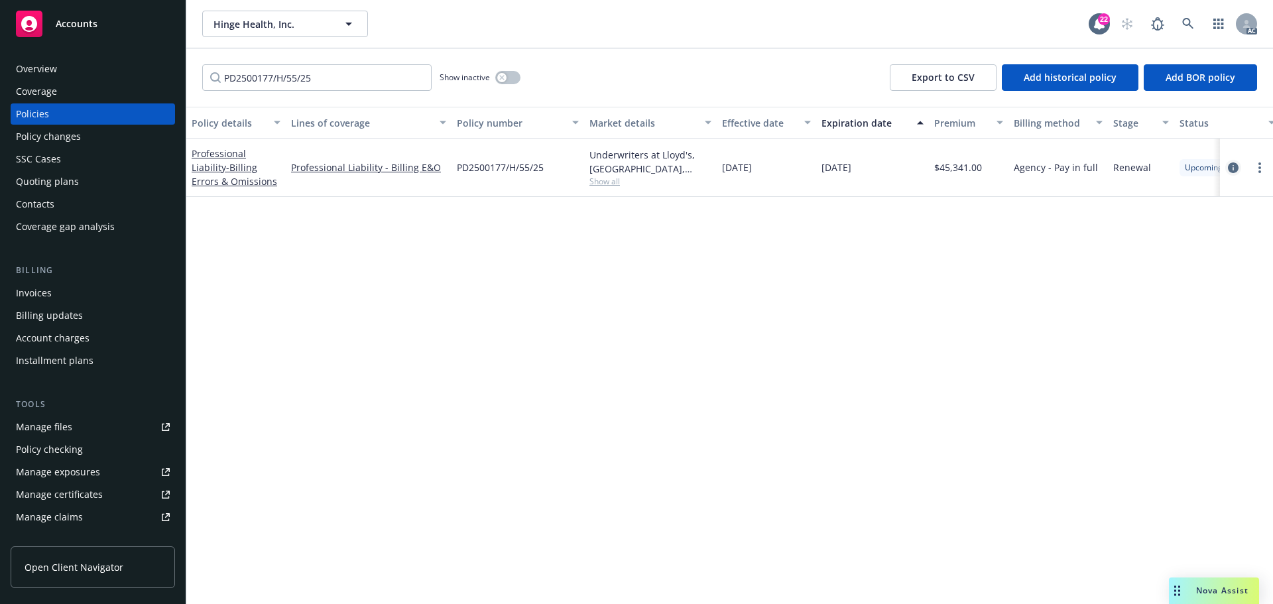
click at [1233, 169] on icon "circleInformation" at bounding box center [1233, 167] width 11 height 11
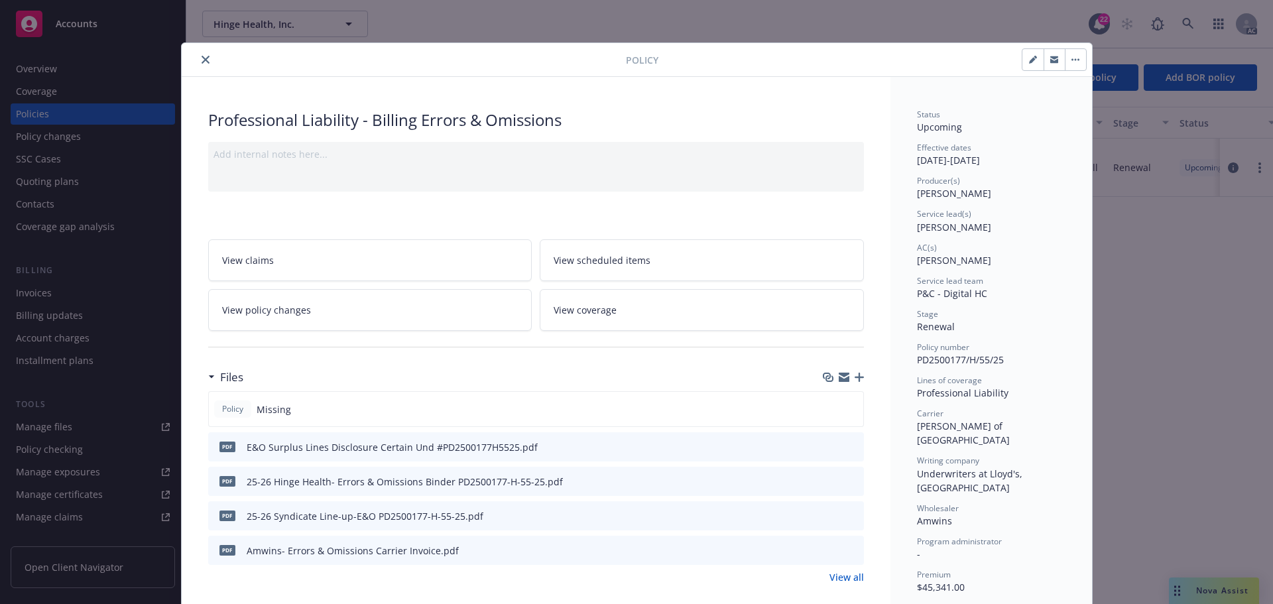
drag, startPoint x: 201, startPoint y: 56, endPoint x: 294, endPoint y: 157, distance: 137.5
click at [202, 57] on icon "close" at bounding box center [206, 60] width 8 height 8
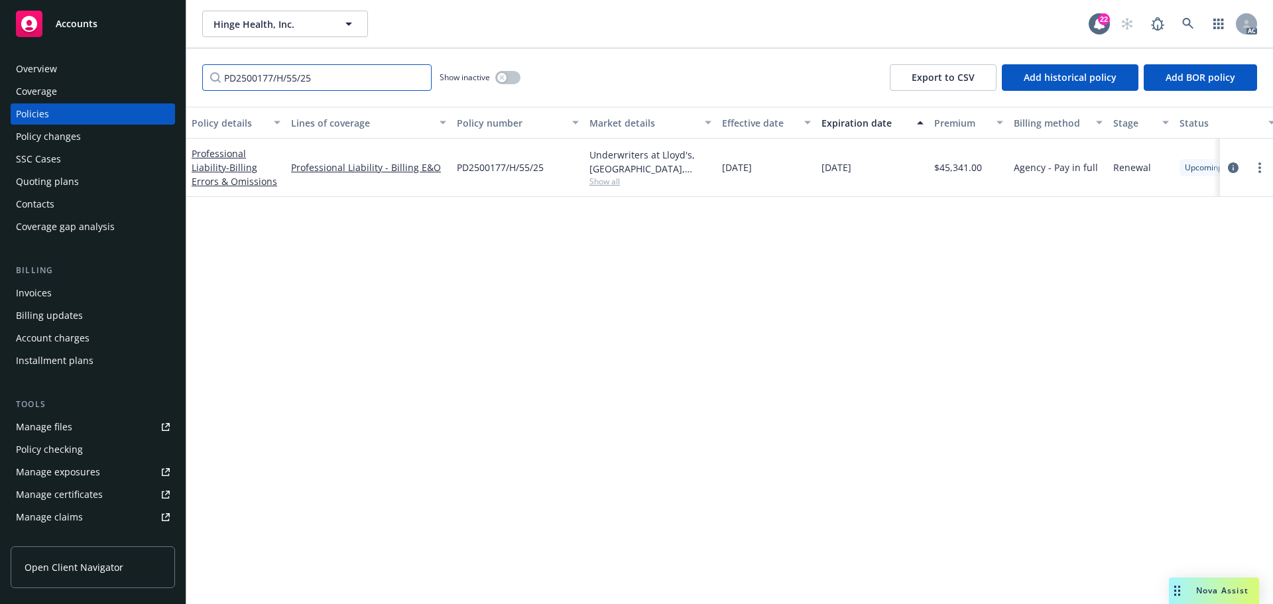
drag, startPoint x: 331, startPoint y: 80, endPoint x: 186, endPoint y: 70, distance: 145.6
click at [195, 76] on div "PD2500177/H/55/25 Show inactive Export to CSV Add historical policy Add BOR pol…" at bounding box center [729, 77] width 1087 height 58
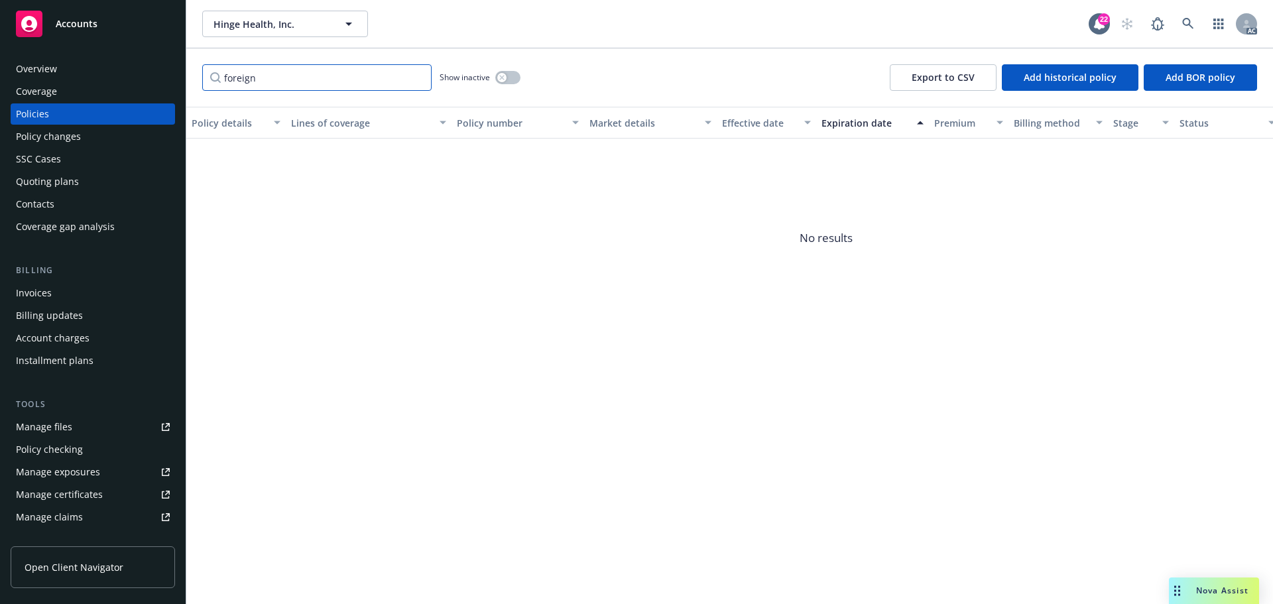
type input "foreign"
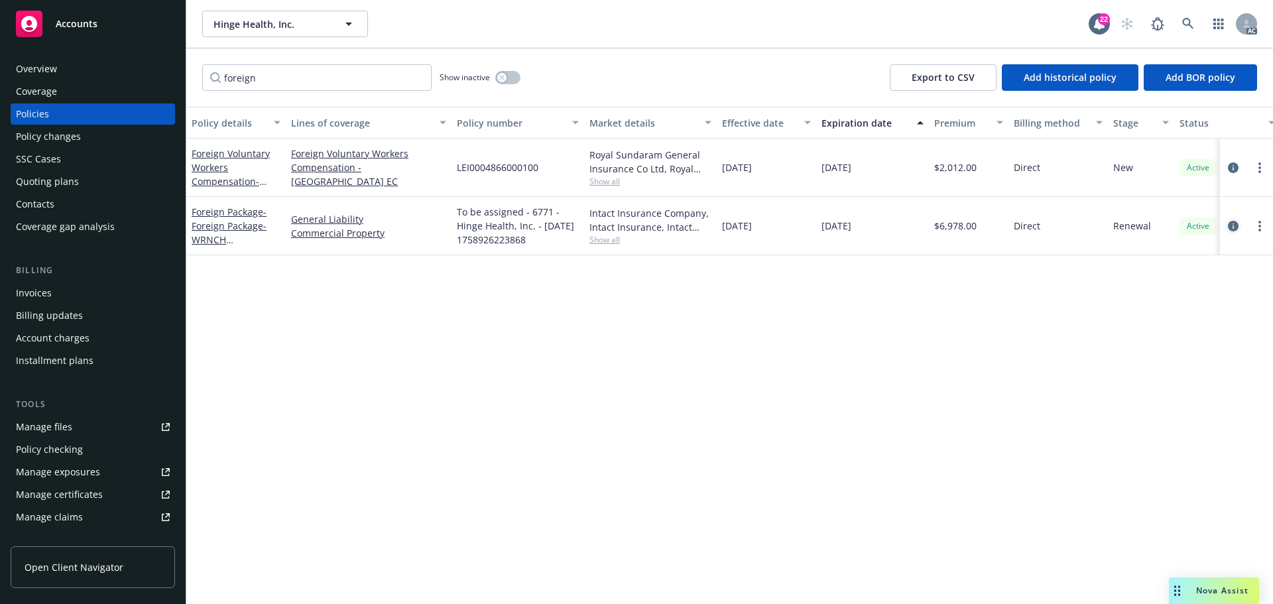
click at [1232, 227] on icon "circleInformation" at bounding box center [1233, 226] width 11 height 11
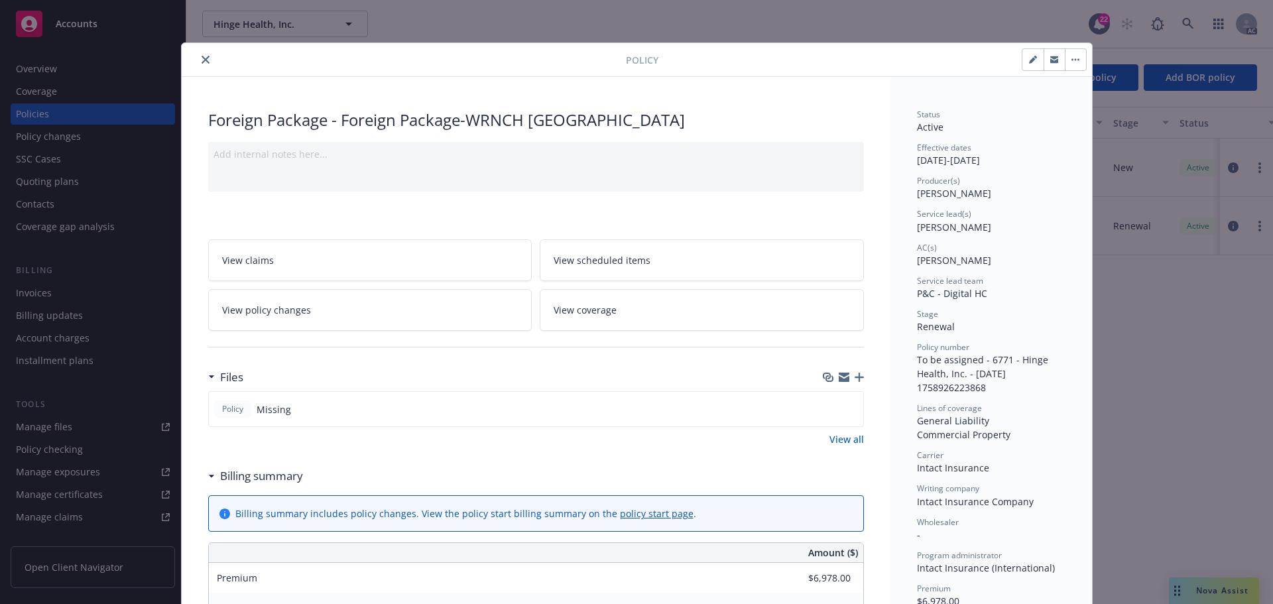
click at [202, 56] on icon "close" at bounding box center [206, 60] width 8 height 8
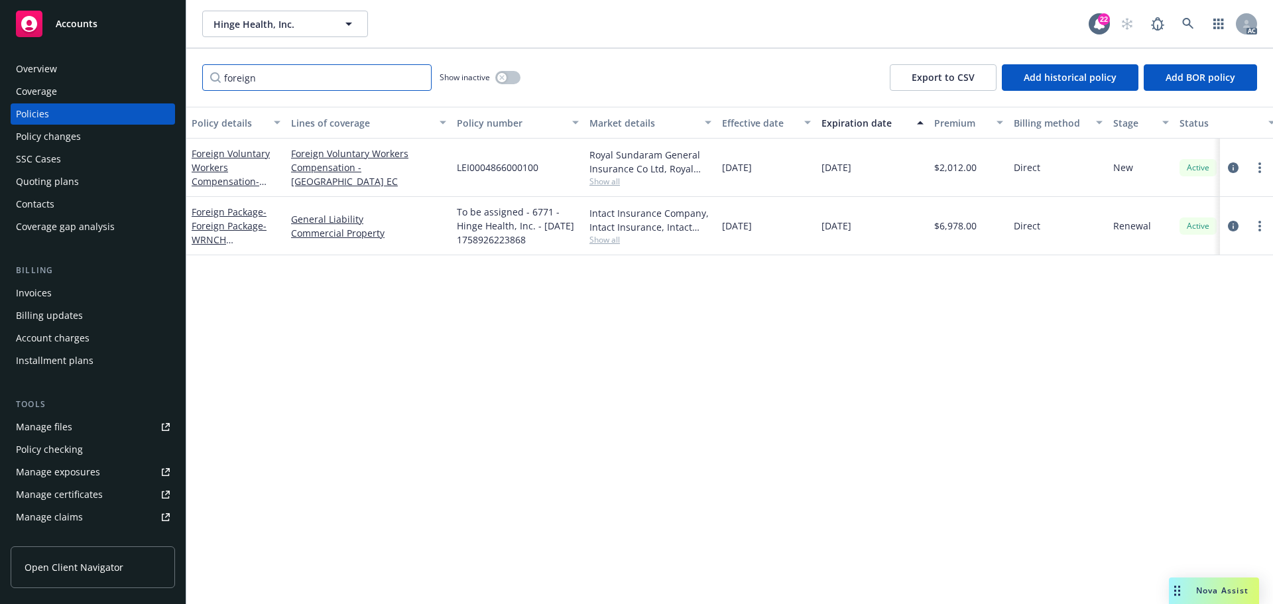
drag, startPoint x: 219, startPoint y: 56, endPoint x: 136, endPoint y: 47, distance: 83.4
click at [136, 47] on div "Accounts Overview Coverage Policies Policy changes SSC Cases Quoting plans Cont…" at bounding box center [636, 302] width 1273 height 604
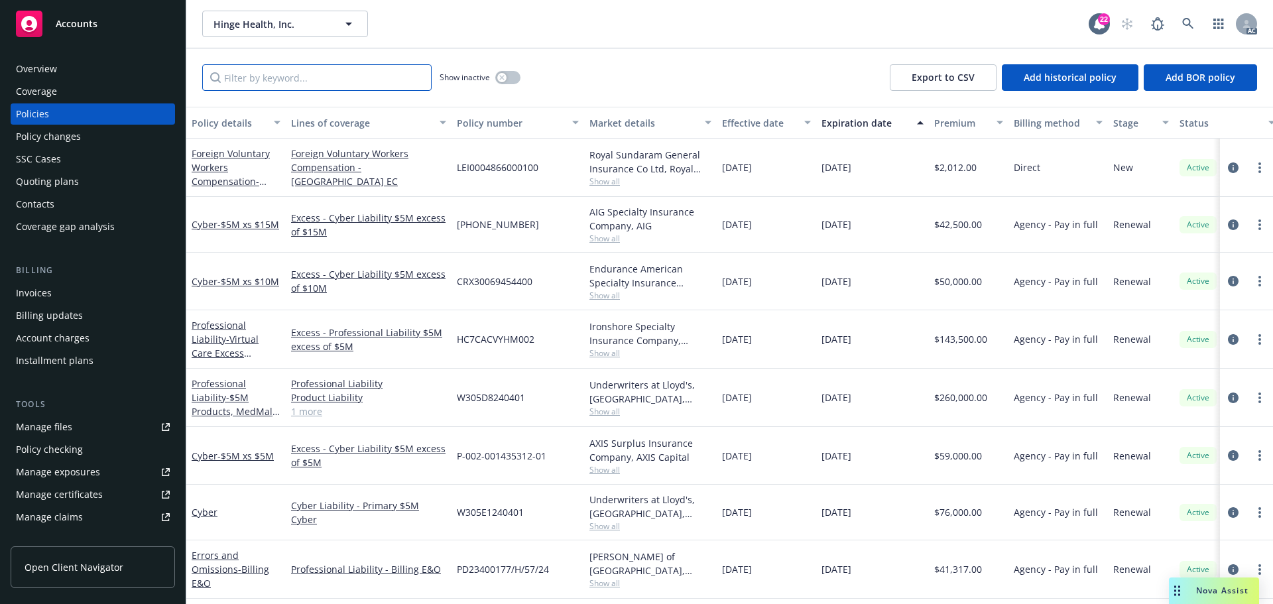
paste input "711-01-76-55-0004"
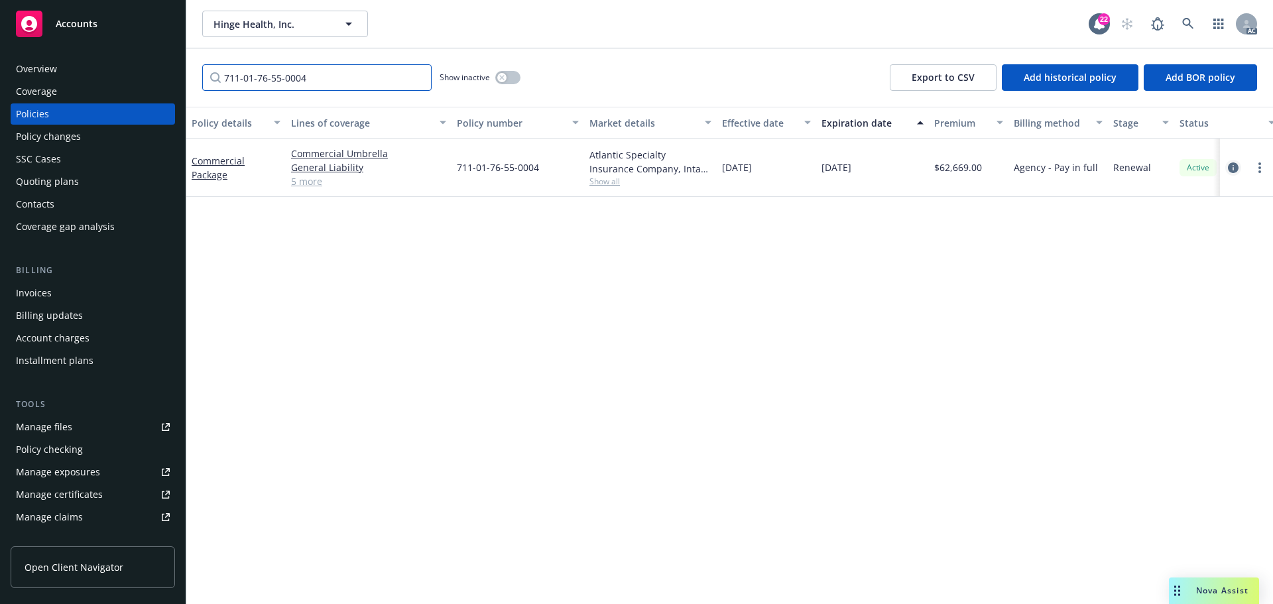
type input "711-01-76-55-0004"
click at [1233, 166] on icon "circleInformation" at bounding box center [1233, 167] width 11 height 11
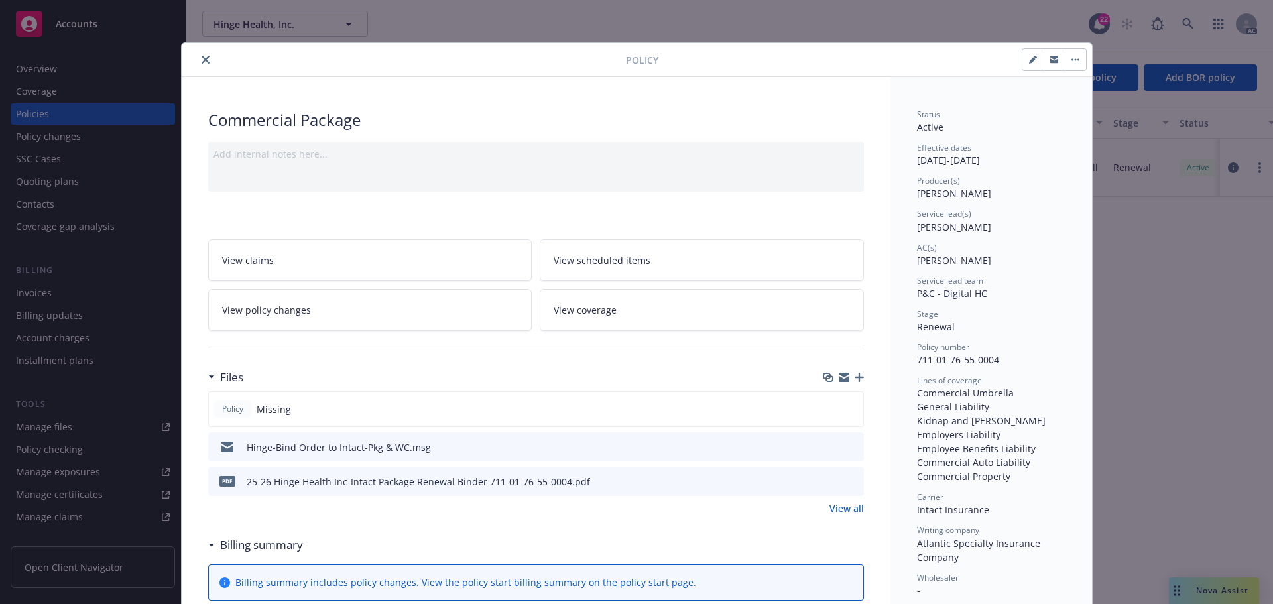
click at [202, 58] on icon "close" at bounding box center [206, 60] width 8 height 8
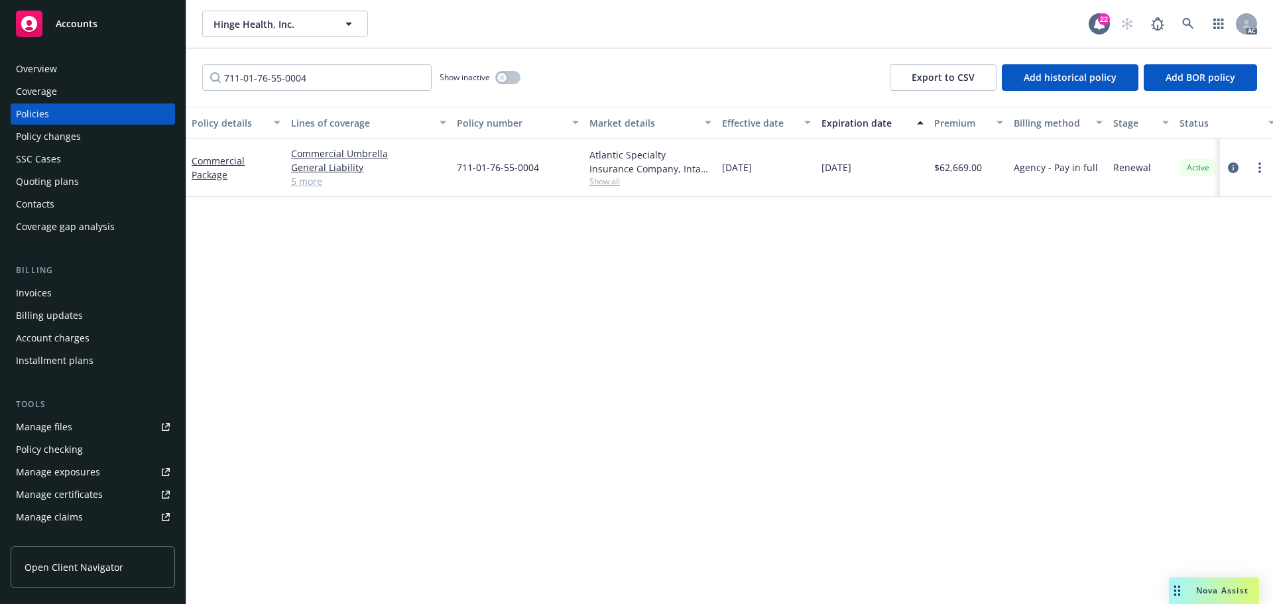
click at [87, 495] on div "Manage certificates" at bounding box center [59, 494] width 87 height 21
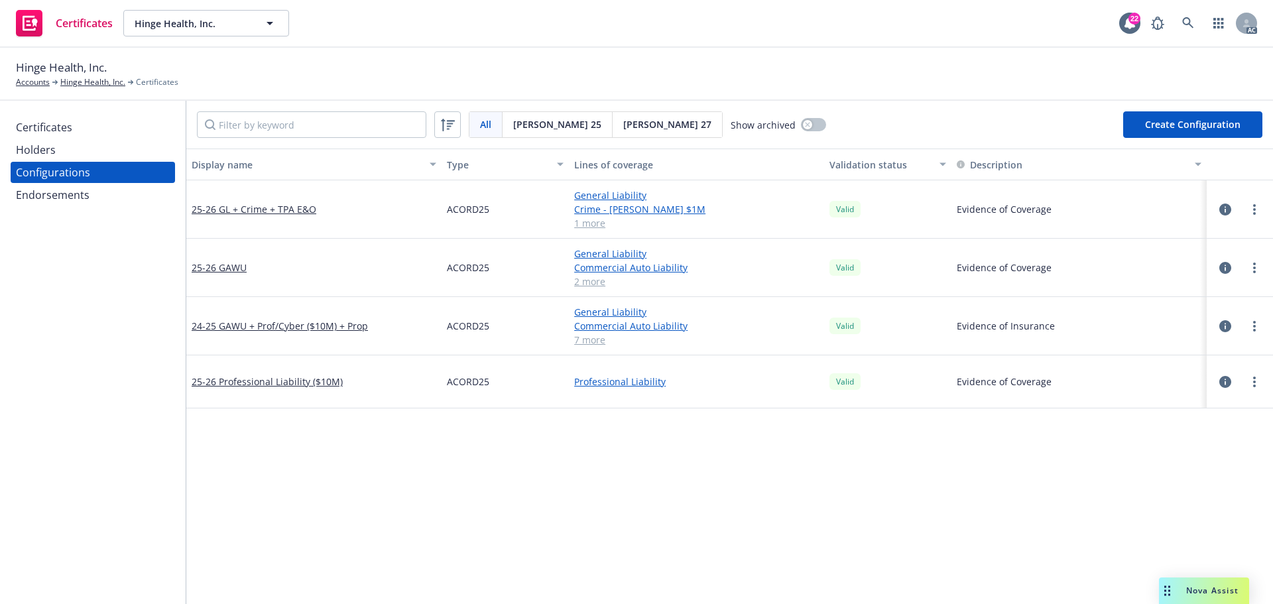
click at [1220, 328] on icon "button" at bounding box center [1226, 326] width 12 height 12
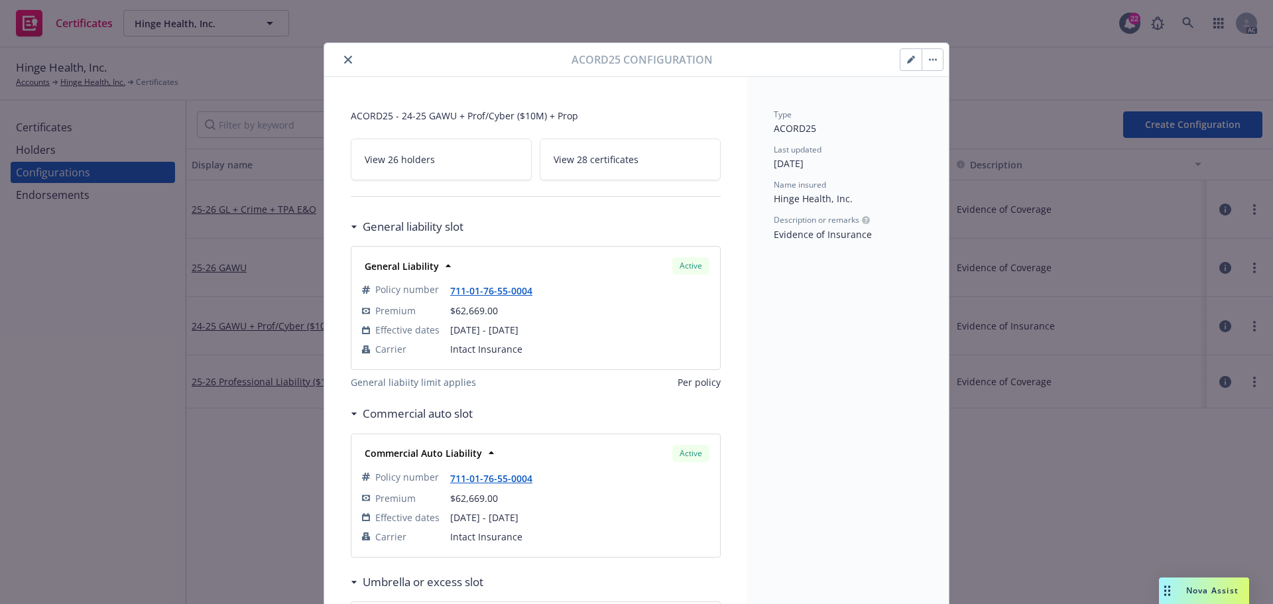
click at [344, 60] on icon "close" at bounding box center [348, 60] width 8 height 8
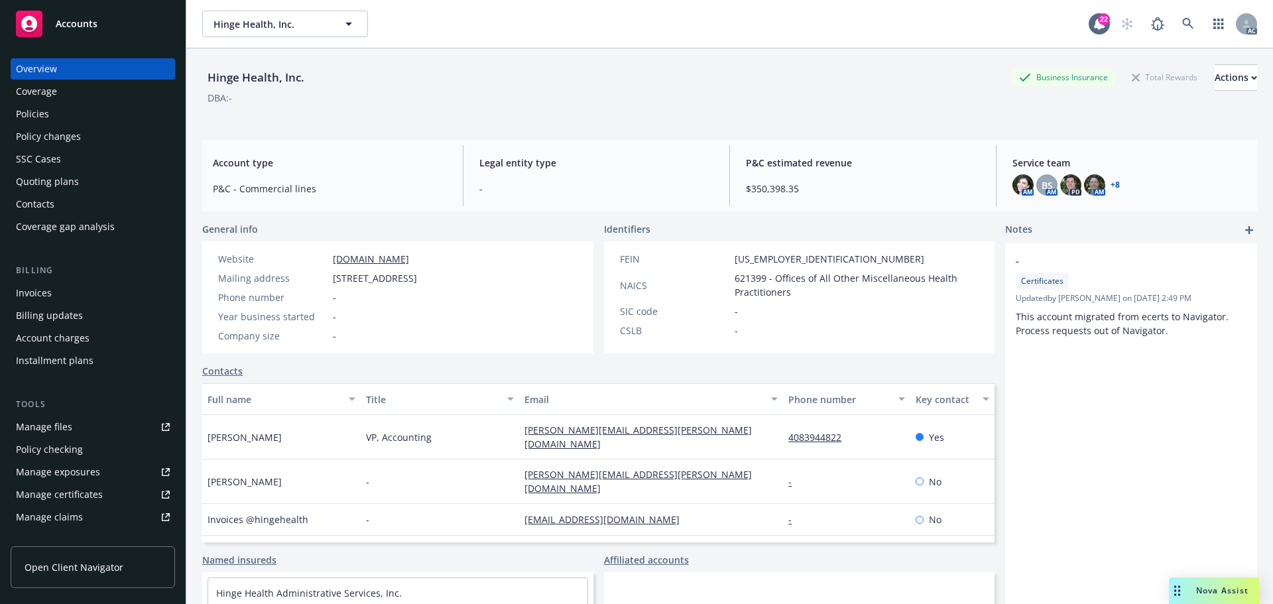
click at [76, 22] on span "Accounts" at bounding box center [77, 24] width 42 height 11
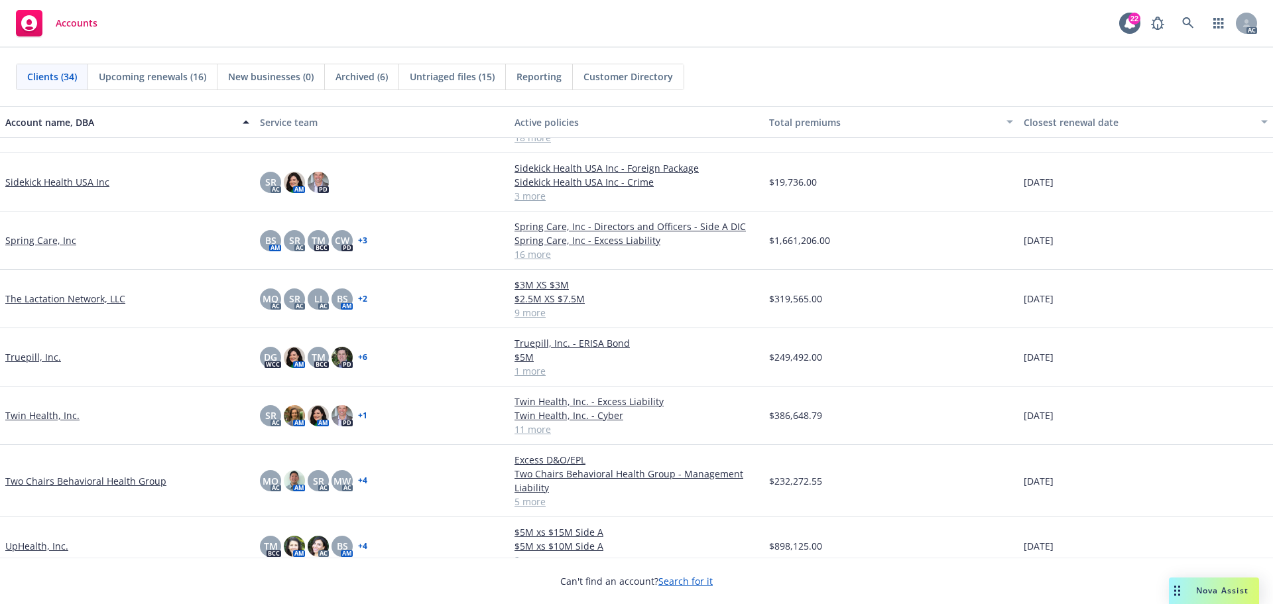
scroll to position [1393, 0]
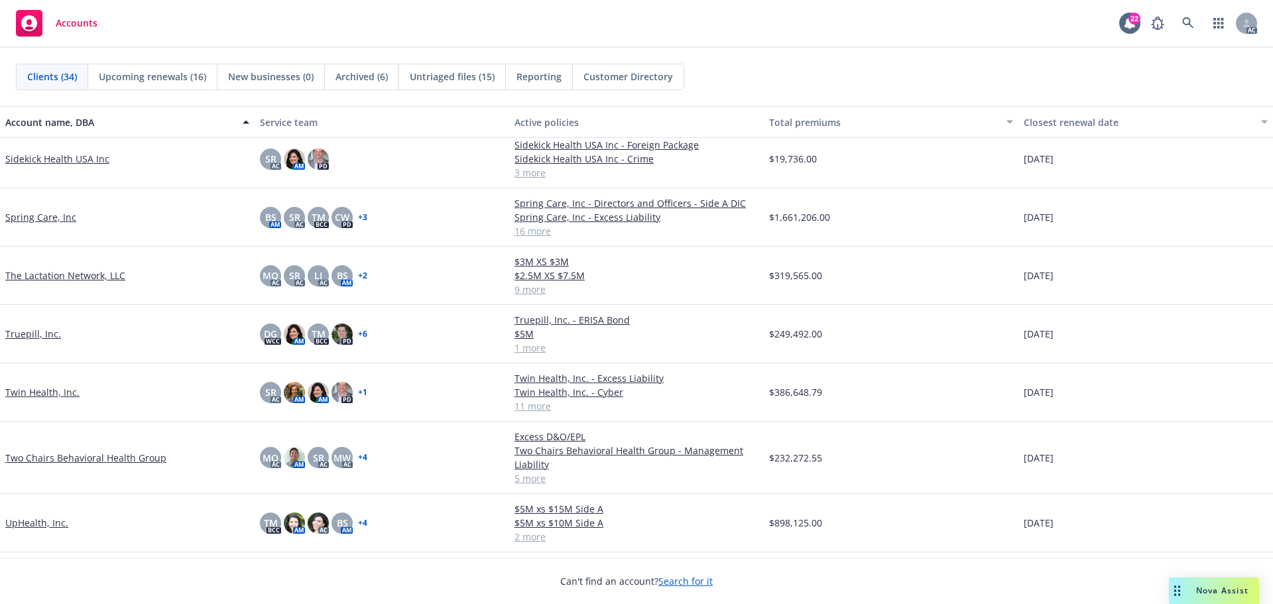
click at [48, 391] on link "Twin Health, Inc." at bounding box center [42, 392] width 74 height 14
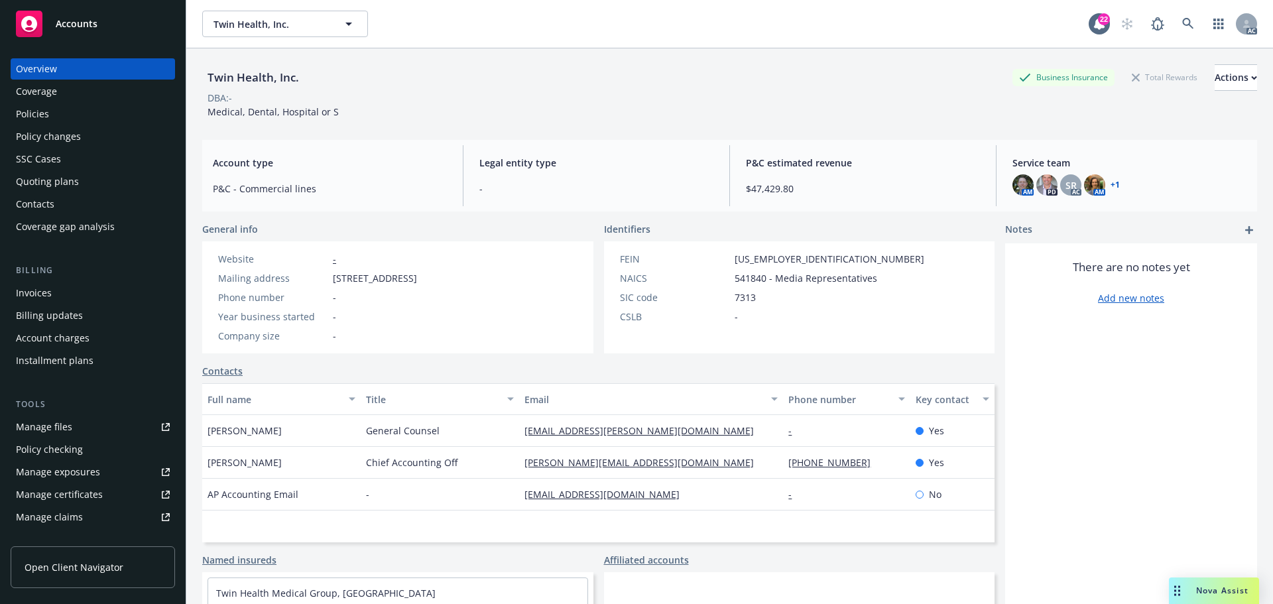
click at [39, 115] on div "Policies" at bounding box center [32, 113] width 33 height 21
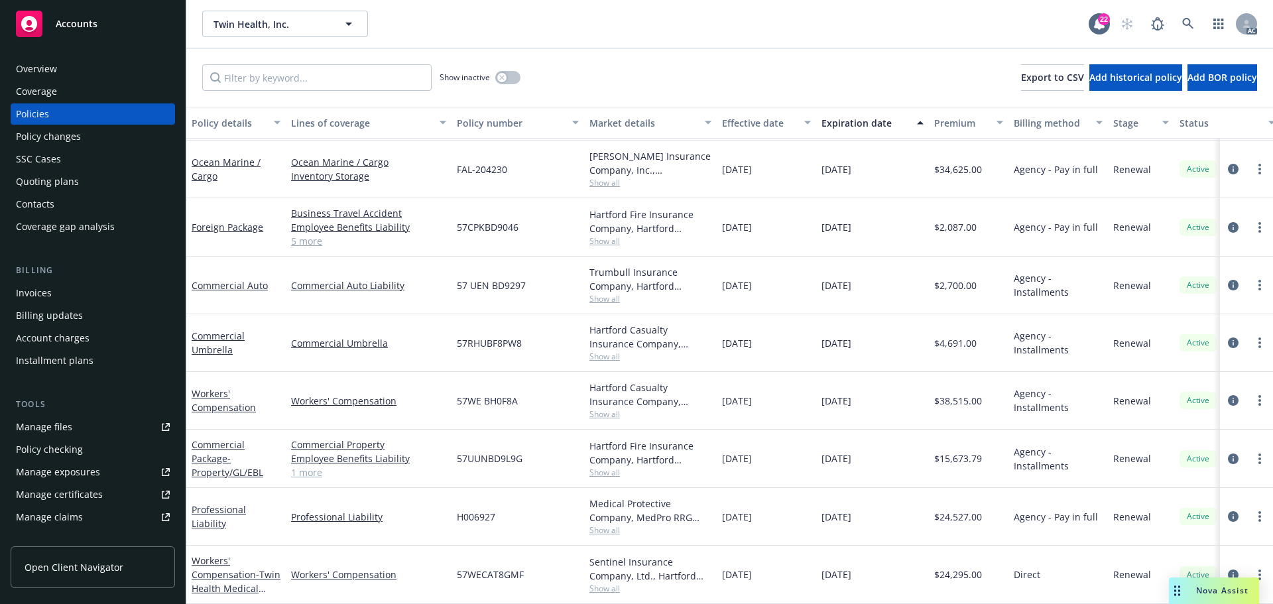
scroll to position [278, 0]
click at [1228, 454] on icon "circleInformation" at bounding box center [1233, 459] width 11 height 11
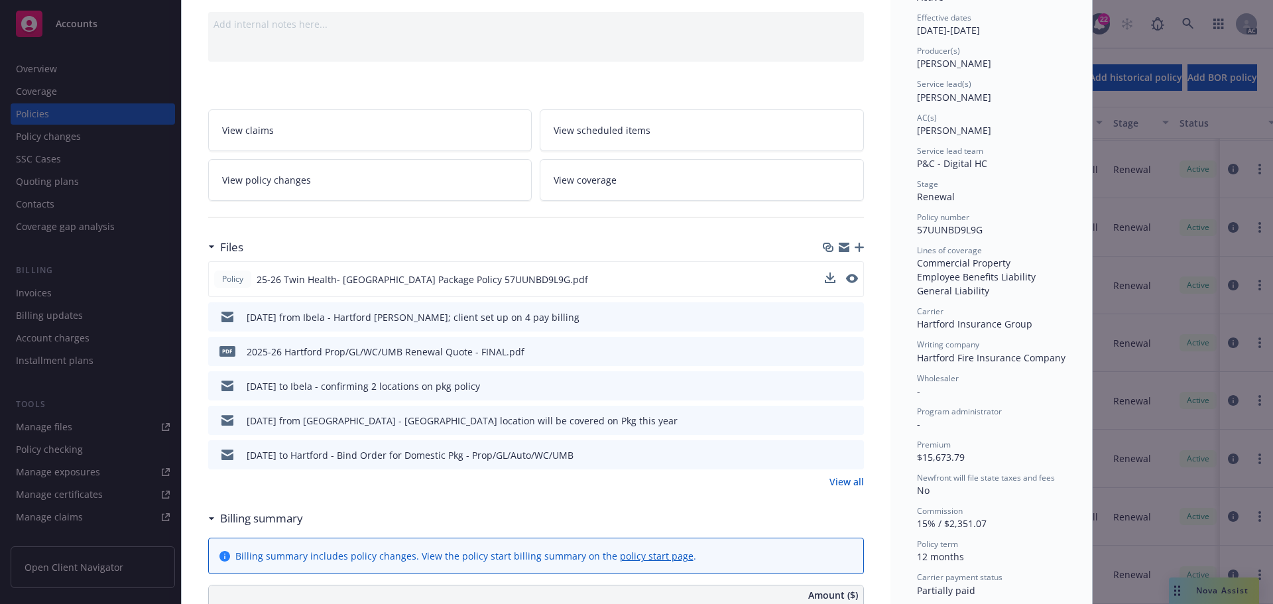
scroll to position [133, 0]
click at [824, 279] on icon "download file" at bounding box center [829, 276] width 11 height 11
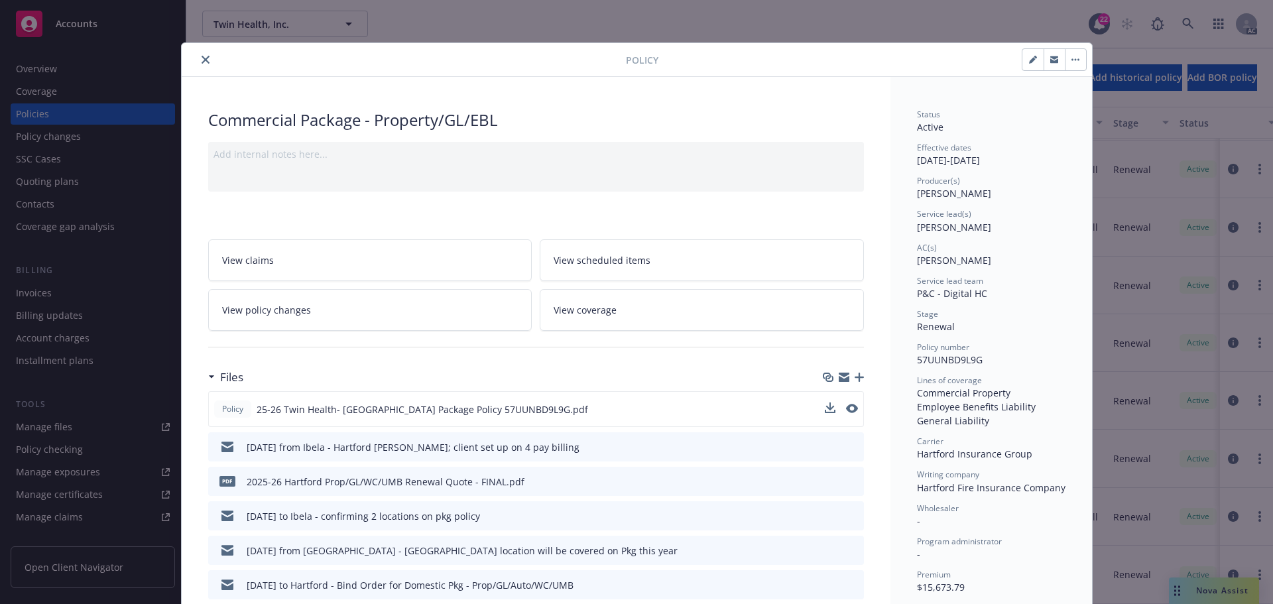
click at [202, 58] on icon "close" at bounding box center [206, 60] width 8 height 8
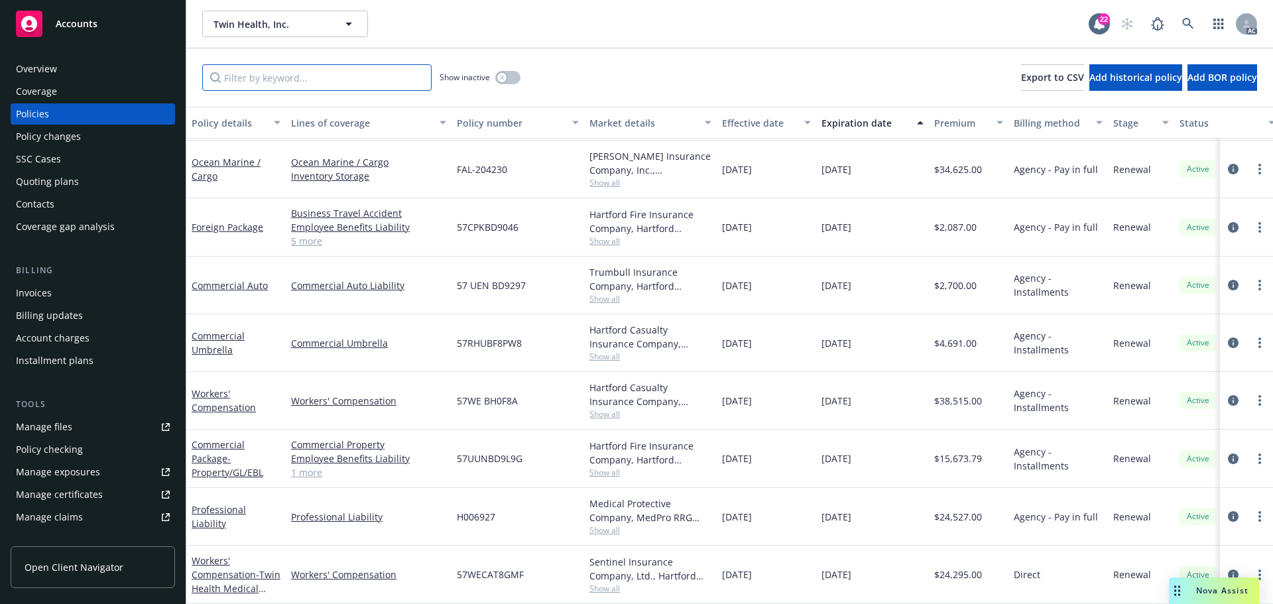
click at [254, 71] on input "Filter by keyword..." at bounding box center [316, 77] width 229 height 27
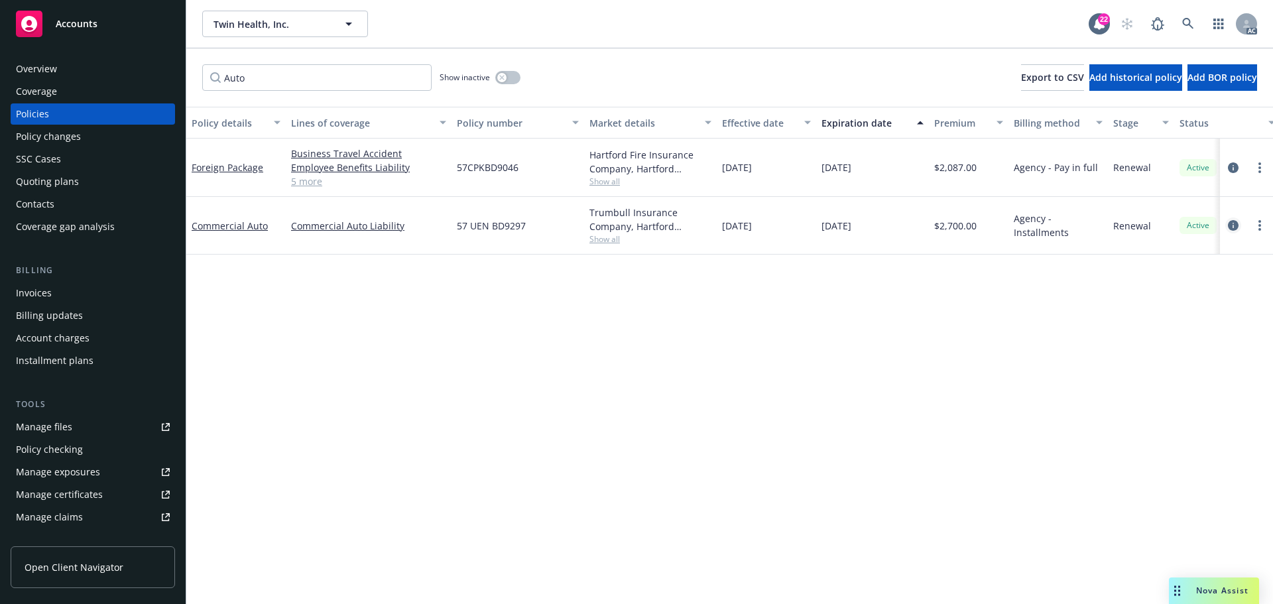
click at [1229, 222] on icon "circleInformation" at bounding box center [1233, 225] width 11 height 11
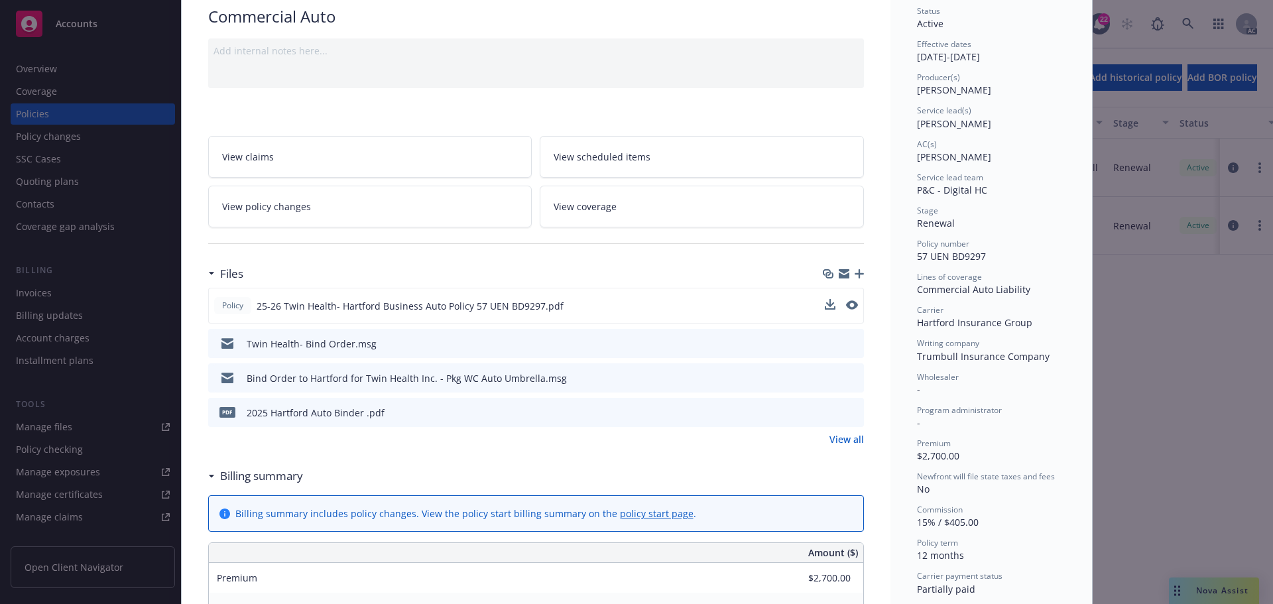
scroll to position [133, 0]
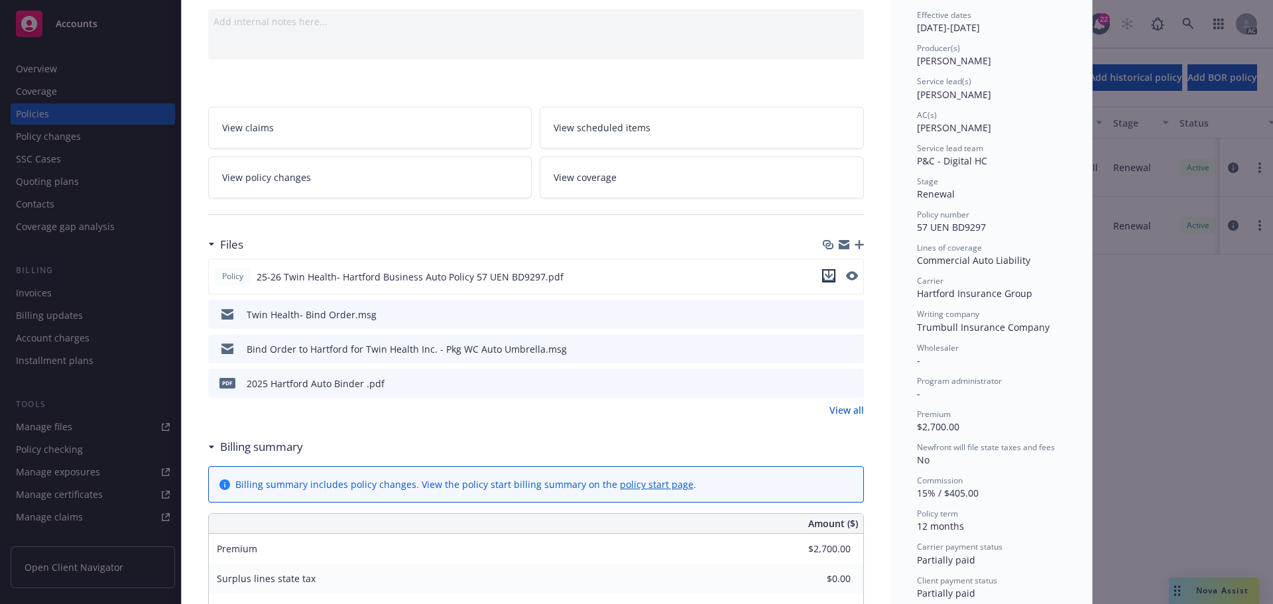
click at [824, 276] on icon "download file" at bounding box center [829, 276] width 11 height 11
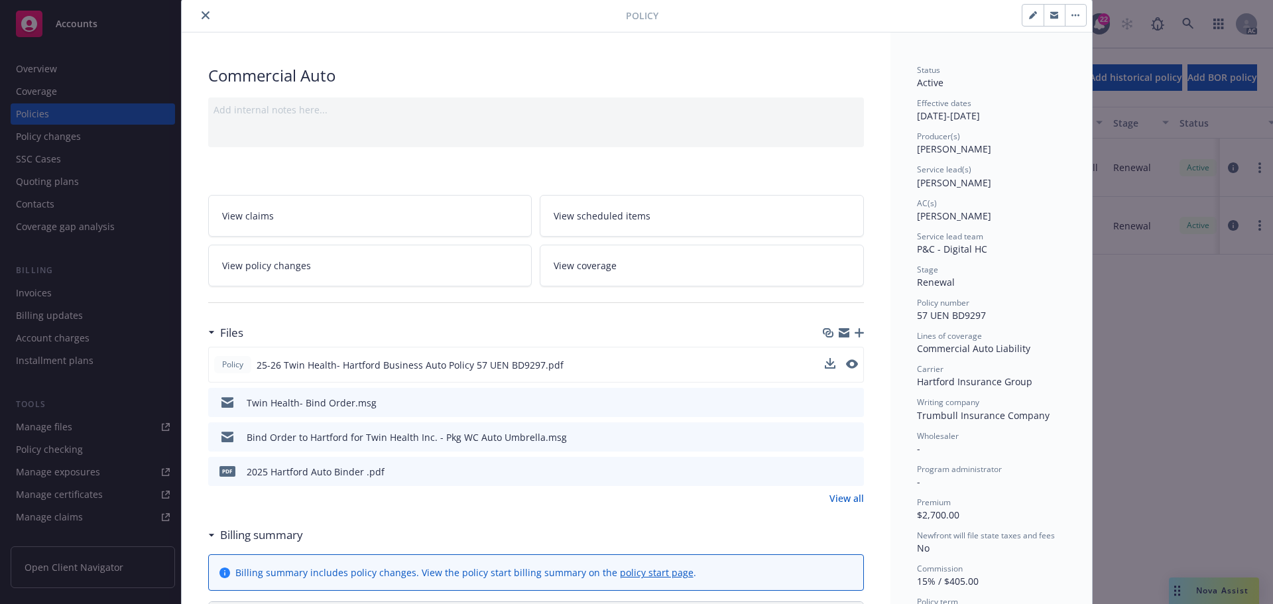
scroll to position [0, 0]
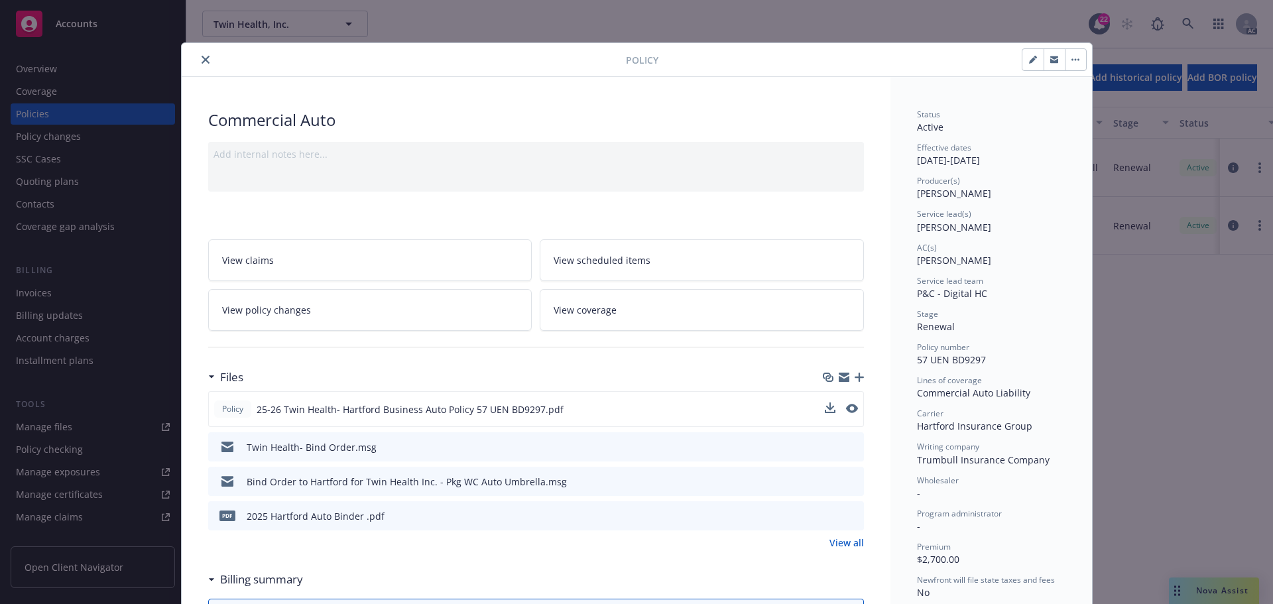
click at [202, 57] on icon "close" at bounding box center [206, 60] width 8 height 8
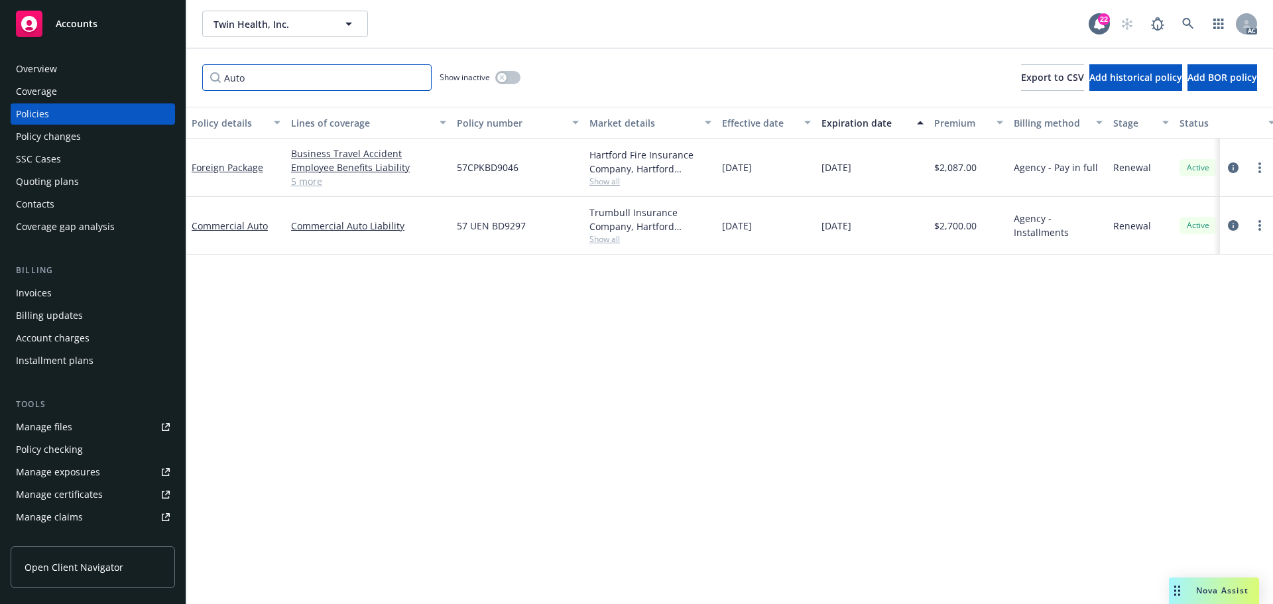
drag, startPoint x: 255, startPoint y: 82, endPoint x: 166, endPoint y: 75, distance: 89.2
click at [166, 75] on div "Accounts Overview Coverage Policies Policy changes SSC Cases Quoting plans Cont…" at bounding box center [636, 302] width 1273 height 604
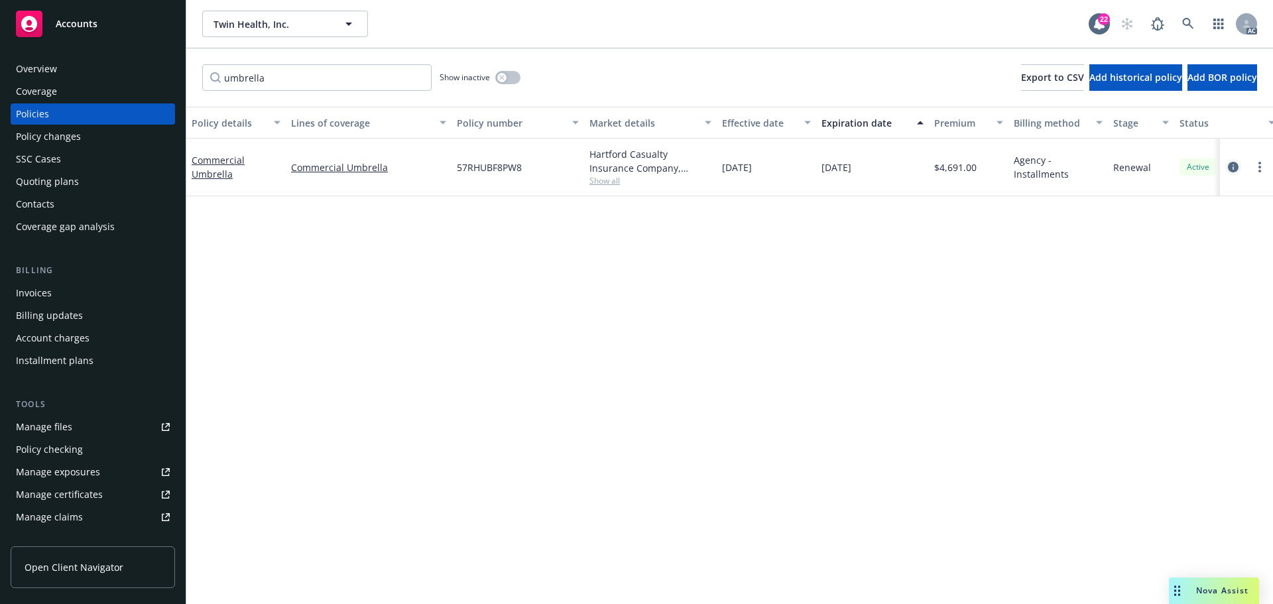
click at [1234, 162] on icon "circleInformation" at bounding box center [1233, 167] width 11 height 11
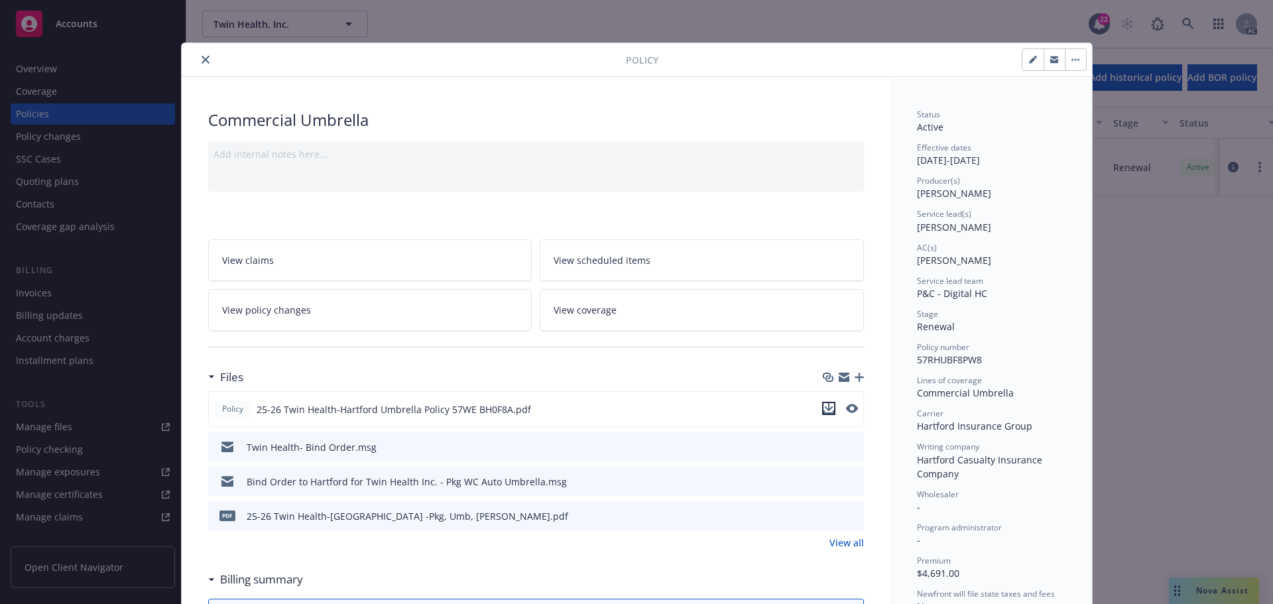
click at [824, 405] on icon "download file" at bounding box center [828, 407] width 9 height 8
click at [202, 58] on icon "close" at bounding box center [206, 60] width 8 height 8
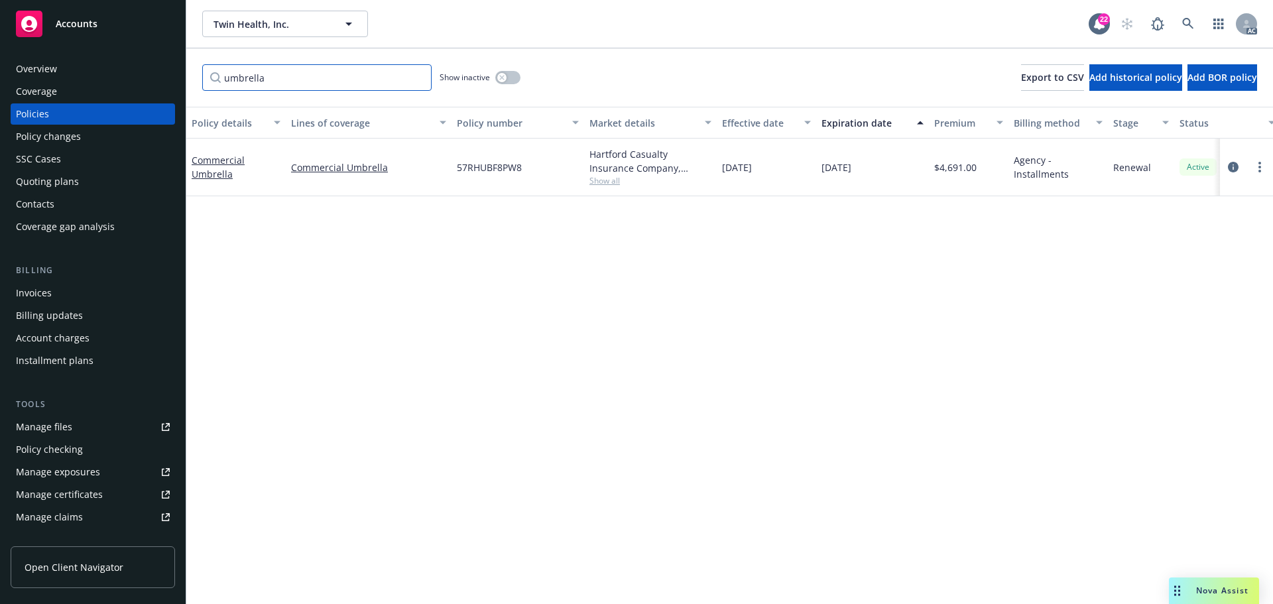
drag, startPoint x: 277, startPoint y: 72, endPoint x: 159, endPoint y: 84, distance: 118.7
click at [159, 84] on div "Accounts Overview Coverage Policies Policy changes SSC Cases Quoting plans Cont…" at bounding box center [636, 302] width 1273 height 604
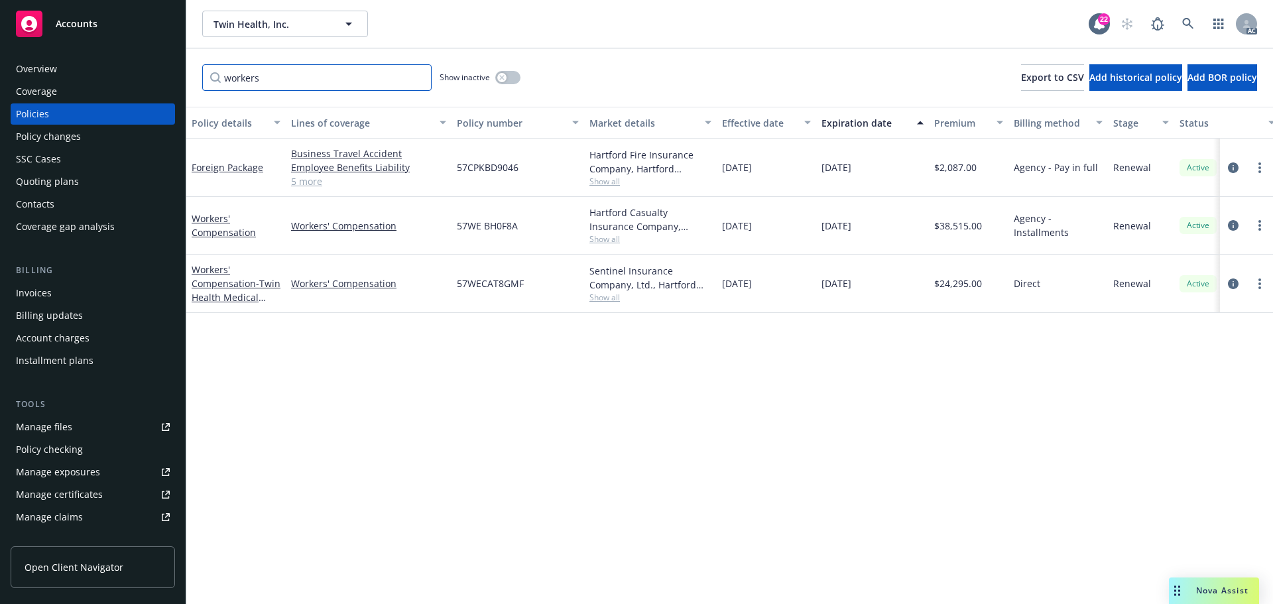
type input "workers"
click at [290, 115] on button "Lines of coverage" at bounding box center [369, 123] width 166 height 32
click at [291, 114] on button "Lines of coverage" at bounding box center [369, 123] width 166 height 32
click at [1234, 224] on icon "circleInformation" at bounding box center [1233, 225] width 11 height 11
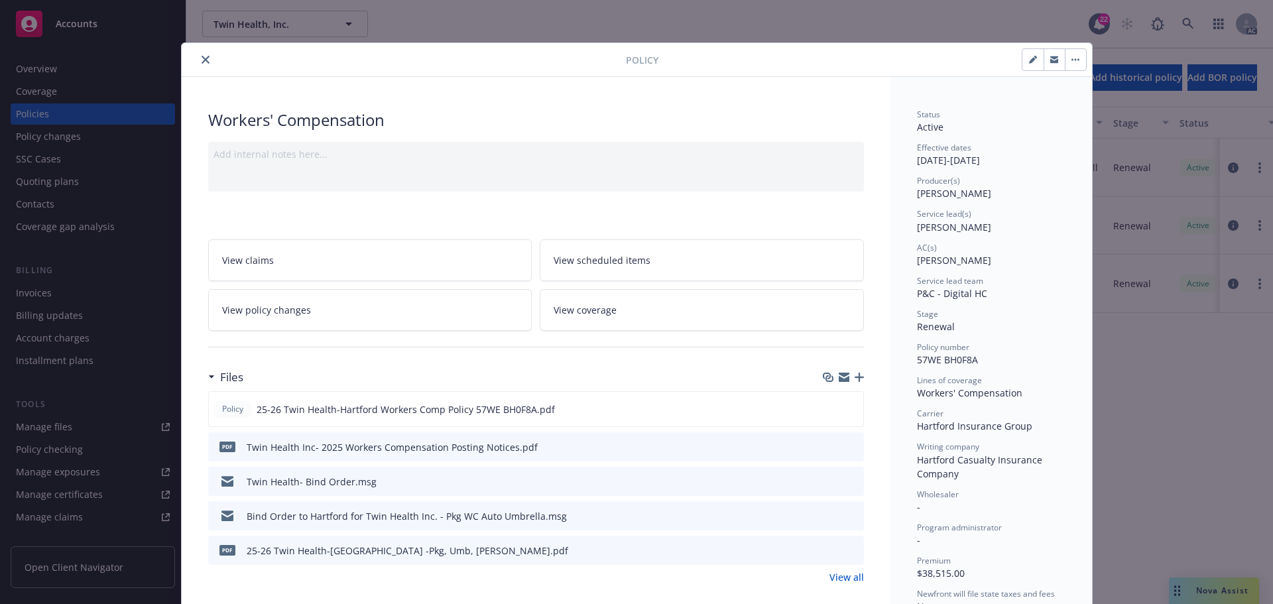
click at [202, 59] on icon "close" at bounding box center [206, 60] width 8 height 8
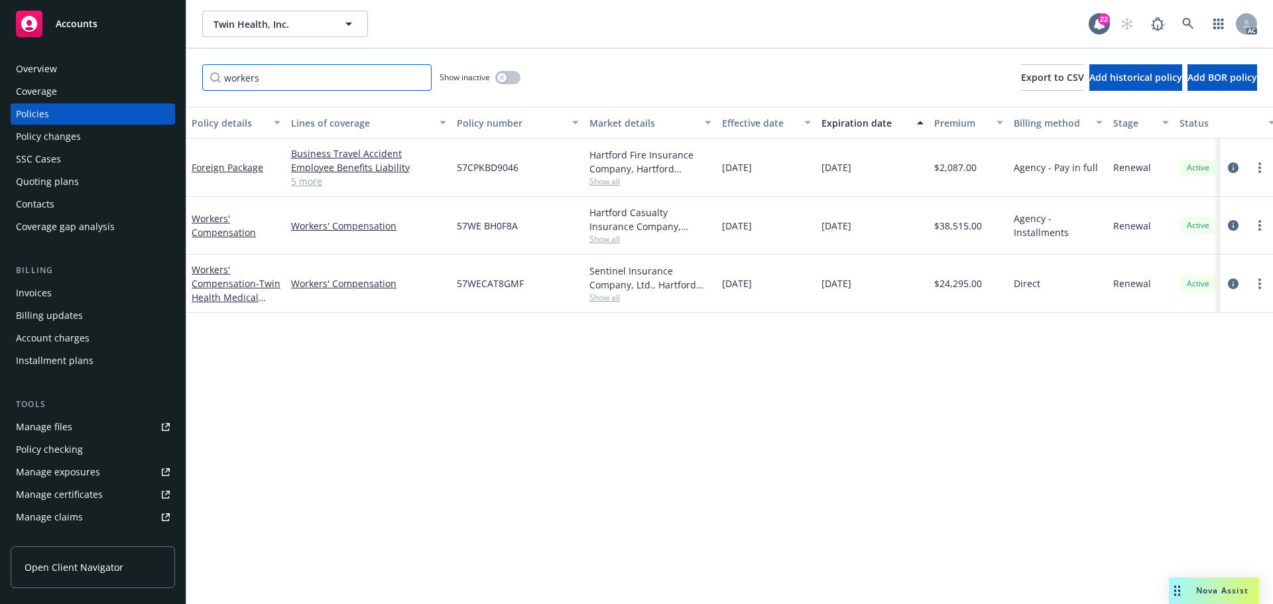
drag, startPoint x: 273, startPoint y: 74, endPoint x: 170, endPoint y: 64, distance: 103.2
click at [170, 64] on div "Accounts Overview Coverage Policies Policy changes SSC Cases Quoting plans Cont…" at bounding box center [636, 302] width 1273 height 604
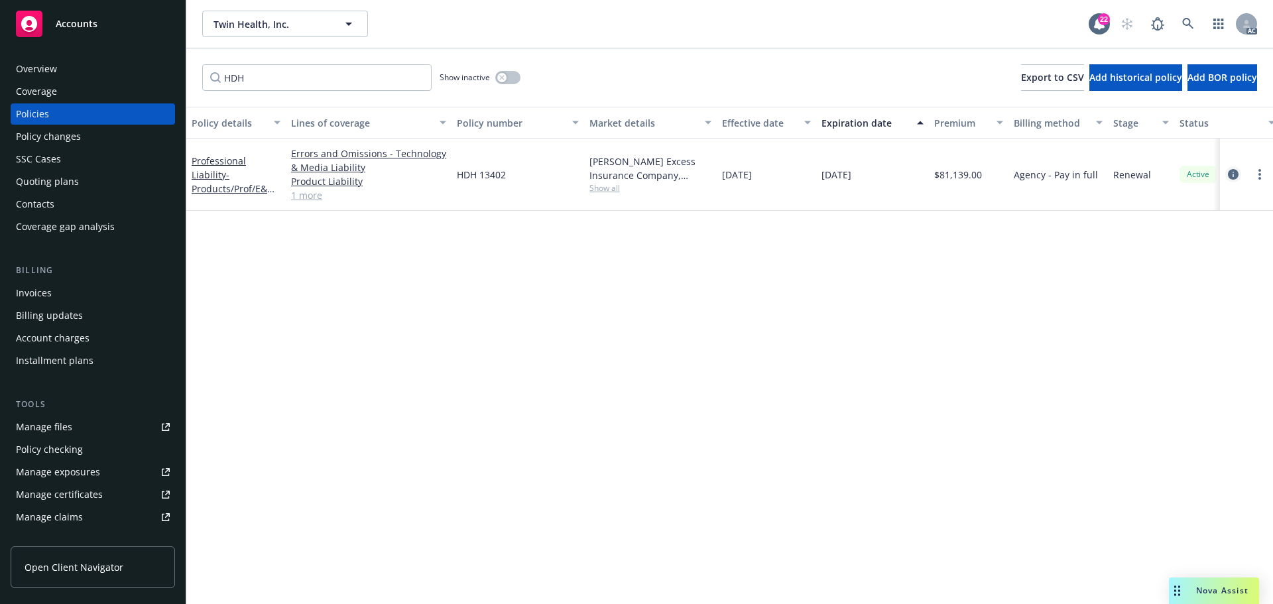
click at [1236, 169] on icon "circleInformation" at bounding box center [1233, 174] width 11 height 11
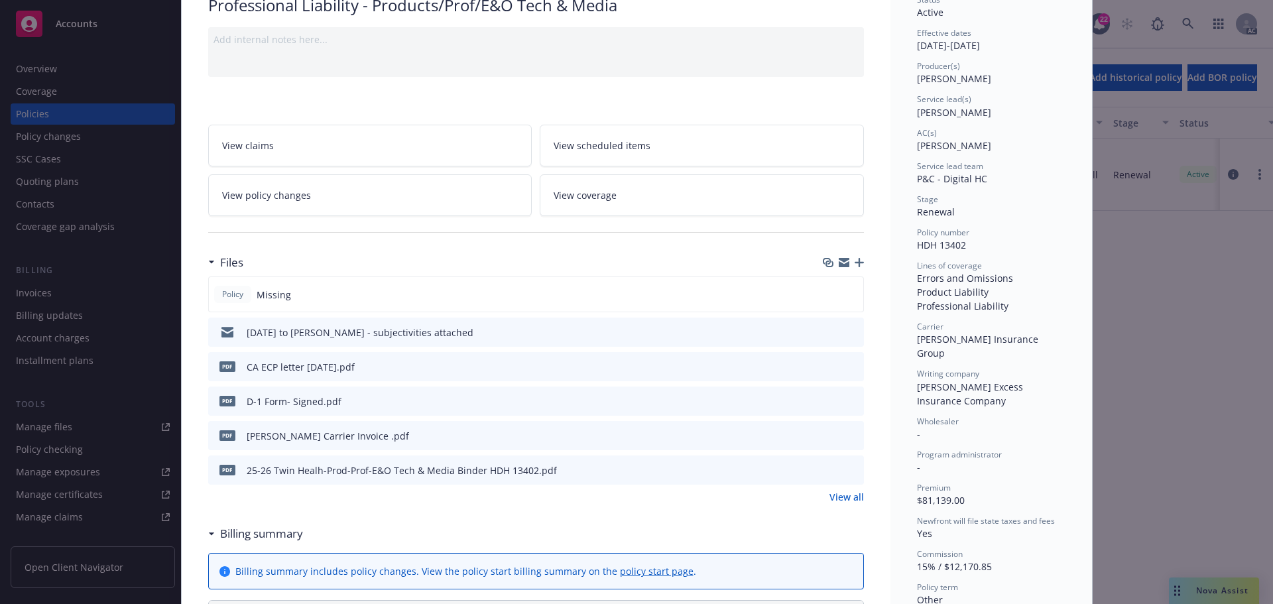
scroll to position [133, 0]
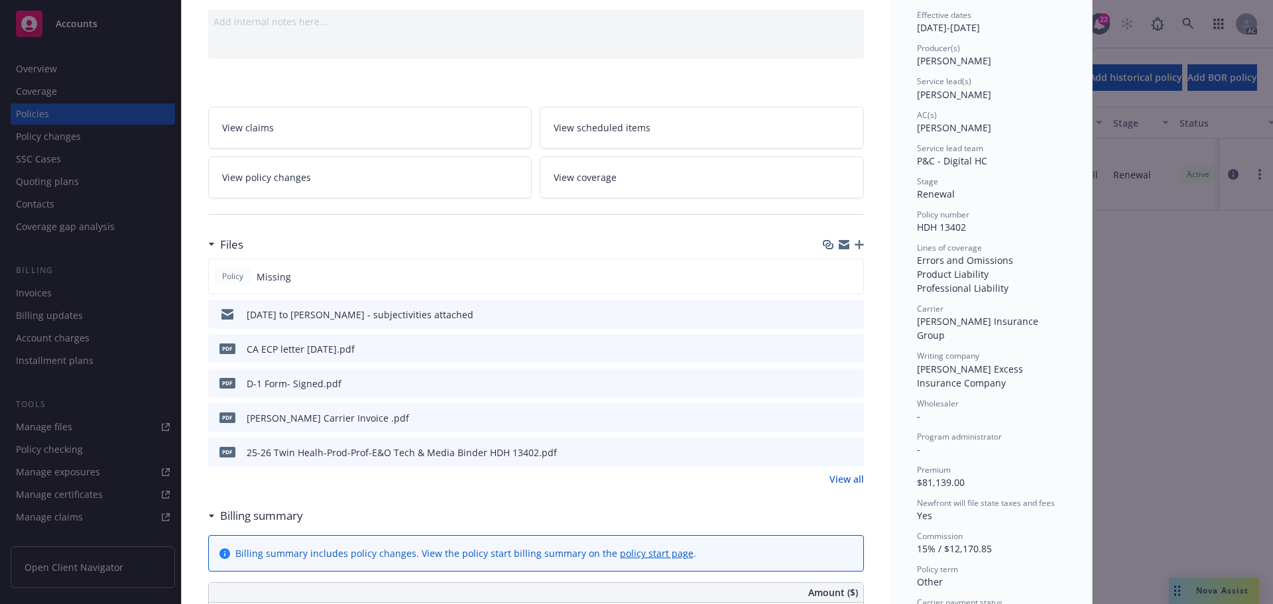
click at [824, 452] on icon "download file" at bounding box center [829, 451] width 11 height 11
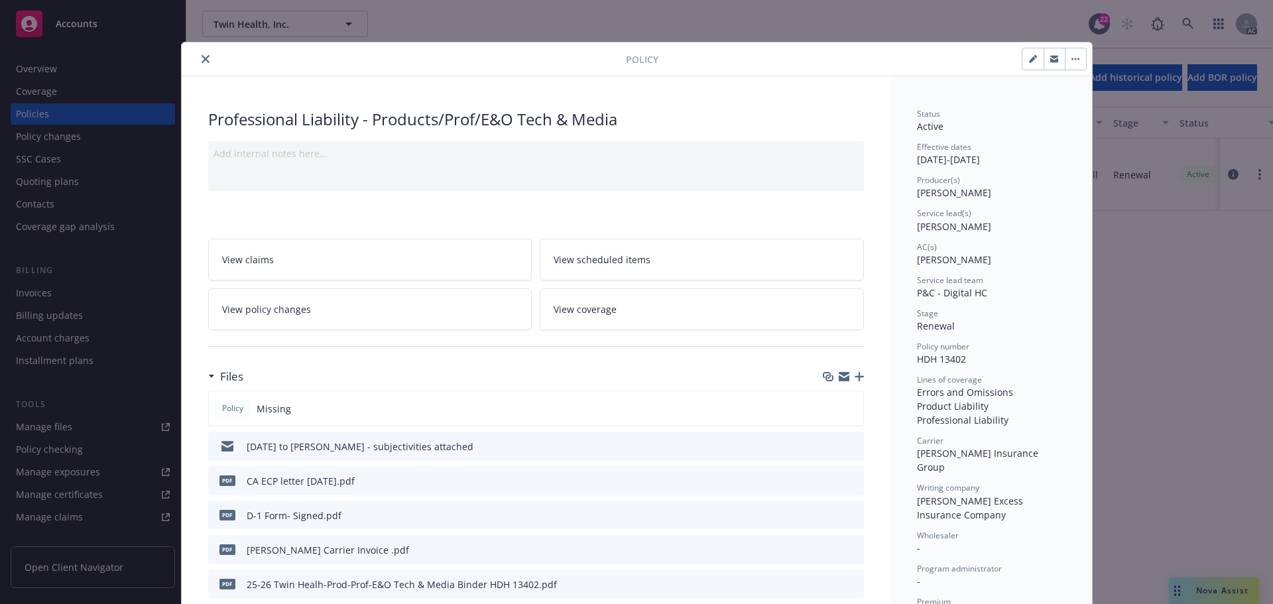
scroll to position [0, 0]
click at [202, 58] on icon "close" at bounding box center [206, 60] width 8 height 8
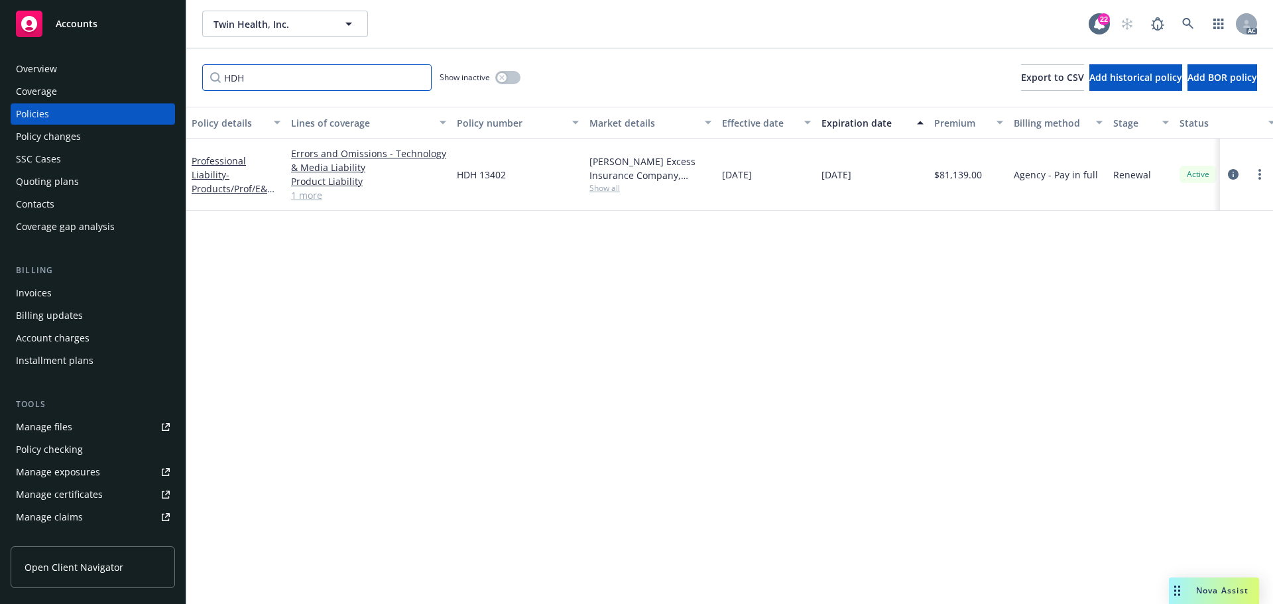
drag, startPoint x: 249, startPoint y: 80, endPoint x: 206, endPoint y: 72, distance: 43.8
click at [206, 72] on input "HDH" at bounding box center [316, 77] width 229 height 27
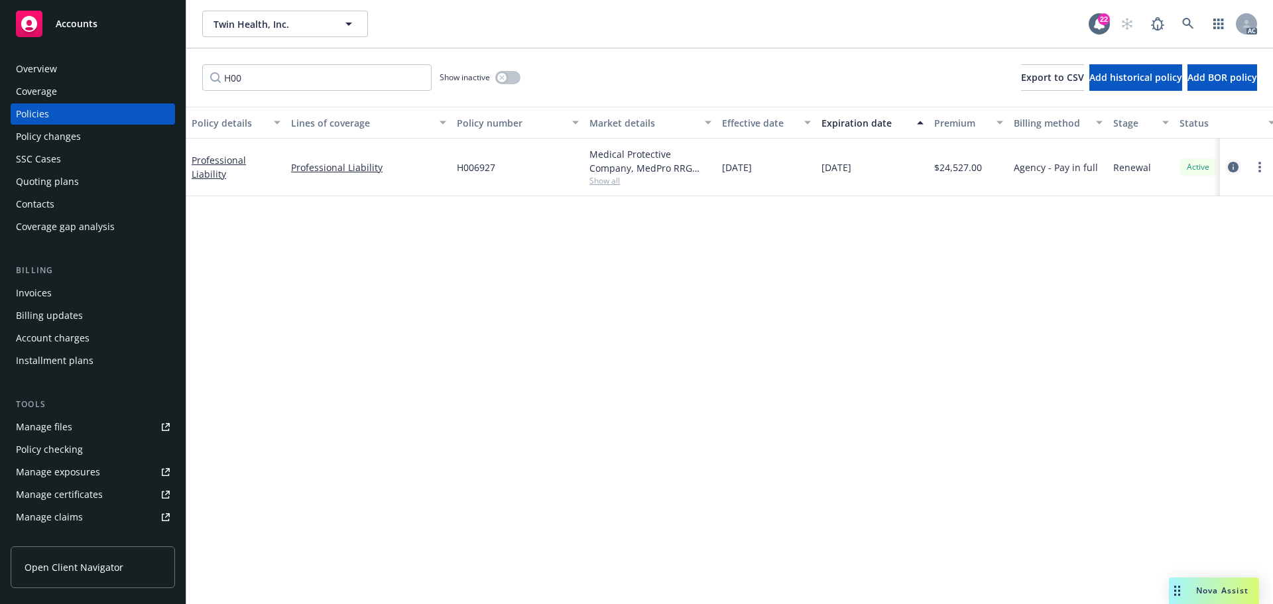
click at [1229, 166] on icon "circleInformation" at bounding box center [1233, 167] width 11 height 11
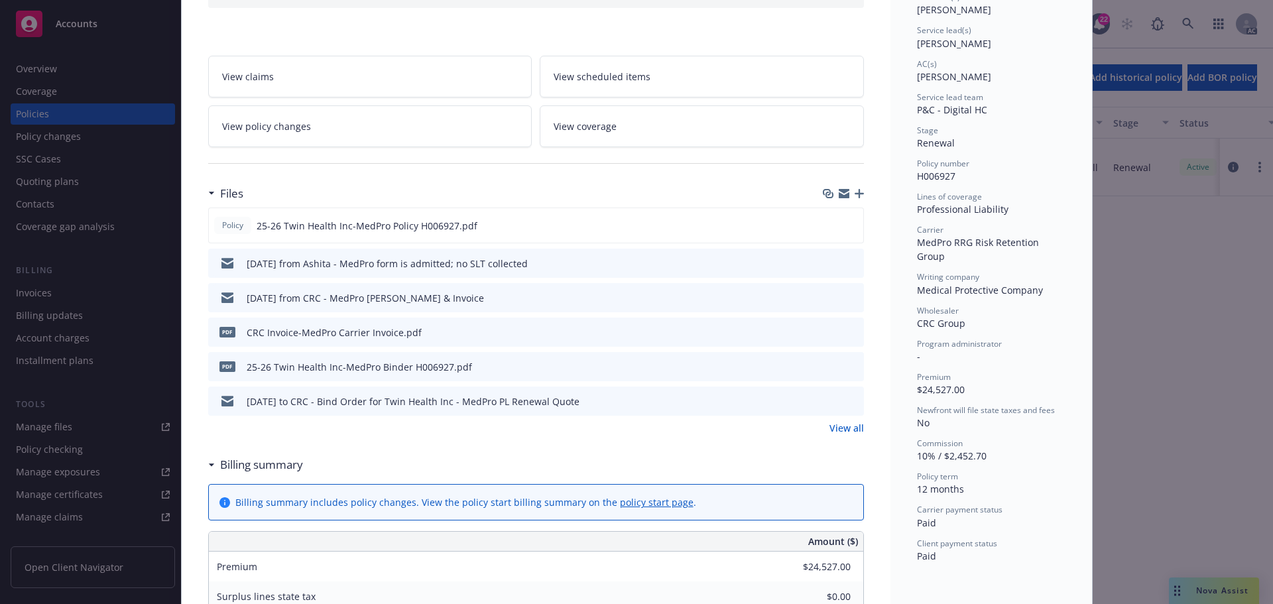
scroll to position [199, 0]
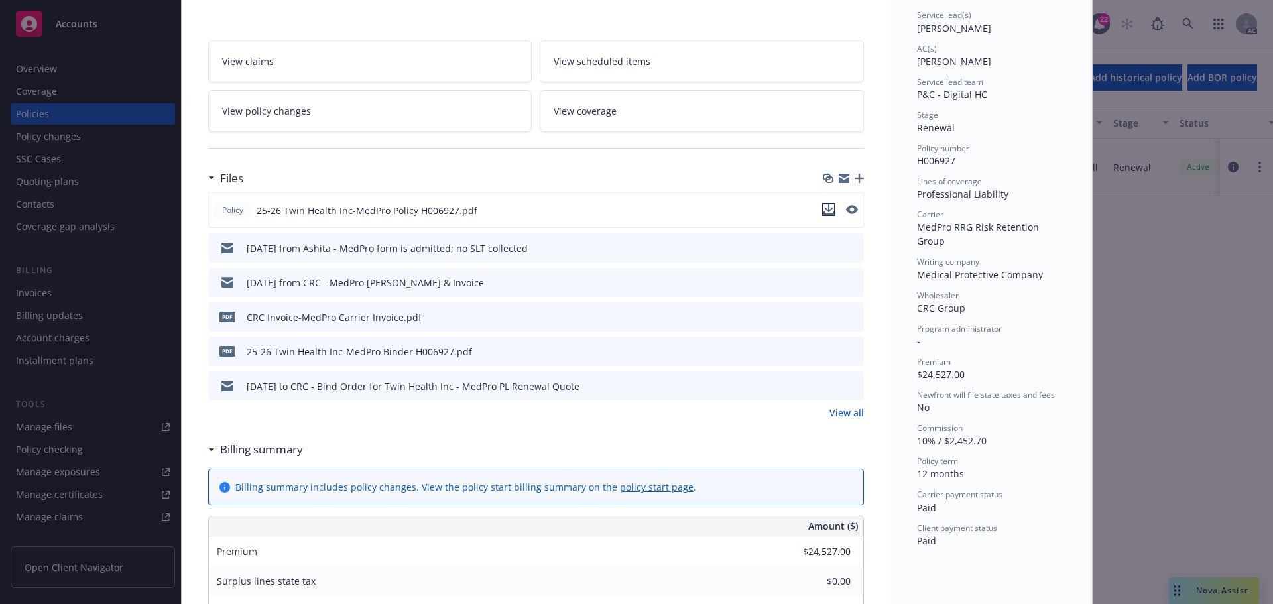
click at [825, 208] on icon "download file" at bounding box center [829, 209] width 11 height 11
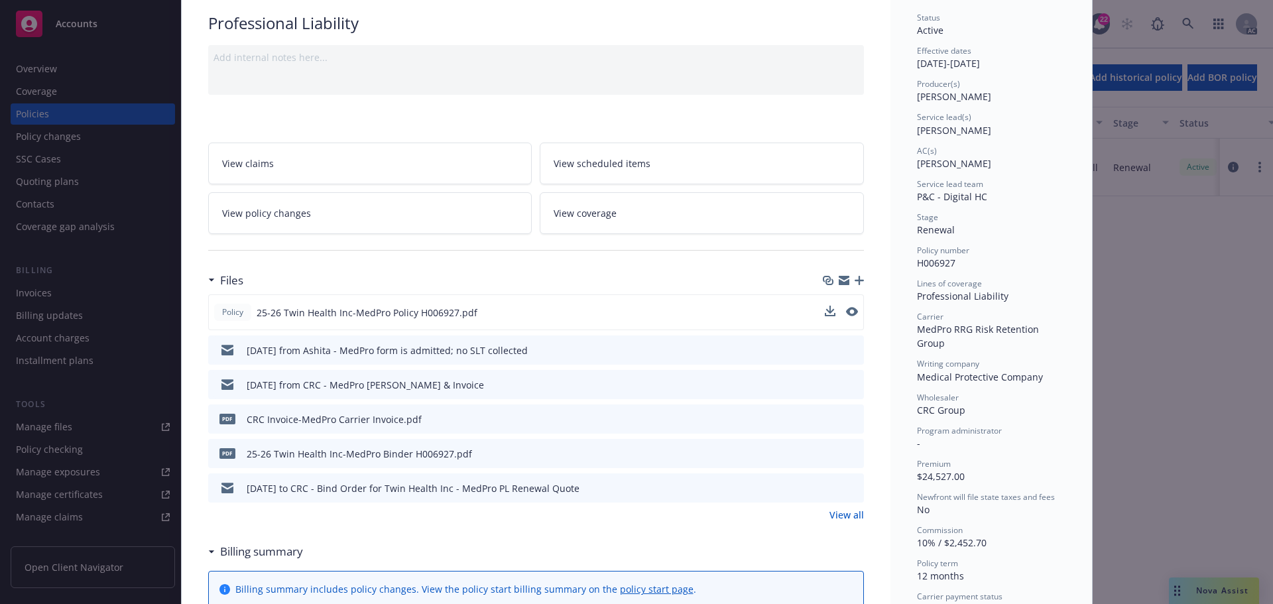
scroll to position [0, 0]
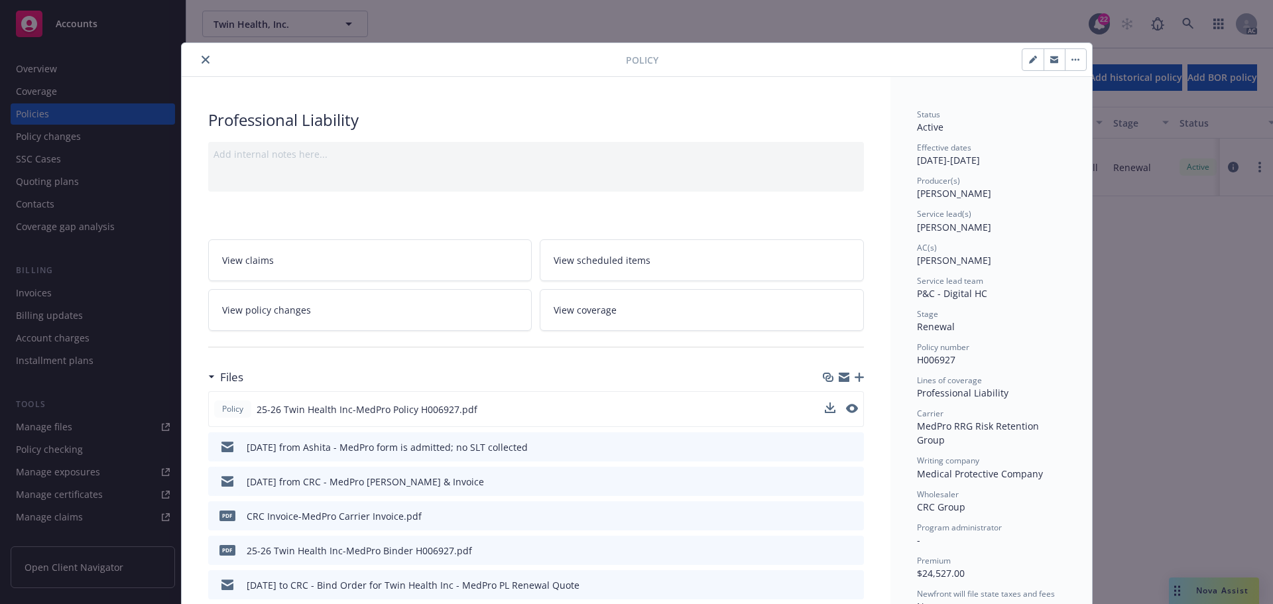
click at [202, 58] on icon "close" at bounding box center [206, 60] width 8 height 8
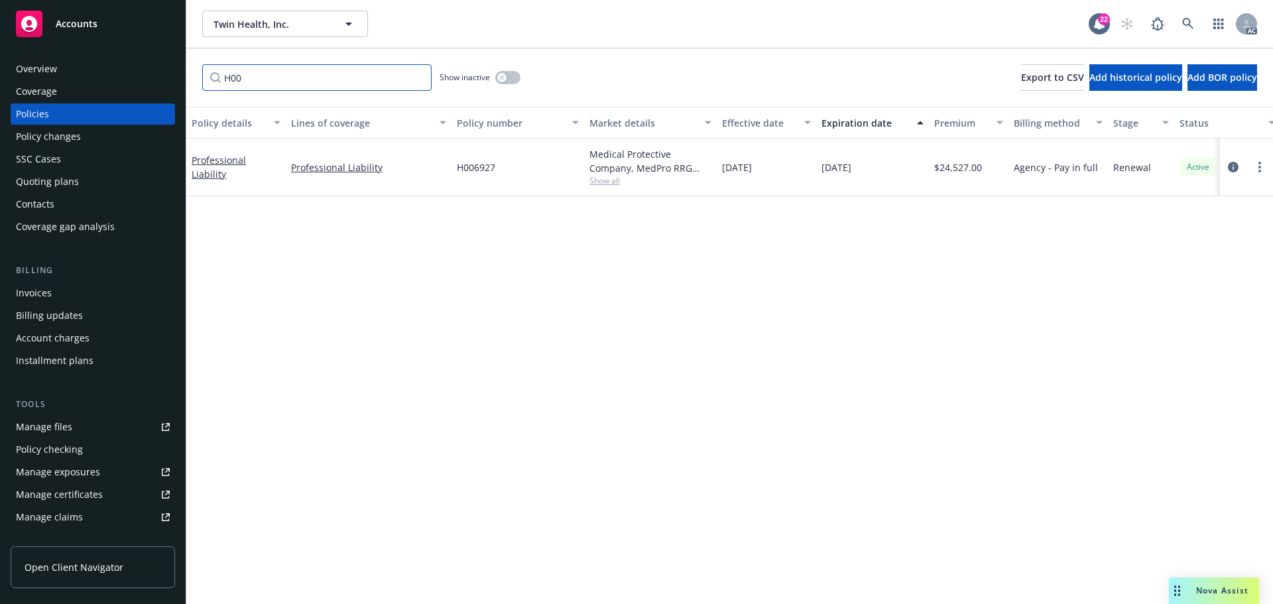
drag, startPoint x: 266, startPoint y: 78, endPoint x: 167, endPoint y: 78, distance: 98.8
click at [181, 82] on div "Accounts Overview Coverage Policies Policy changes SSC Cases Quoting plans Cont…" at bounding box center [636, 302] width 1273 height 604
drag, startPoint x: 281, startPoint y: 78, endPoint x: 200, endPoint y: 74, distance: 81.7
click at [204, 74] on input "CXS" at bounding box center [316, 77] width 229 height 27
click at [1234, 169] on icon "circleInformation" at bounding box center [1233, 167] width 11 height 11
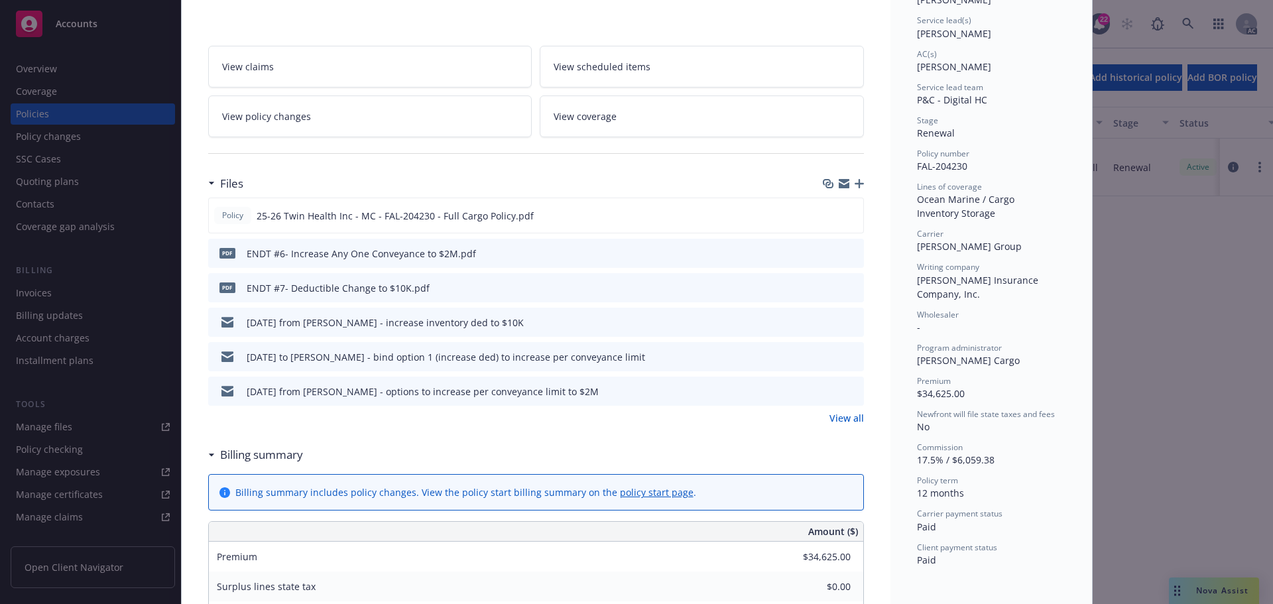
scroll to position [199, 0]
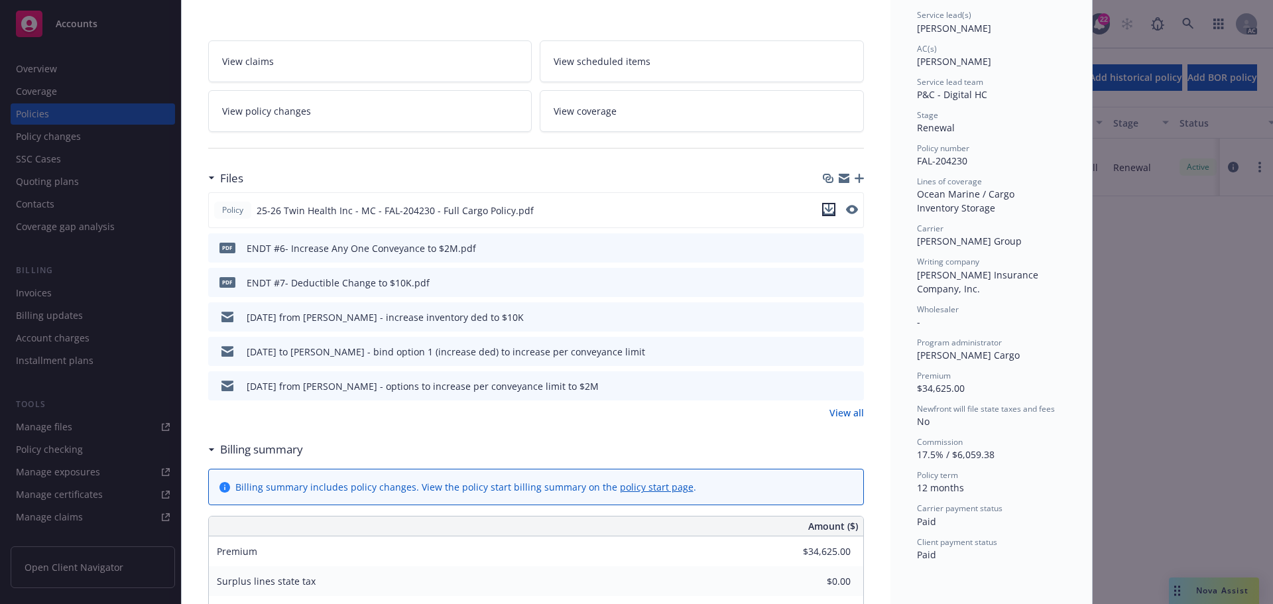
click at [824, 212] on icon "download file" at bounding box center [829, 209] width 11 height 11
click at [825, 247] on icon "download file" at bounding box center [829, 246] width 9 height 8
click at [824, 284] on icon "download file" at bounding box center [829, 282] width 11 height 11
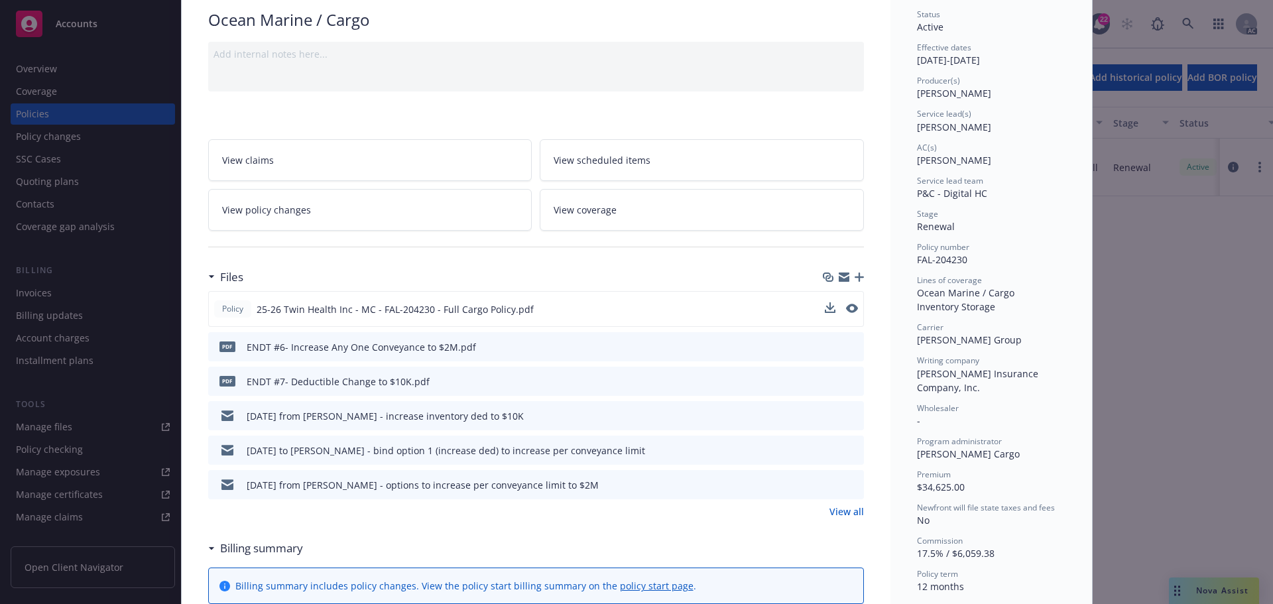
scroll to position [0, 0]
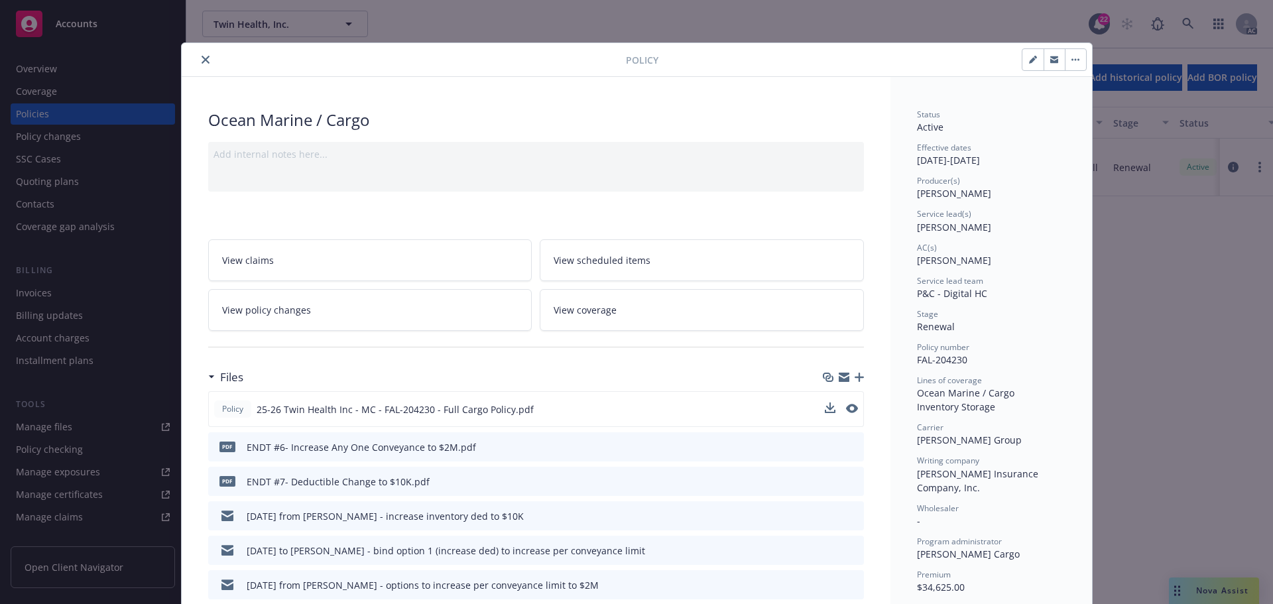
click at [202, 60] on icon "close" at bounding box center [206, 60] width 8 height 8
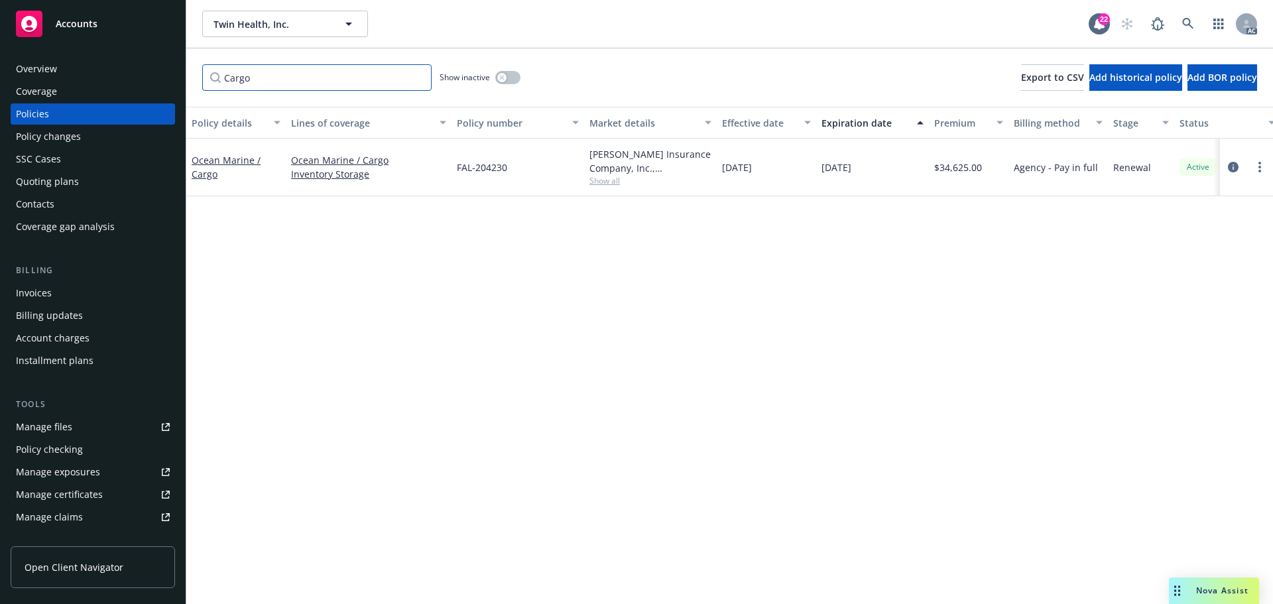
drag, startPoint x: 271, startPoint y: 79, endPoint x: 186, endPoint y: 80, distance: 84.2
click at [187, 80] on div "Cargo Show inactive Export to CSV Add historical policy Add BOR policy" at bounding box center [729, 77] width 1087 height 58
type input "Crime"
click at [1234, 164] on icon "circleInformation" at bounding box center [1233, 167] width 11 height 11
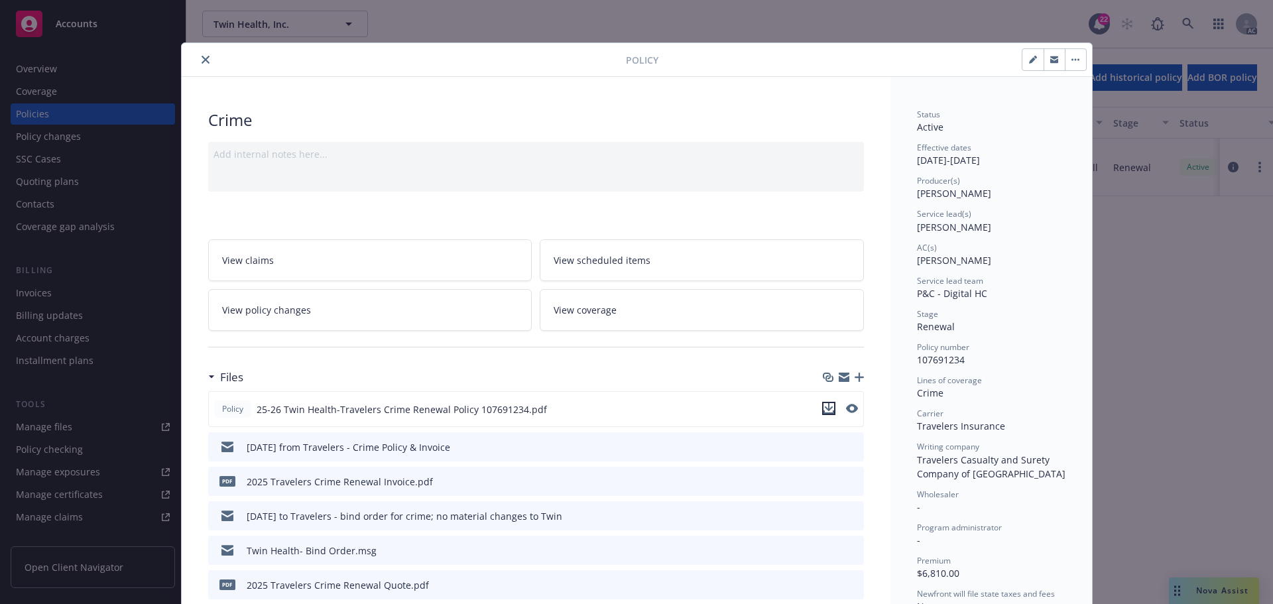
click at [824, 409] on icon "download file" at bounding box center [829, 408] width 11 height 11
click at [198, 60] on button "close" at bounding box center [206, 60] width 16 height 16
